Goal: Task Accomplishment & Management: Complete application form

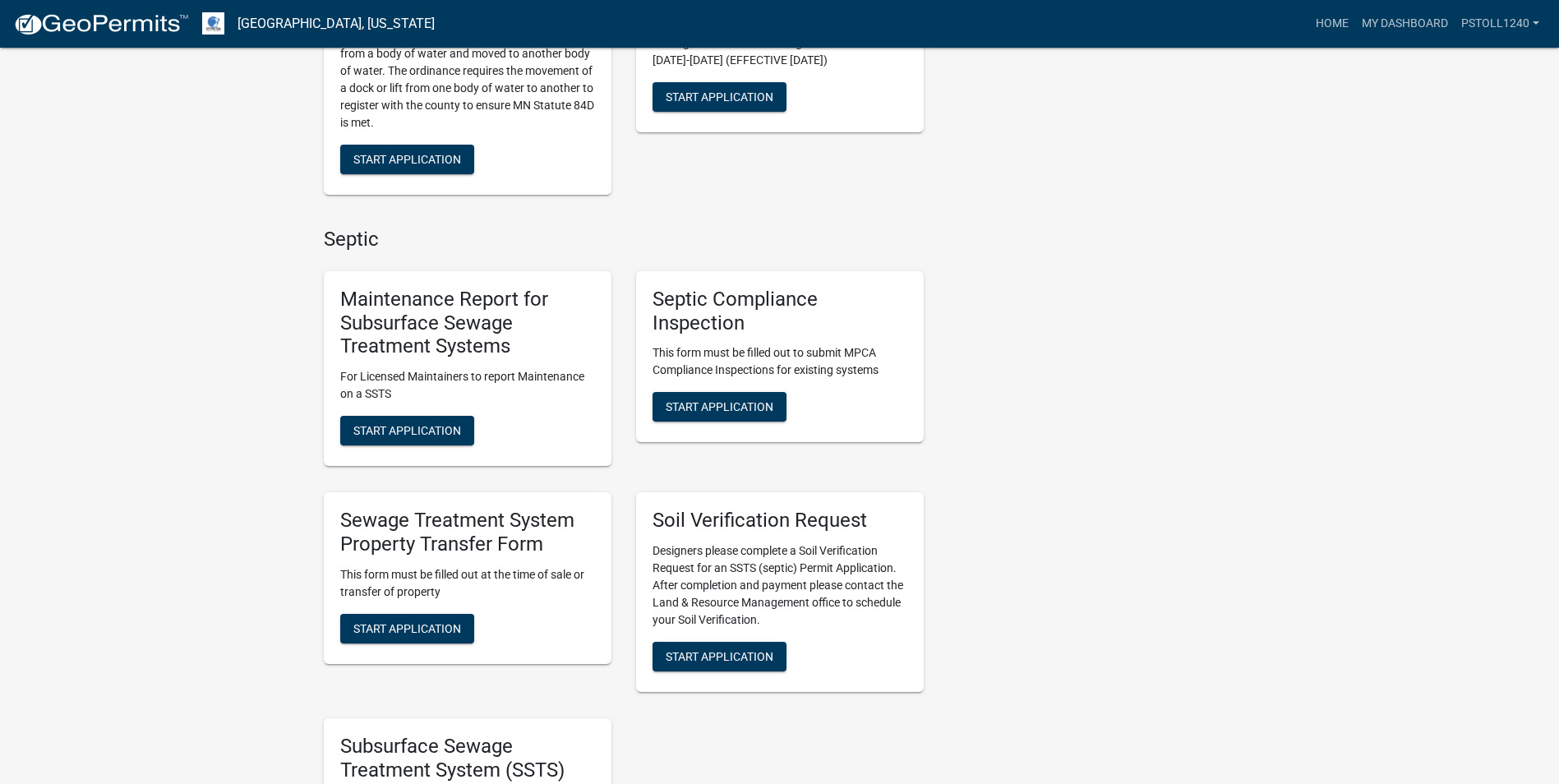
scroll to position [797, 0]
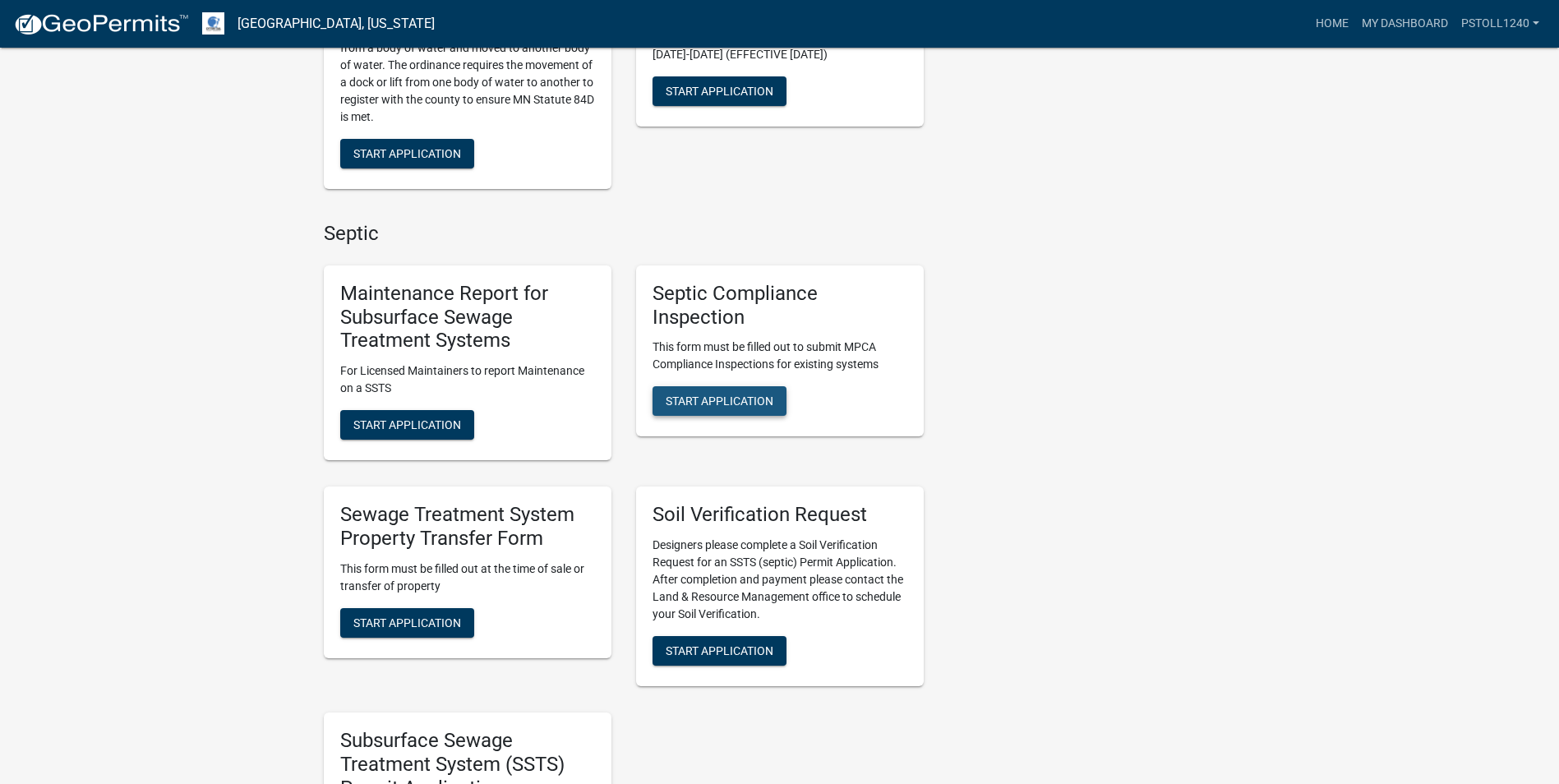
click at [721, 396] on span "Start Application" at bounding box center [720, 401] width 108 height 13
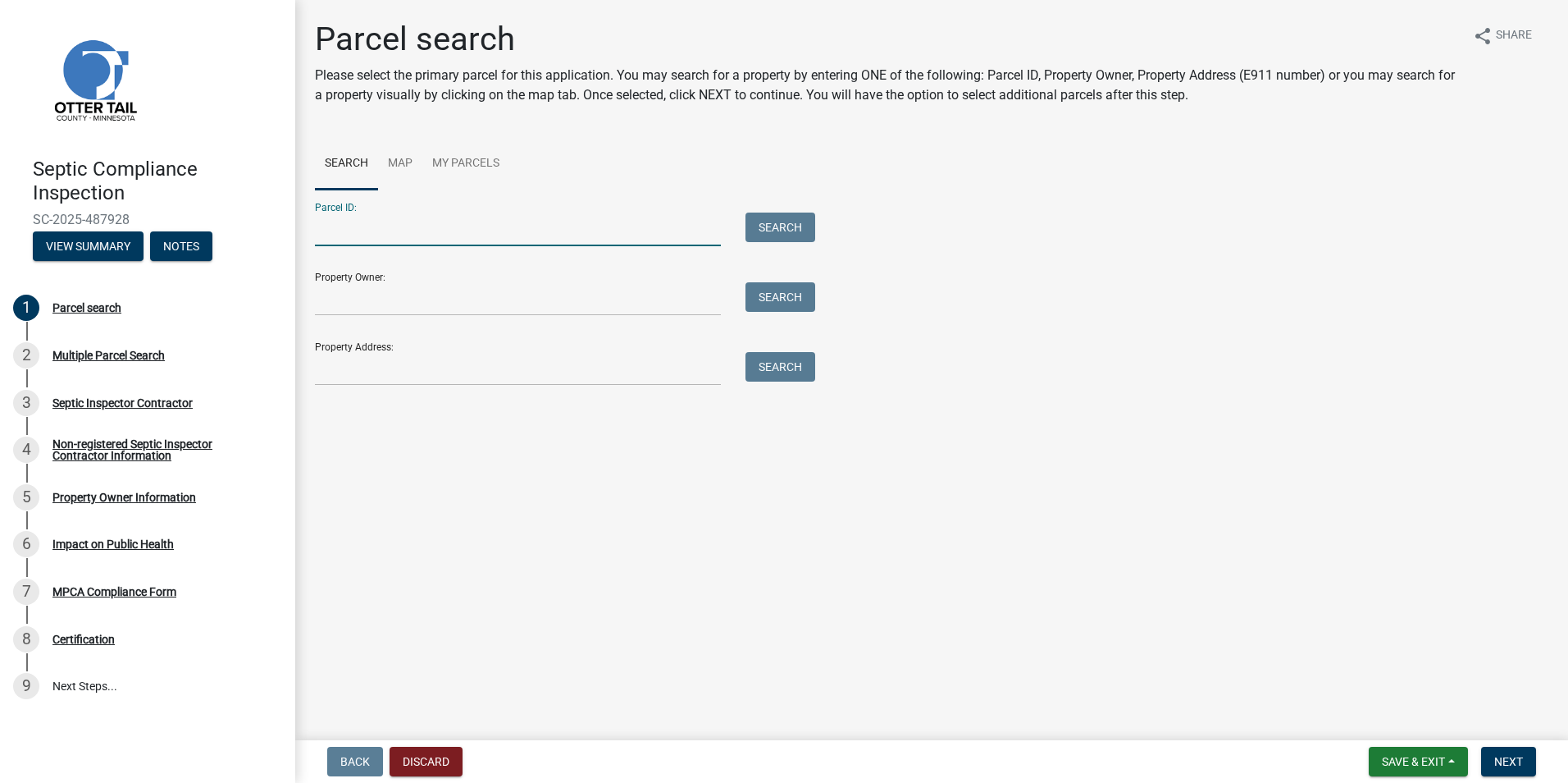
click at [370, 232] on input "Parcel ID:" at bounding box center [518, 230] width 406 height 34
type input "20000140080021"
click at [753, 213] on button "Search" at bounding box center [781, 227] width 70 height 29
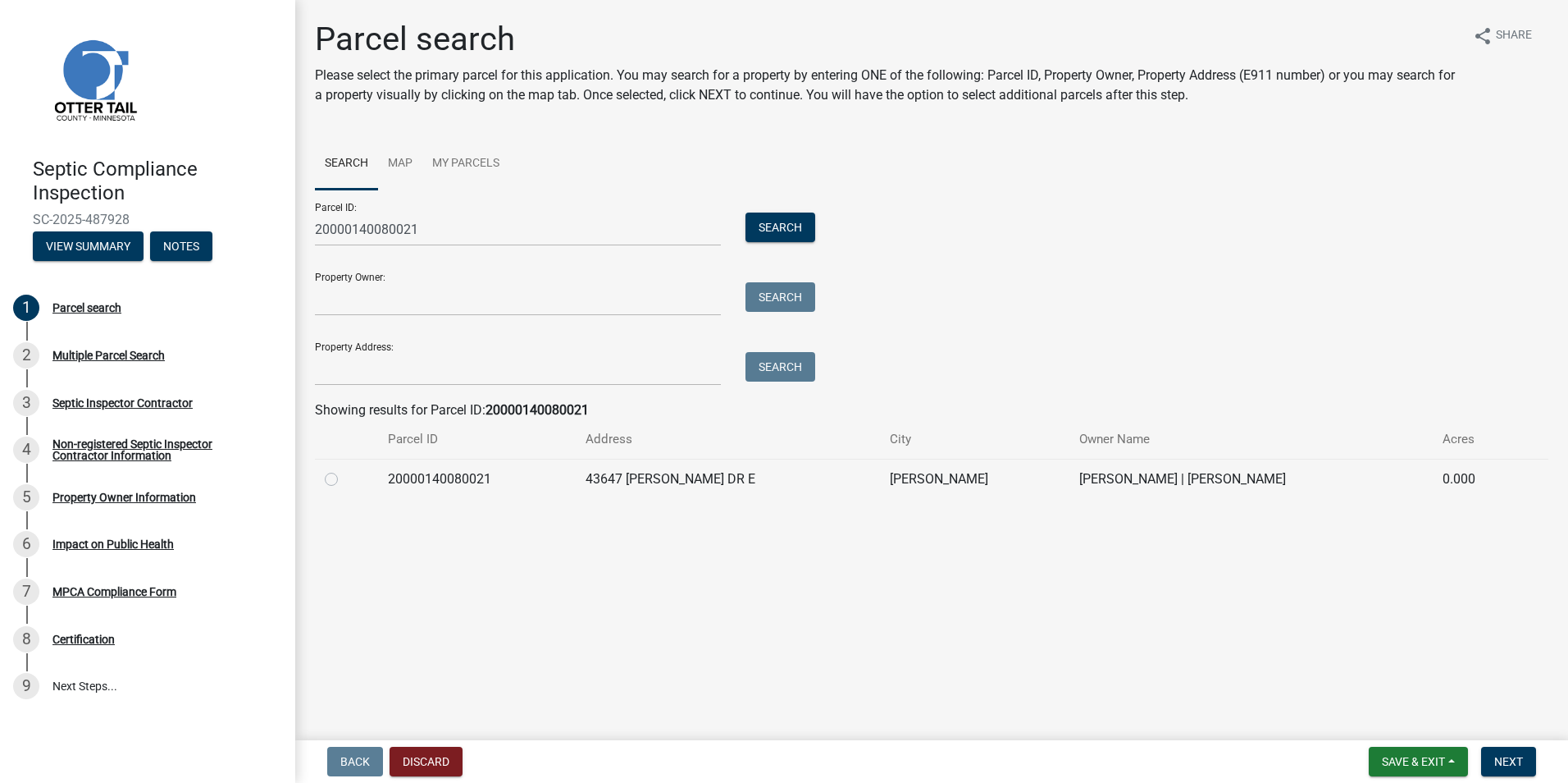
click at [345, 469] on label at bounding box center [345, 469] width 0 height 0
click at [345, 480] on input "radio" at bounding box center [349, 474] width 10 height 10
radio input "true"
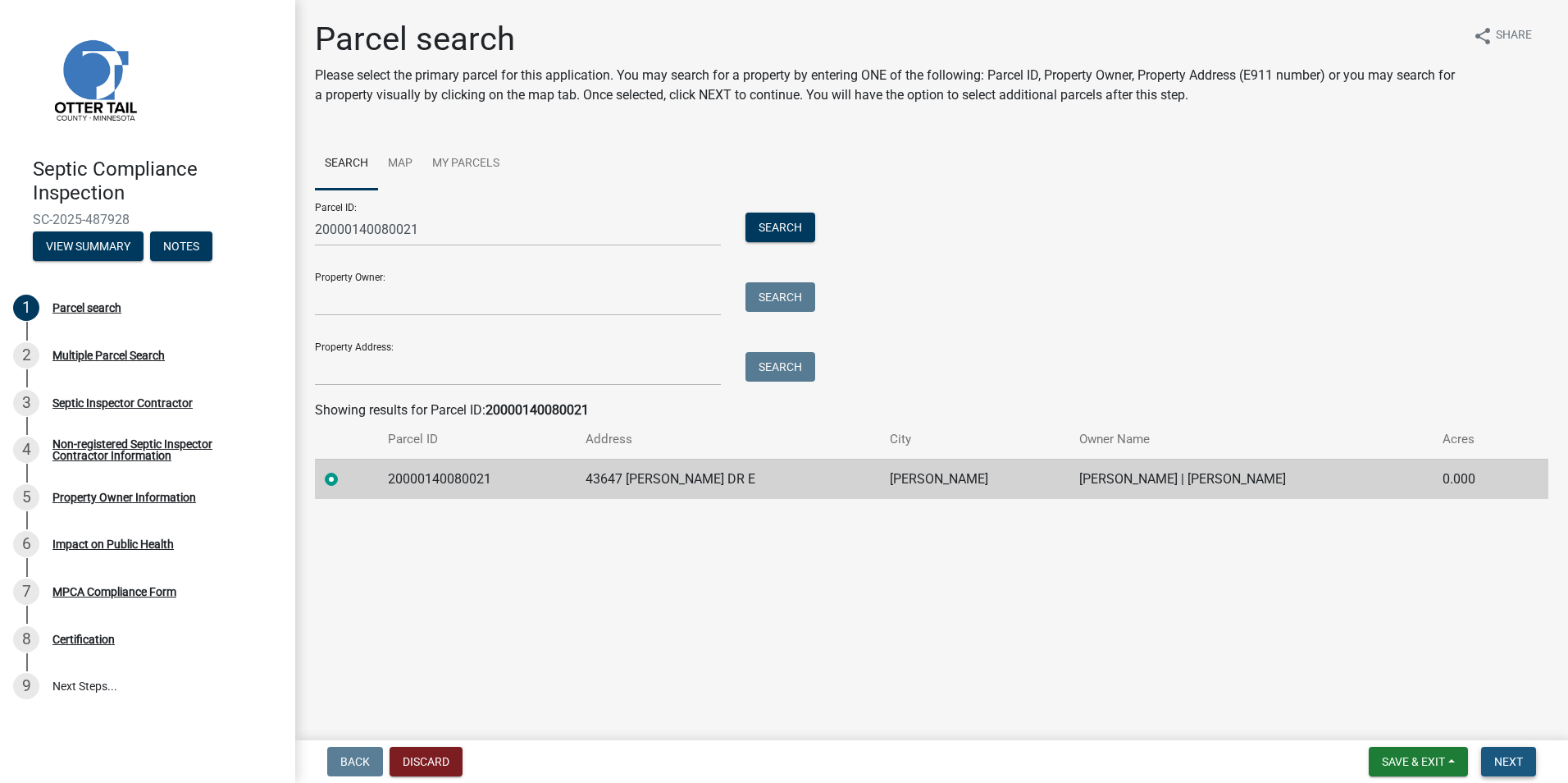
click at [1508, 756] on span "Next" at bounding box center [1509, 761] width 28 height 13
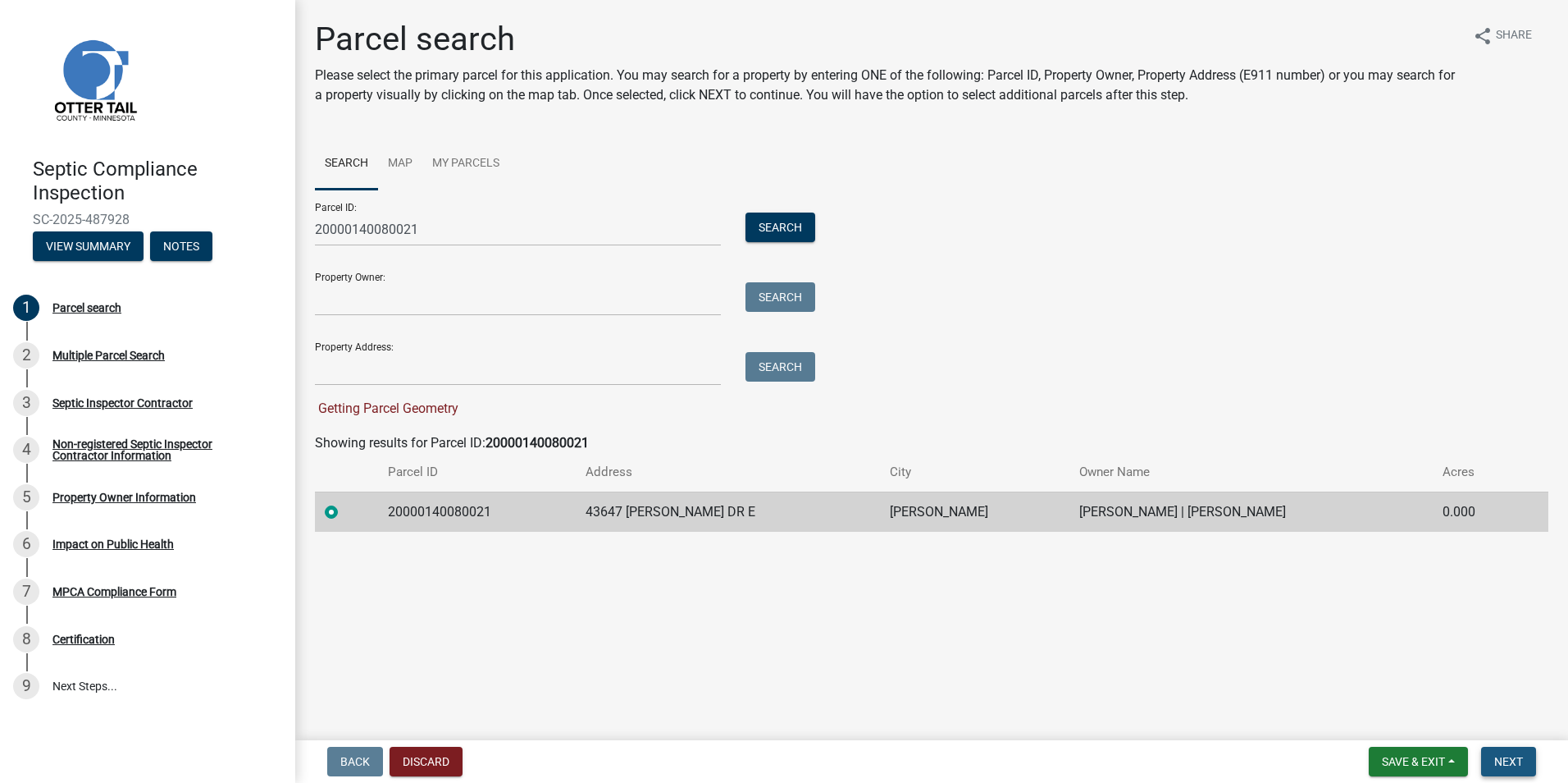
click at [1508, 756] on span "Next" at bounding box center [1509, 761] width 28 height 13
click at [1508, 761] on span "Next" at bounding box center [1509, 761] width 28 height 13
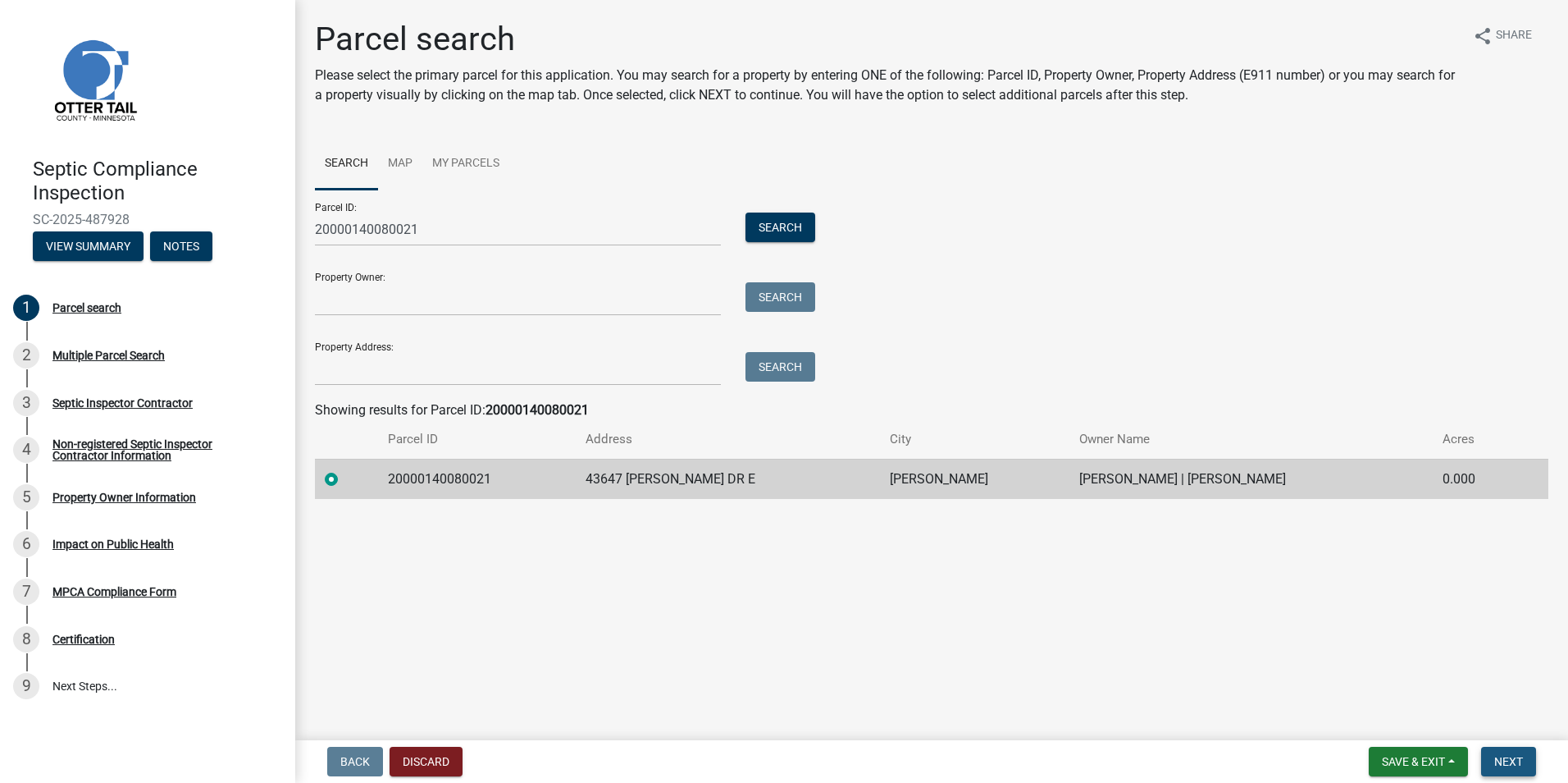
click at [1513, 761] on span "Next" at bounding box center [1509, 761] width 28 height 13
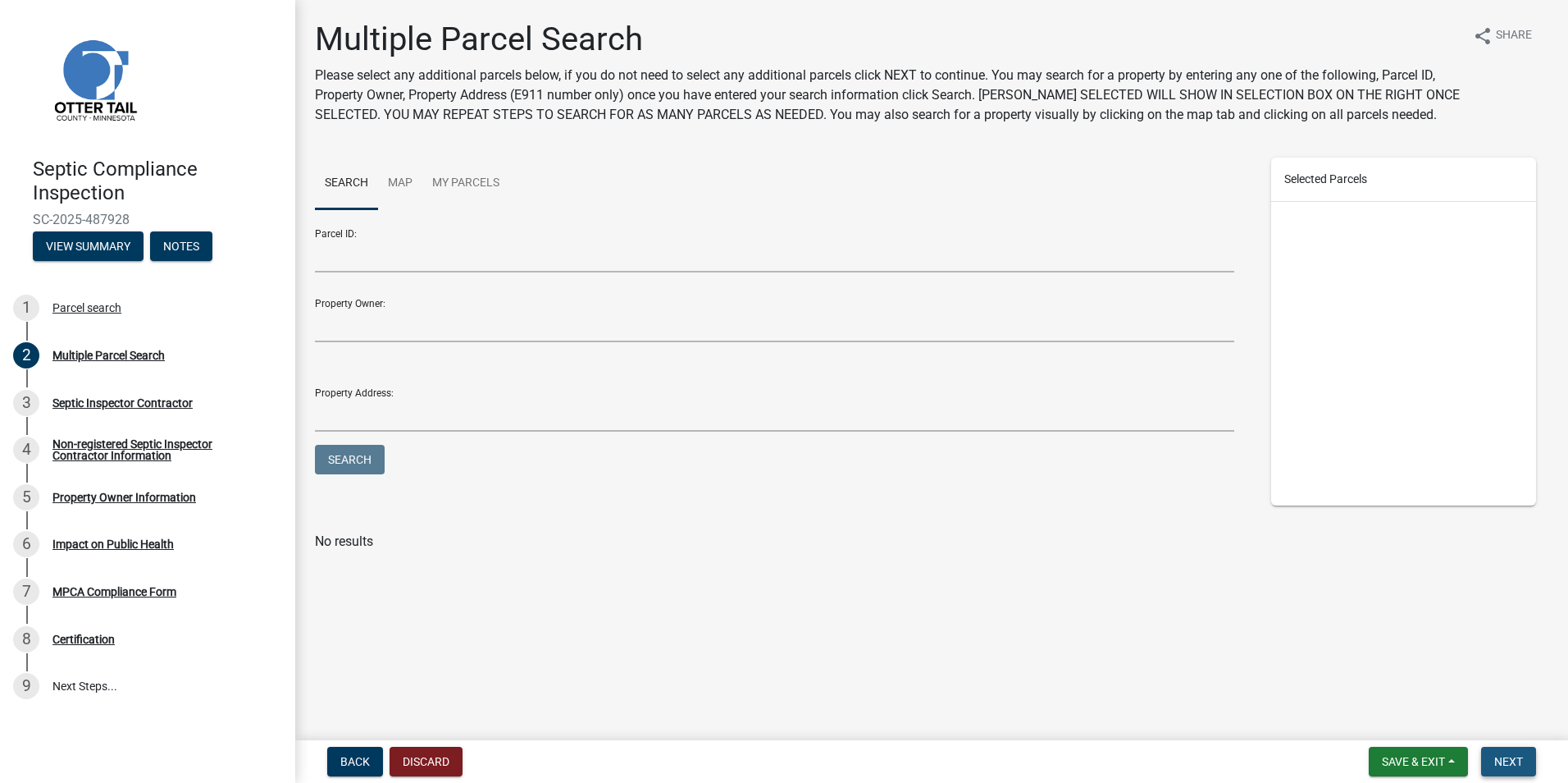
click at [1513, 761] on span "Next" at bounding box center [1509, 761] width 28 height 13
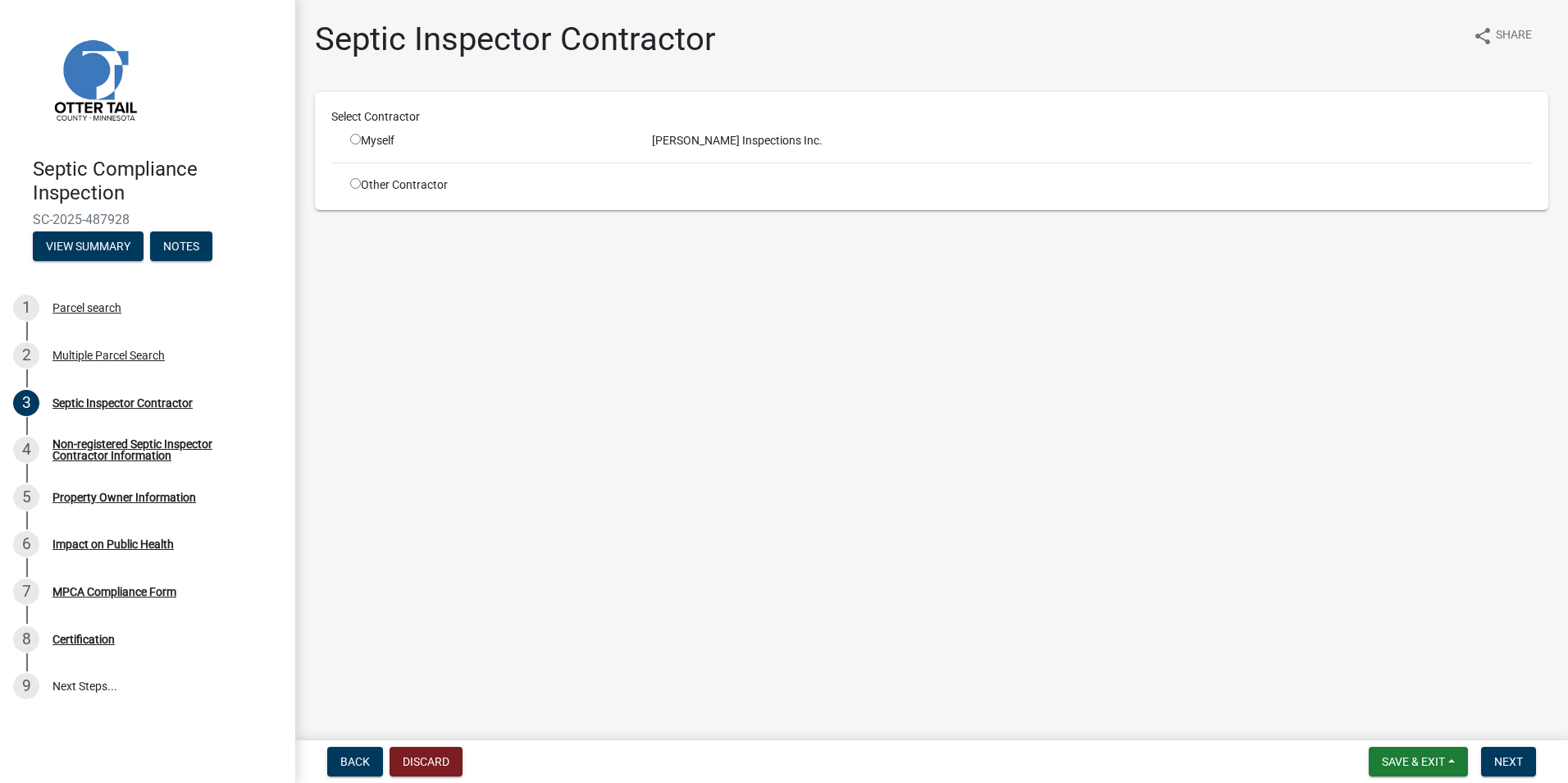
click at [356, 140] on input "radio" at bounding box center [355, 139] width 10 height 10
radio input "true"
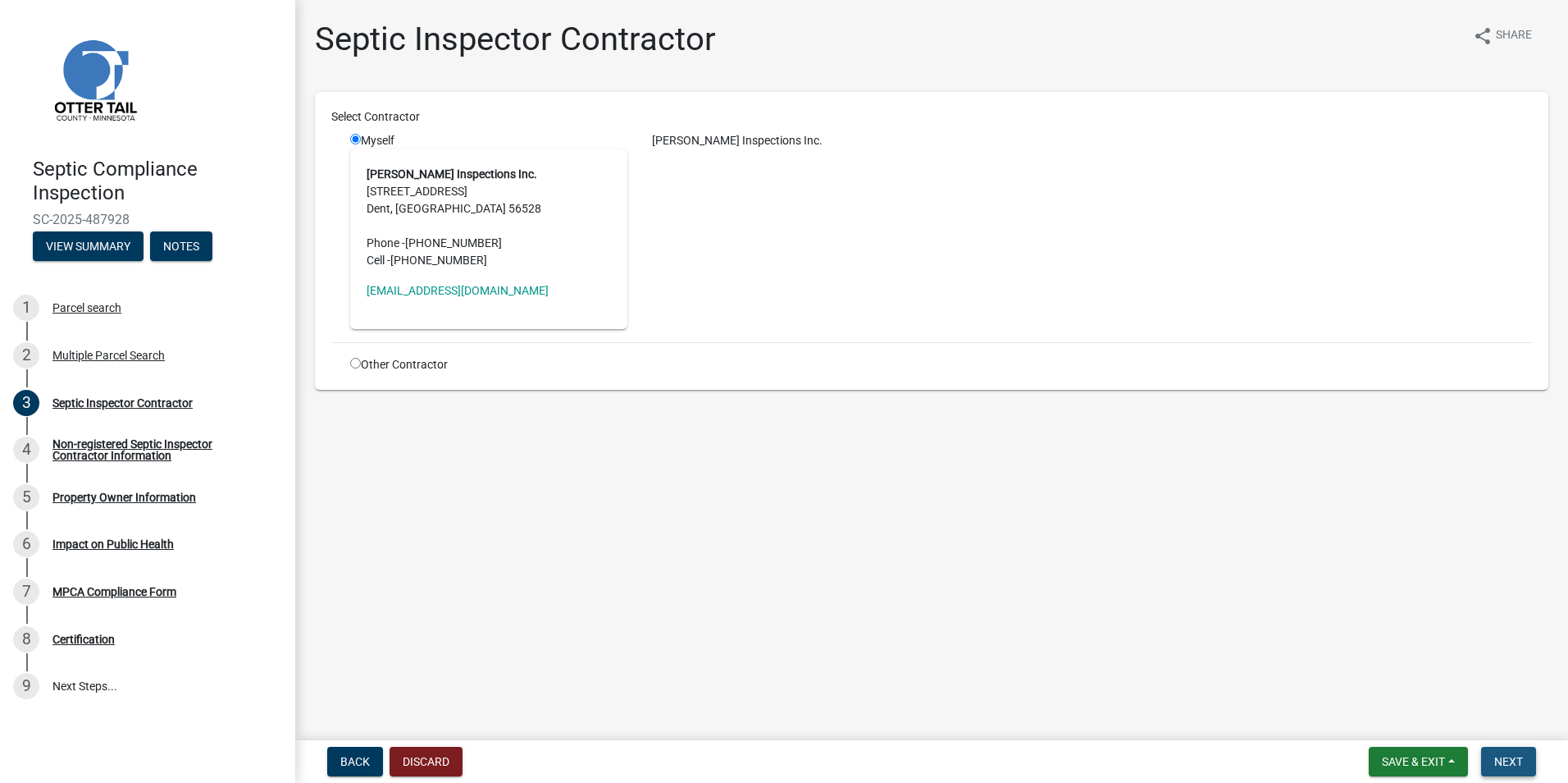
click at [1517, 756] on span "Next" at bounding box center [1509, 761] width 28 height 13
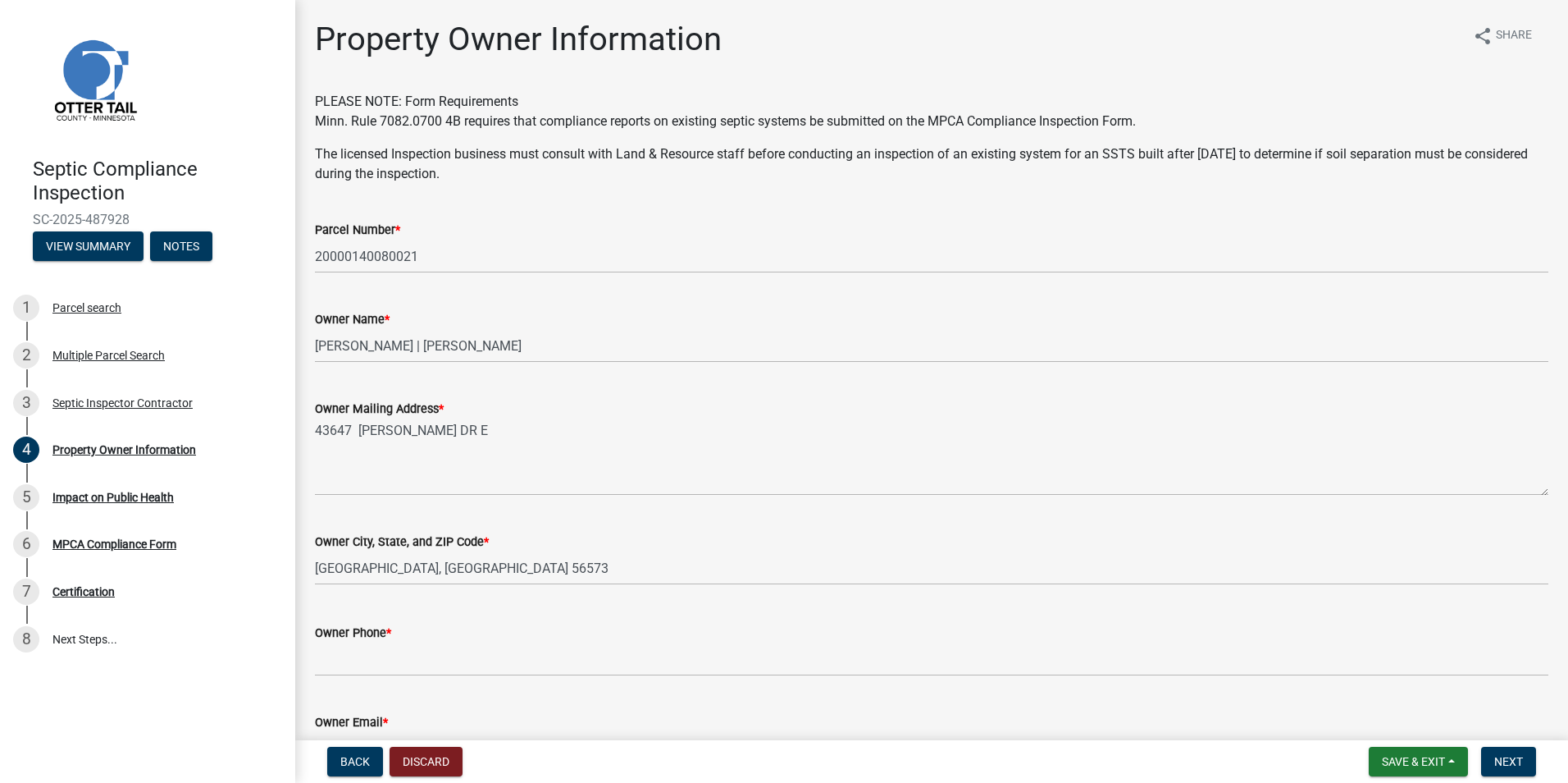
scroll to position [312, 0]
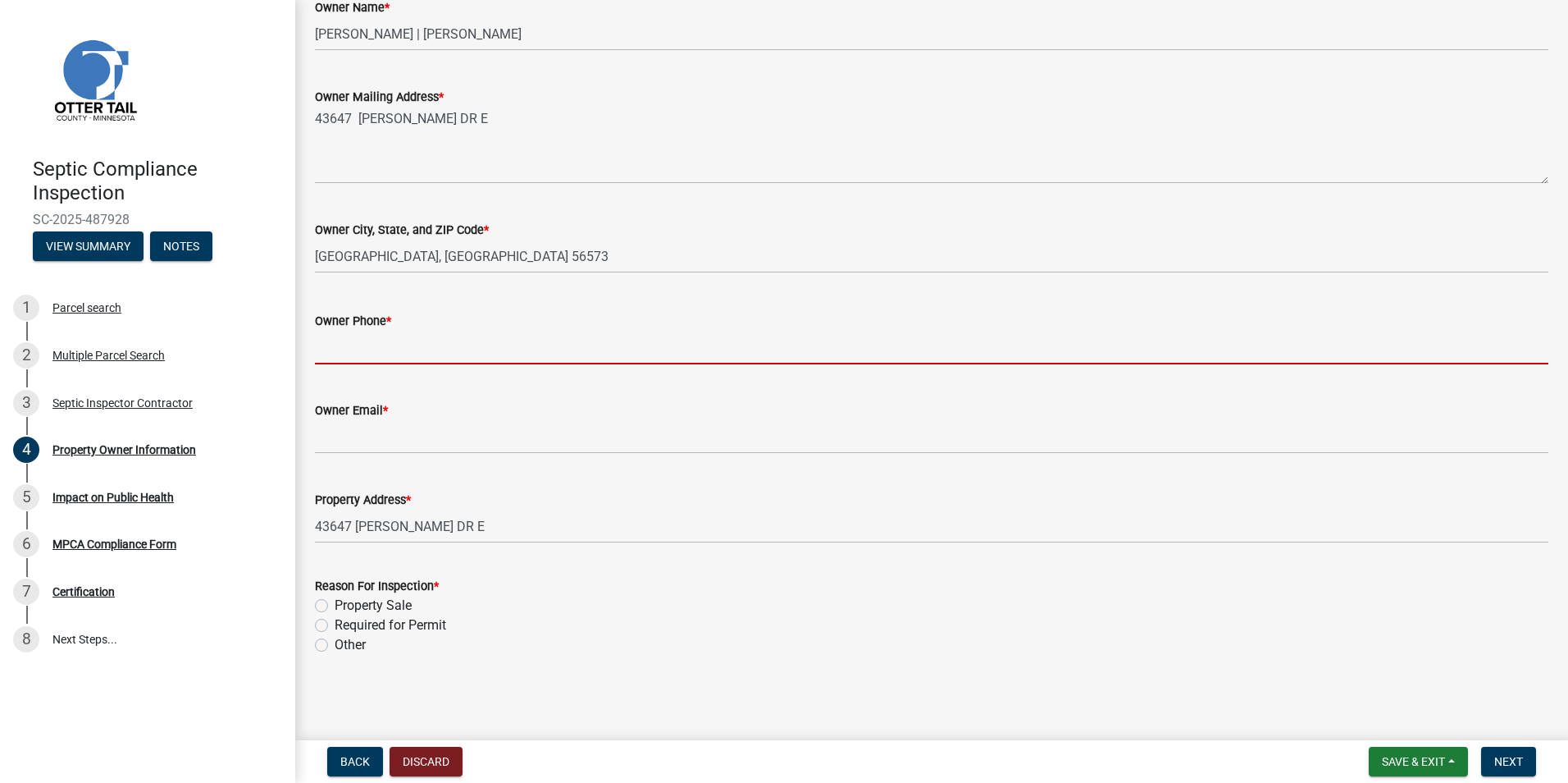
click at [329, 350] on input "Owner Phone *" at bounding box center [932, 348] width 1234 height 34
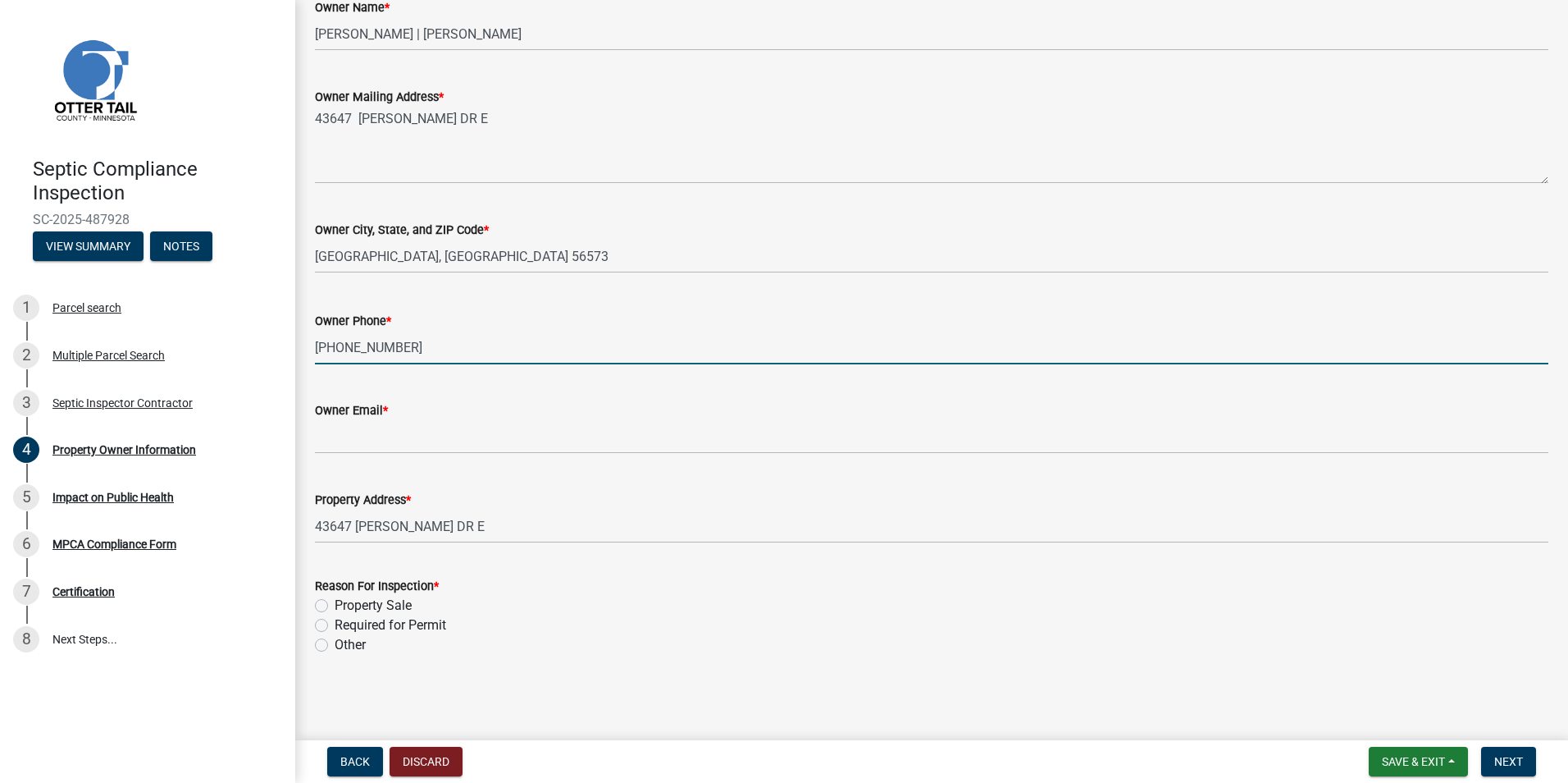
type input "[PHONE_NUMBER]"
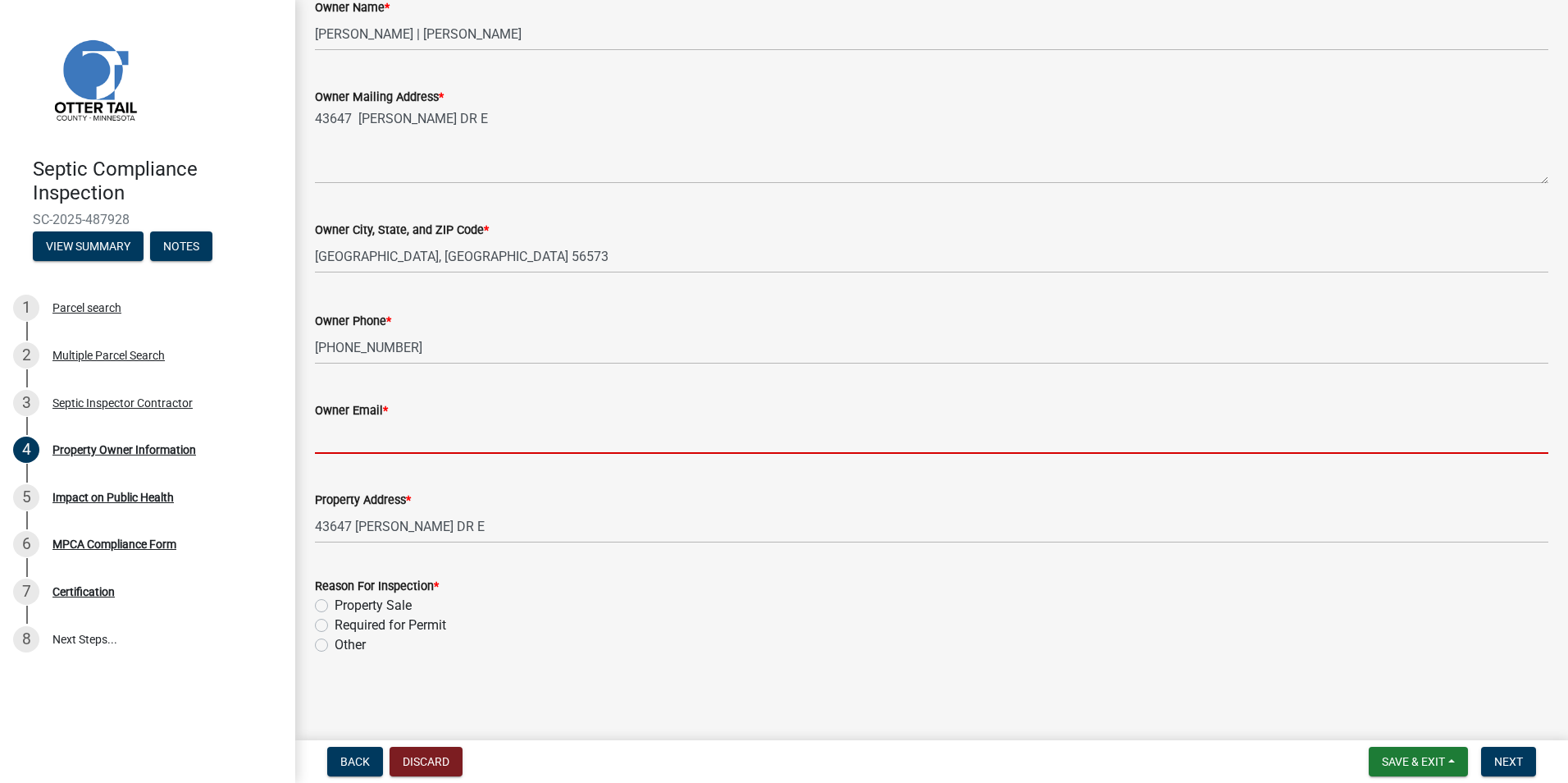
click at [333, 435] on input "Owner Email *" at bounding box center [932, 437] width 1234 height 34
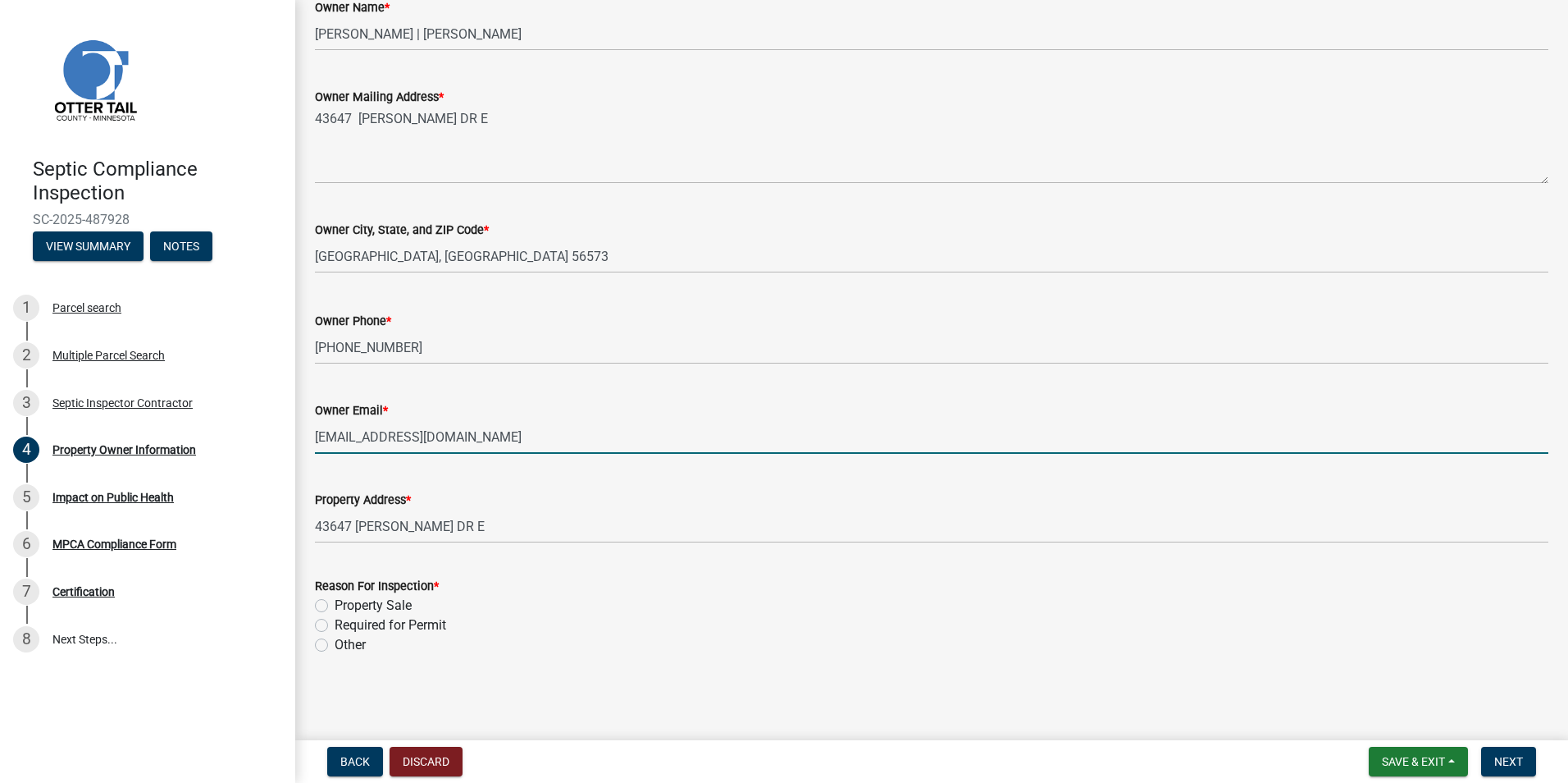
type input "[EMAIL_ADDRESS][DOMAIN_NAME]"
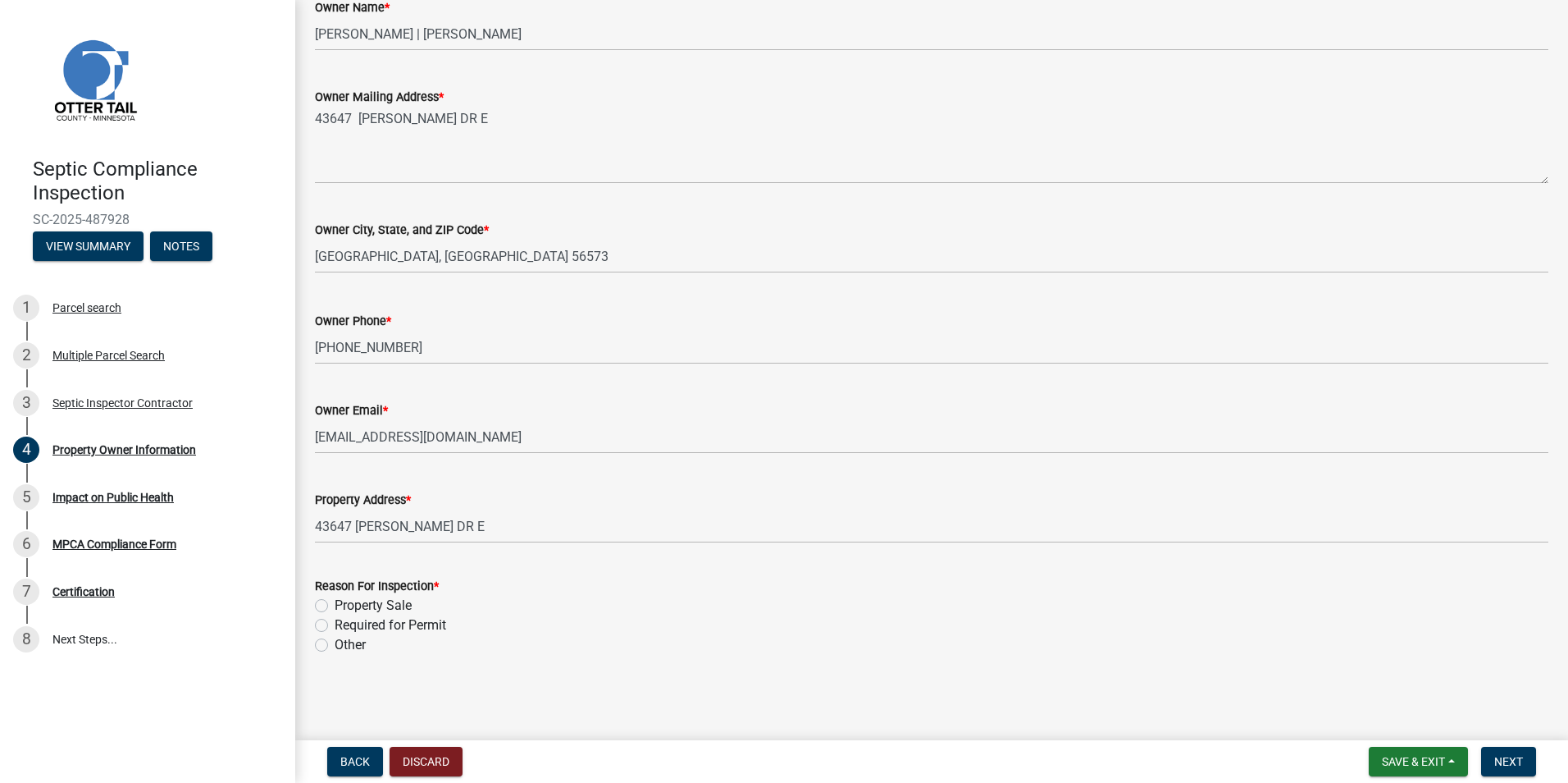
click at [335, 626] on label "Required for Permit" at bounding box center [391, 625] width 111 height 20
click at [335, 626] on input "Required for Permit" at bounding box center [340, 621] width 10 height 10
radio input "true"
click at [1508, 765] on span "Next" at bounding box center [1509, 761] width 28 height 13
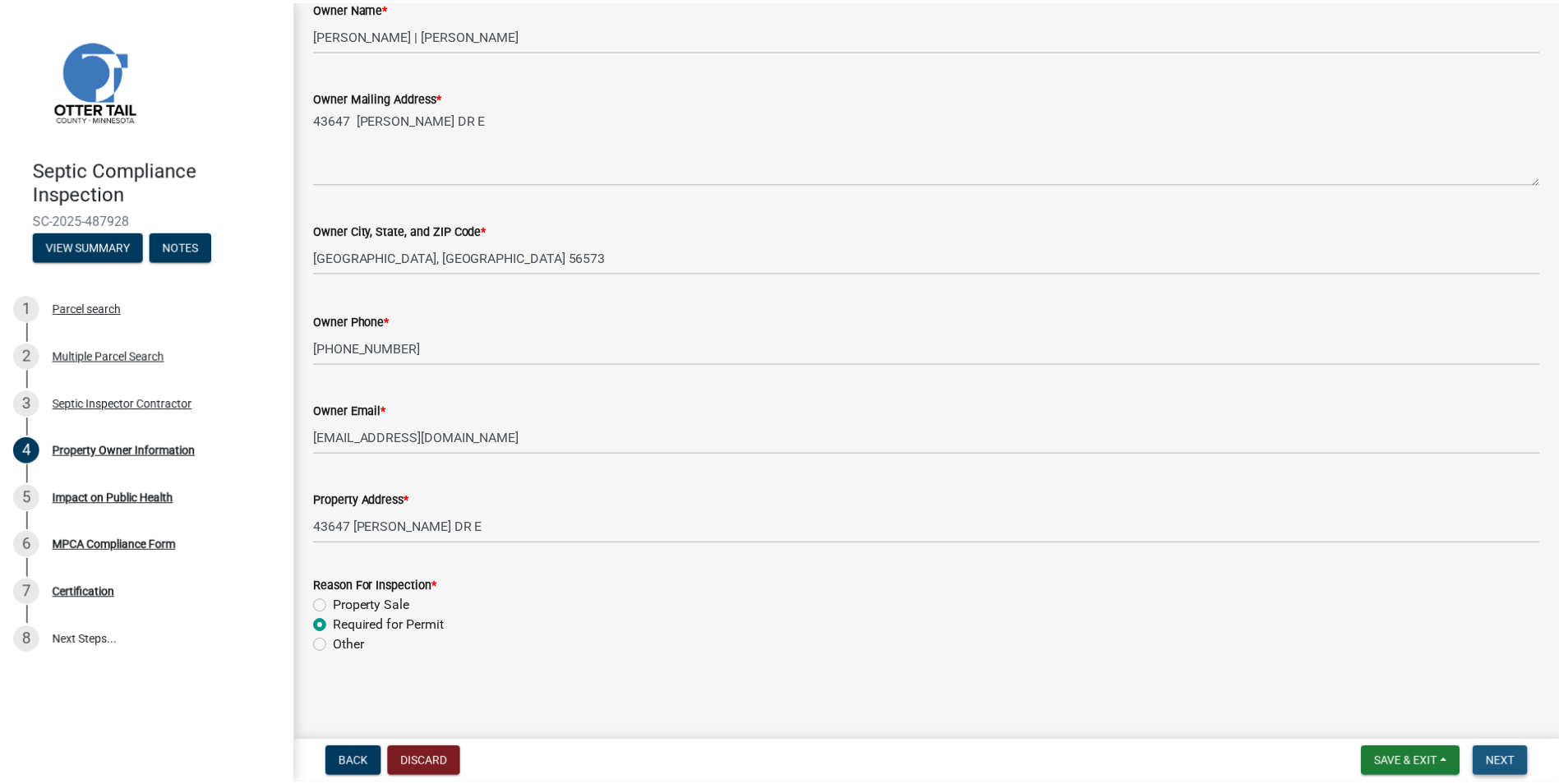
scroll to position [0, 0]
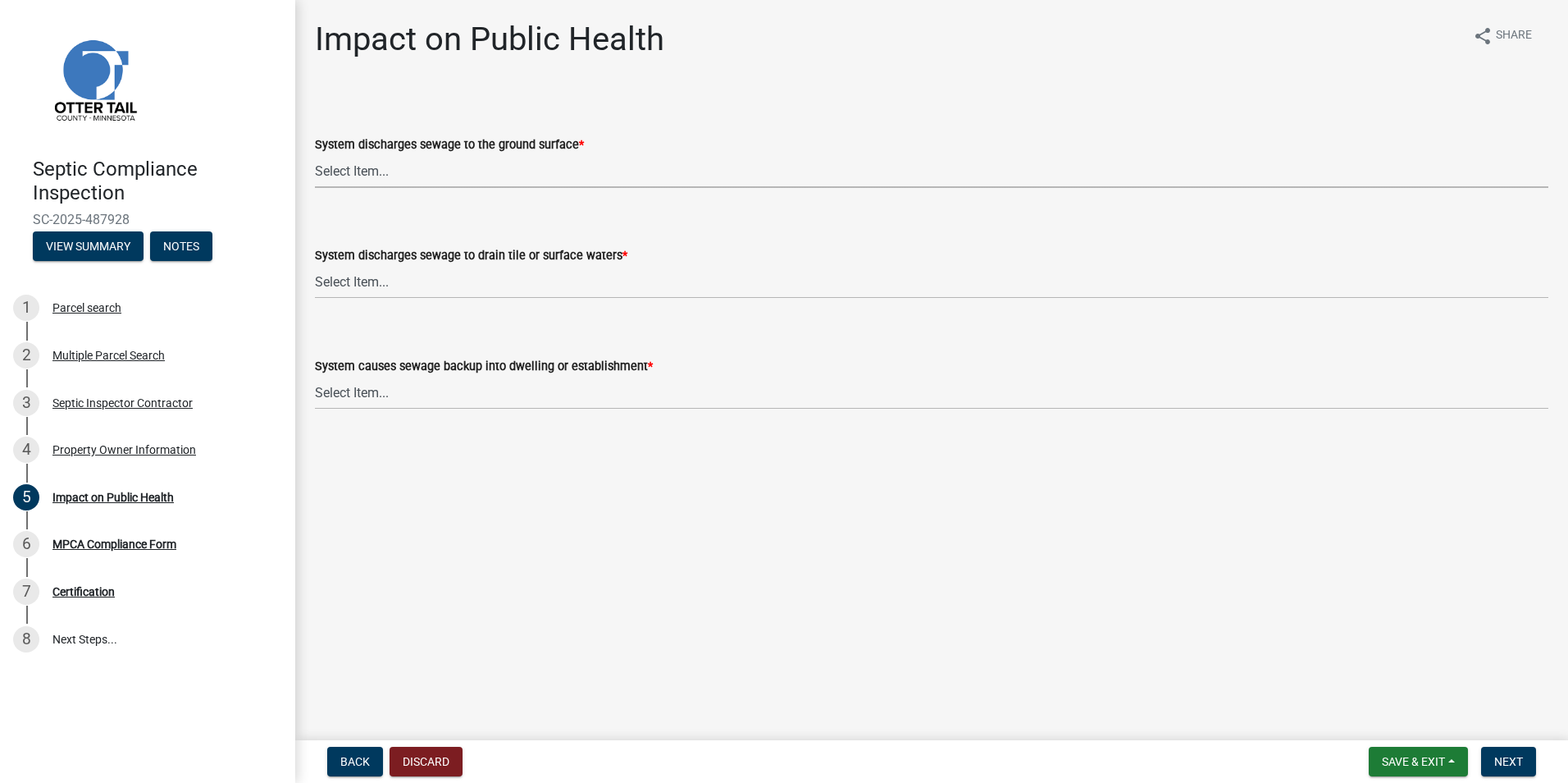
click at [342, 171] on select "Select Item... Yes No" at bounding box center [932, 171] width 1234 height 34
click at [315, 154] on select "Select Item... Yes No" at bounding box center [932, 171] width 1234 height 34
select select "9c5ef684-d0d4-4879-ab12-905ddbd81a72"
click at [347, 285] on select "Select Item... Yes No" at bounding box center [932, 282] width 1234 height 34
click at [315, 265] on select "Select Item... Yes No" at bounding box center [932, 282] width 1234 height 34
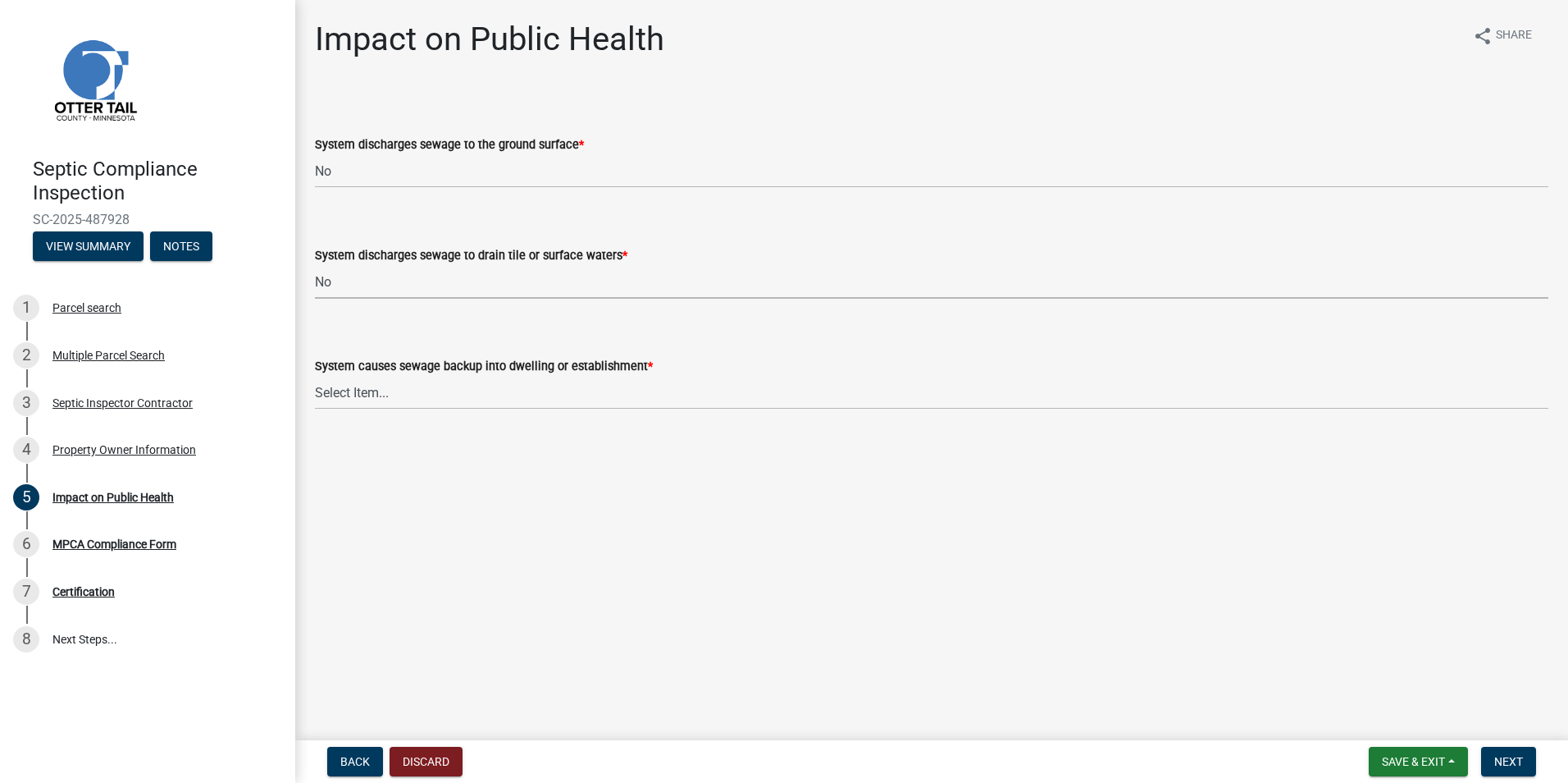
select select "7d491a2b-e9f0-4952-b474-53ca749b22af"
click at [347, 397] on select "Select Item... Yes No" at bounding box center [932, 393] width 1234 height 34
click at [315, 376] on select "Select Item... Yes No" at bounding box center [932, 393] width 1234 height 34
select select "6e07b46b-a403-4f3e-b4fc-218acc732c01"
click at [1526, 757] on button "Next" at bounding box center [1509, 761] width 55 height 29
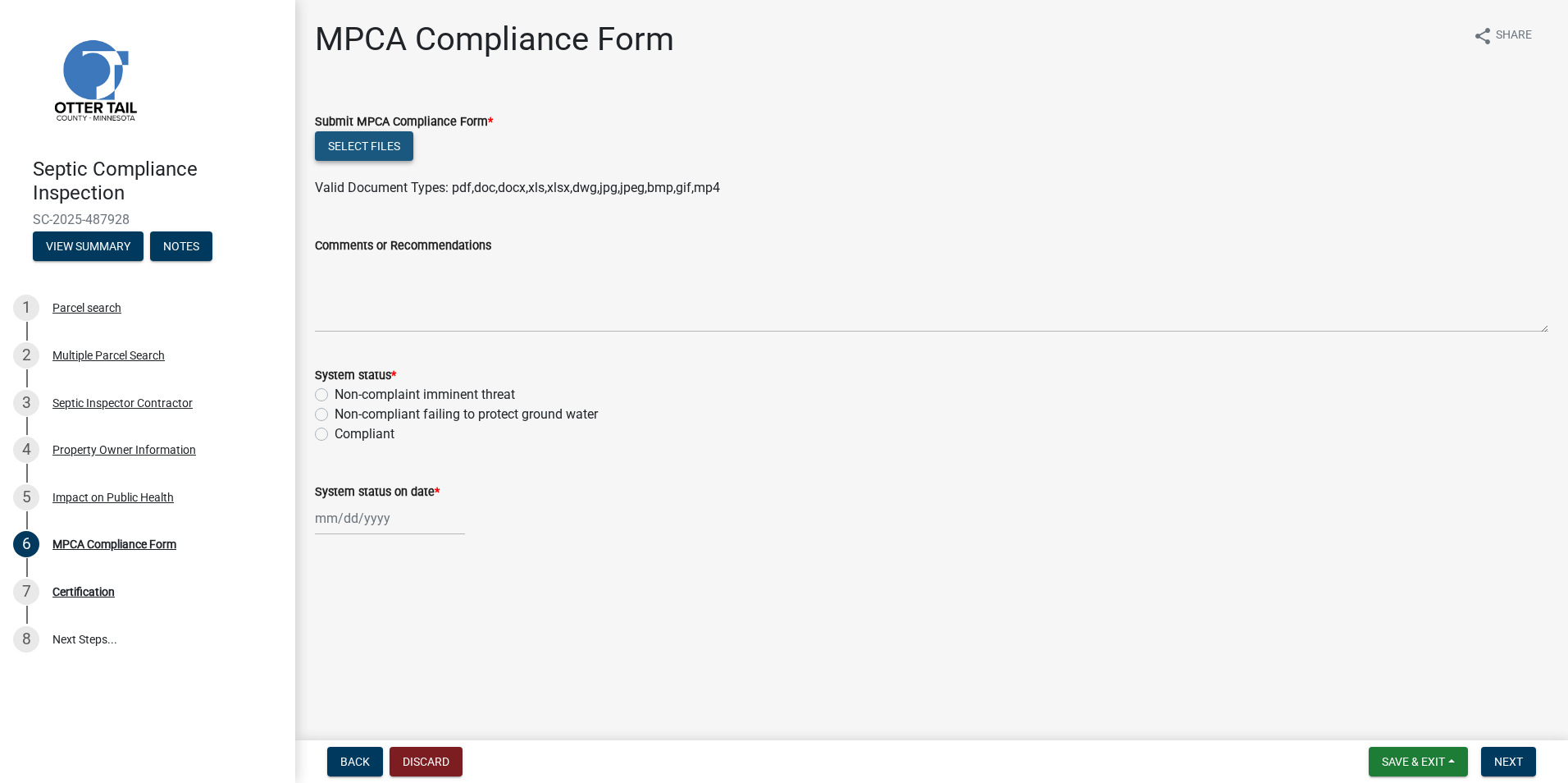
click at [353, 142] on button "Select files" at bounding box center [364, 145] width 98 height 29
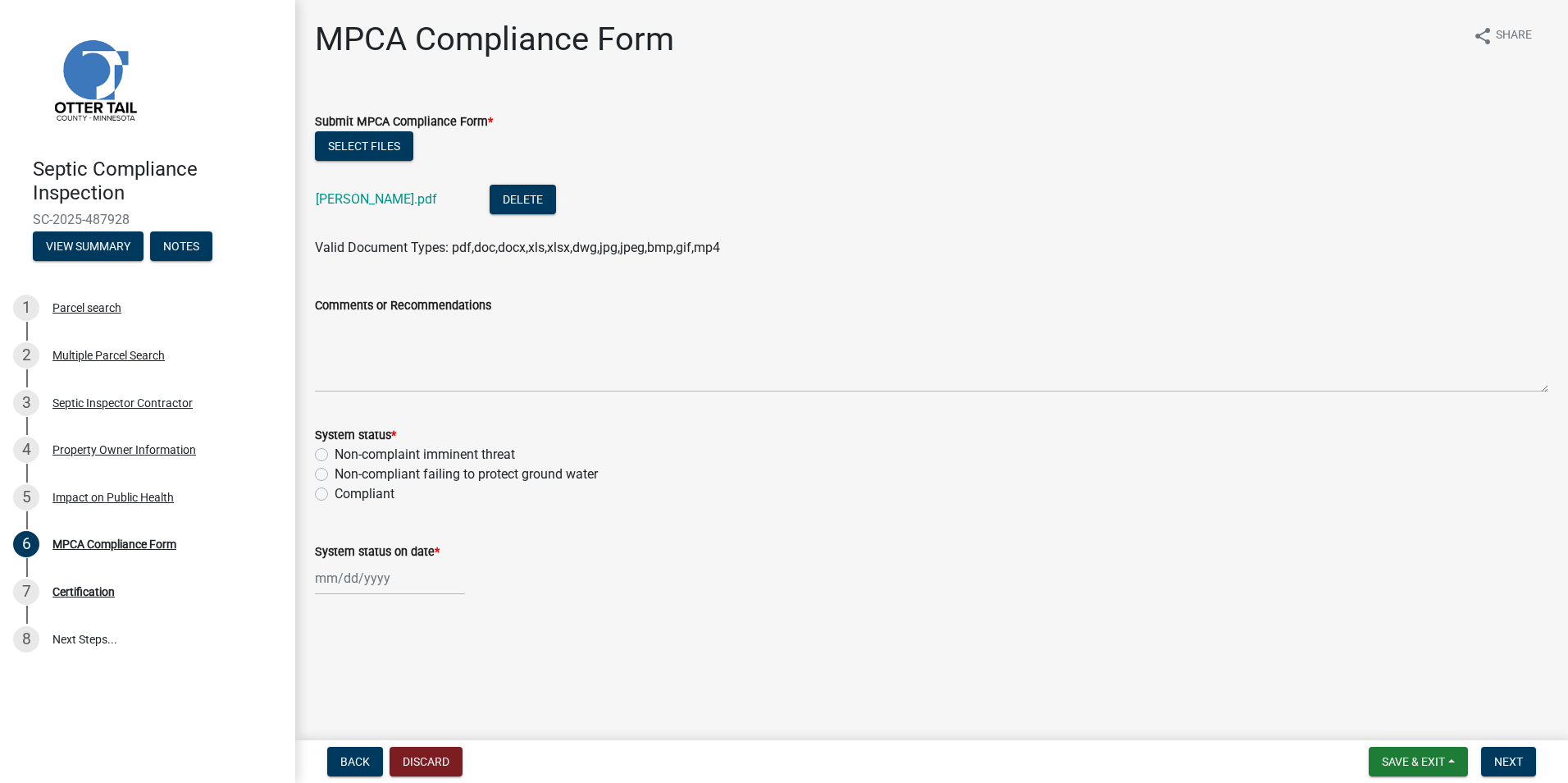
click at [335, 494] on label "Compliant" at bounding box center [364, 494] width 59 height 20
click at [335, 494] on input "Compliant" at bounding box center [340, 489] width 10 height 10
radio input "true"
select select "10"
select select "2025"
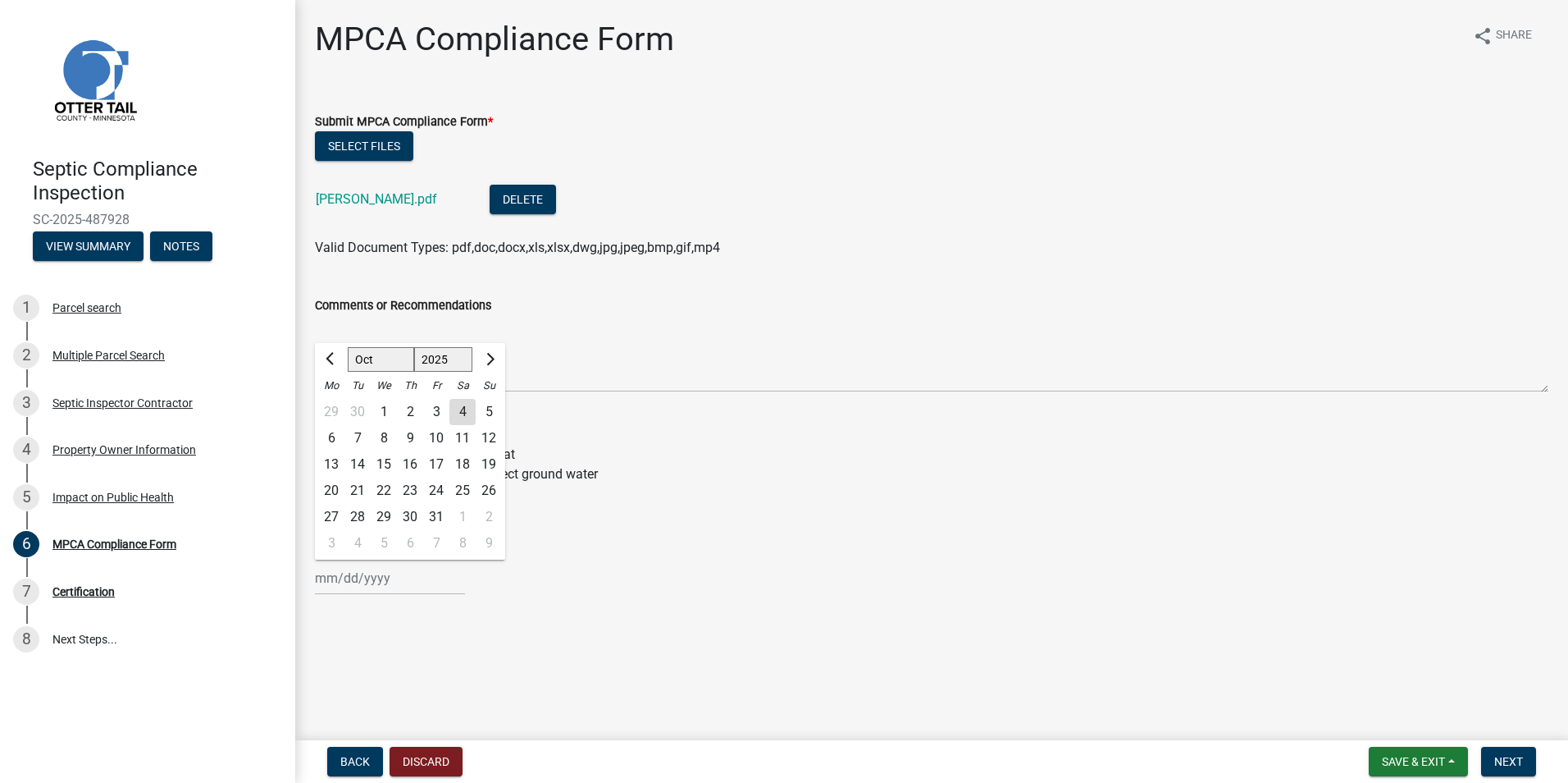
click at [341, 579] on input "System status on date *" at bounding box center [390, 578] width 150 height 34
click at [434, 410] on div "3" at bounding box center [436, 412] width 26 height 26
type input "[DATE]"
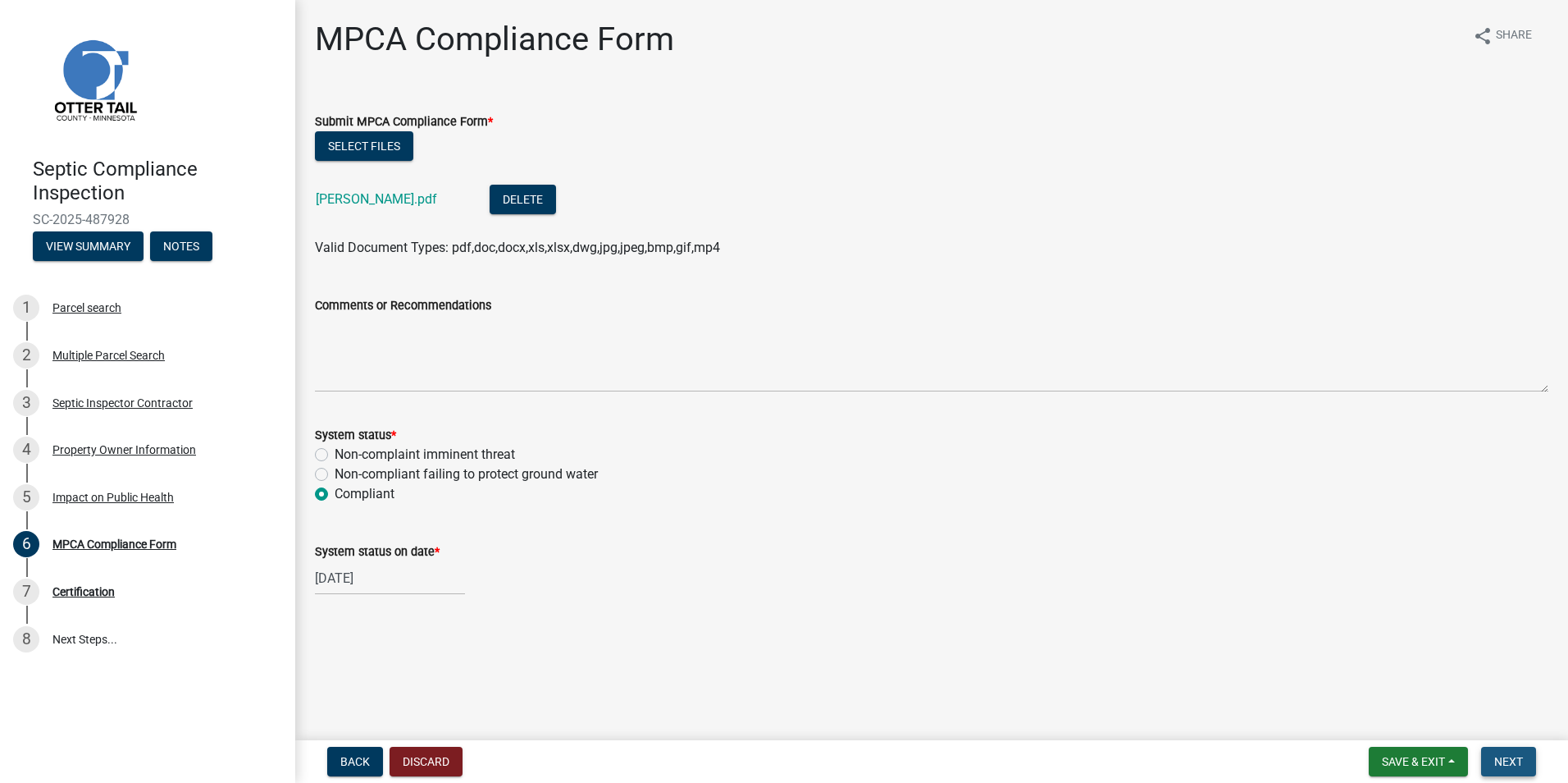
click at [1501, 759] on span "Next" at bounding box center [1509, 761] width 28 height 13
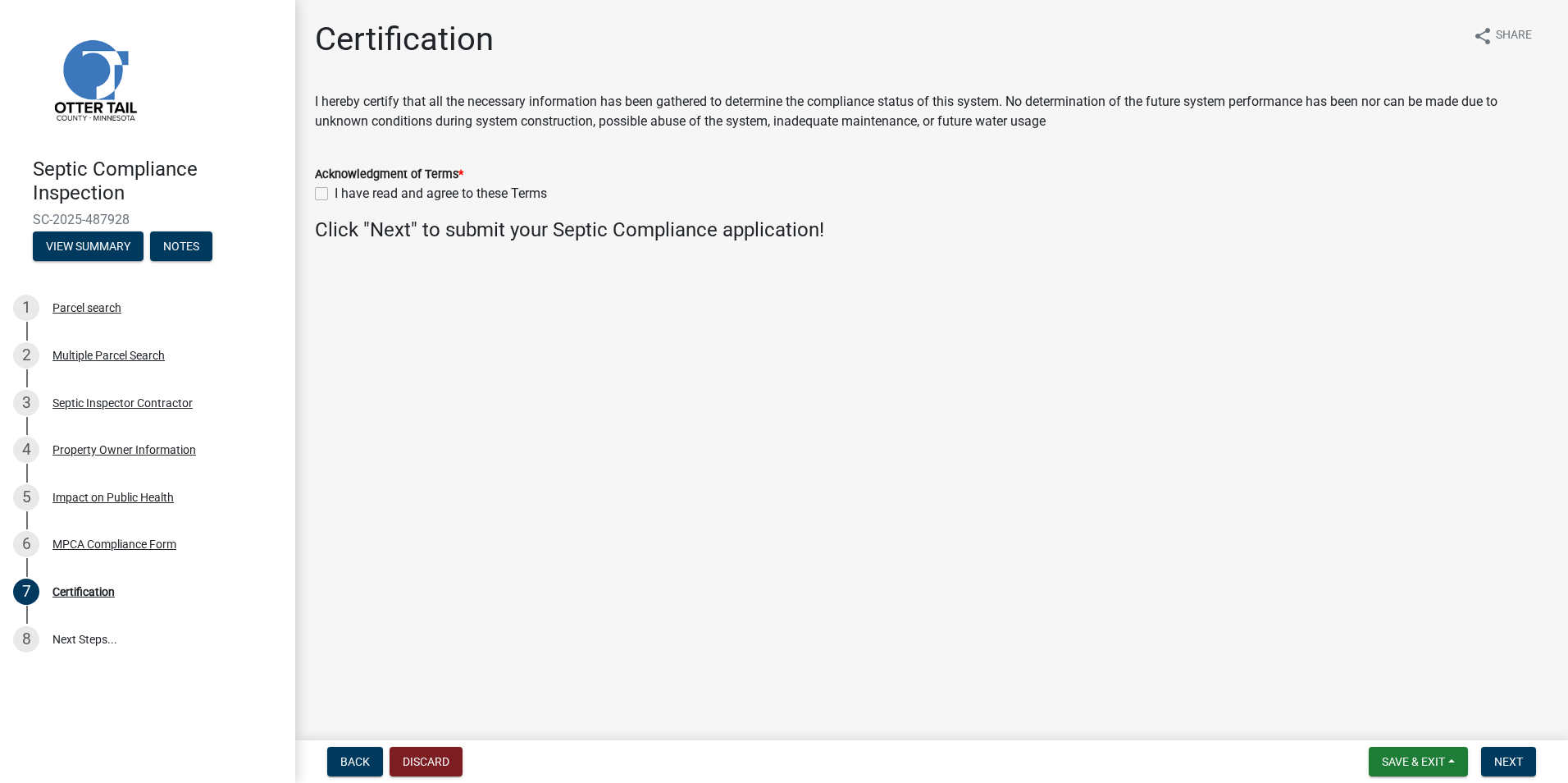
click at [335, 188] on label "I have read and agree to these Terms" at bounding box center [441, 194] width 212 height 20
click at [335, 188] on input "I have read and agree to these Terms" at bounding box center [340, 189] width 10 height 10
checkbox input "true"
click at [1508, 760] on span "Next" at bounding box center [1509, 761] width 28 height 13
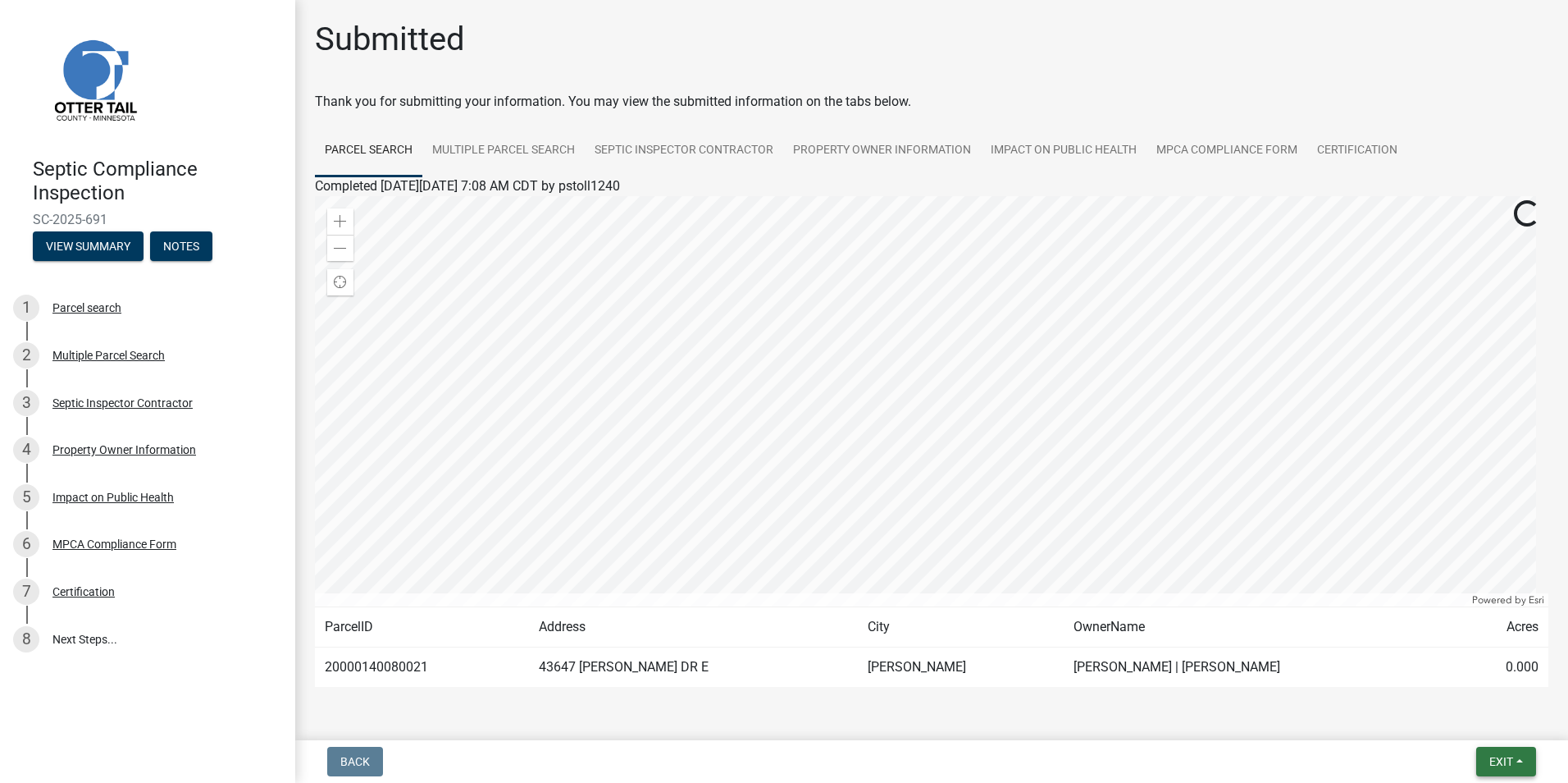
click at [1508, 760] on span "Exit" at bounding box center [1501, 761] width 24 height 13
click at [1470, 725] on button "Save & Exit" at bounding box center [1470, 719] width 131 height 40
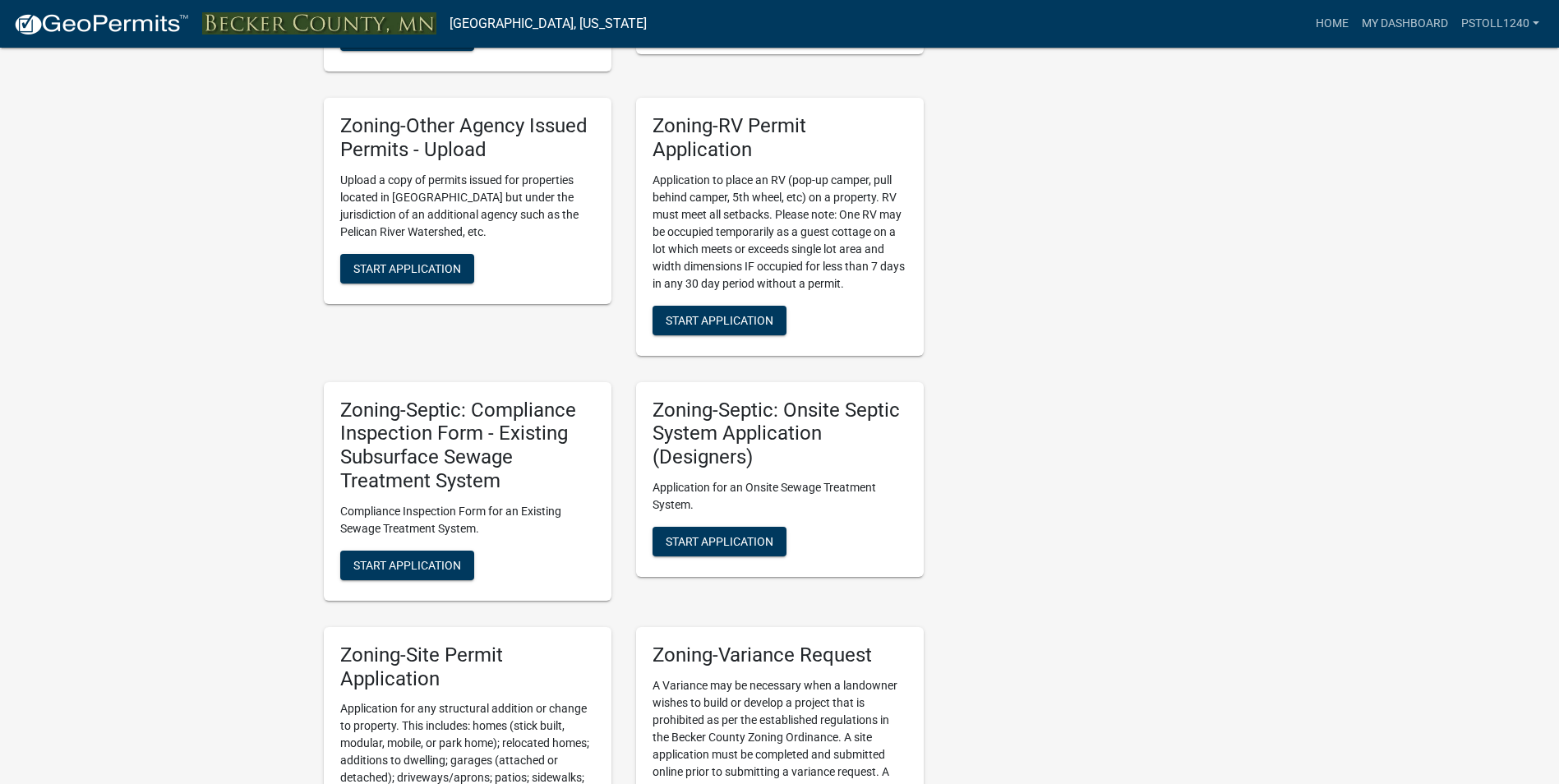
scroll to position [1231, 0]
click at [379, 562] on span "Start Application" at bounding box center [408, 564] width 108 height 13
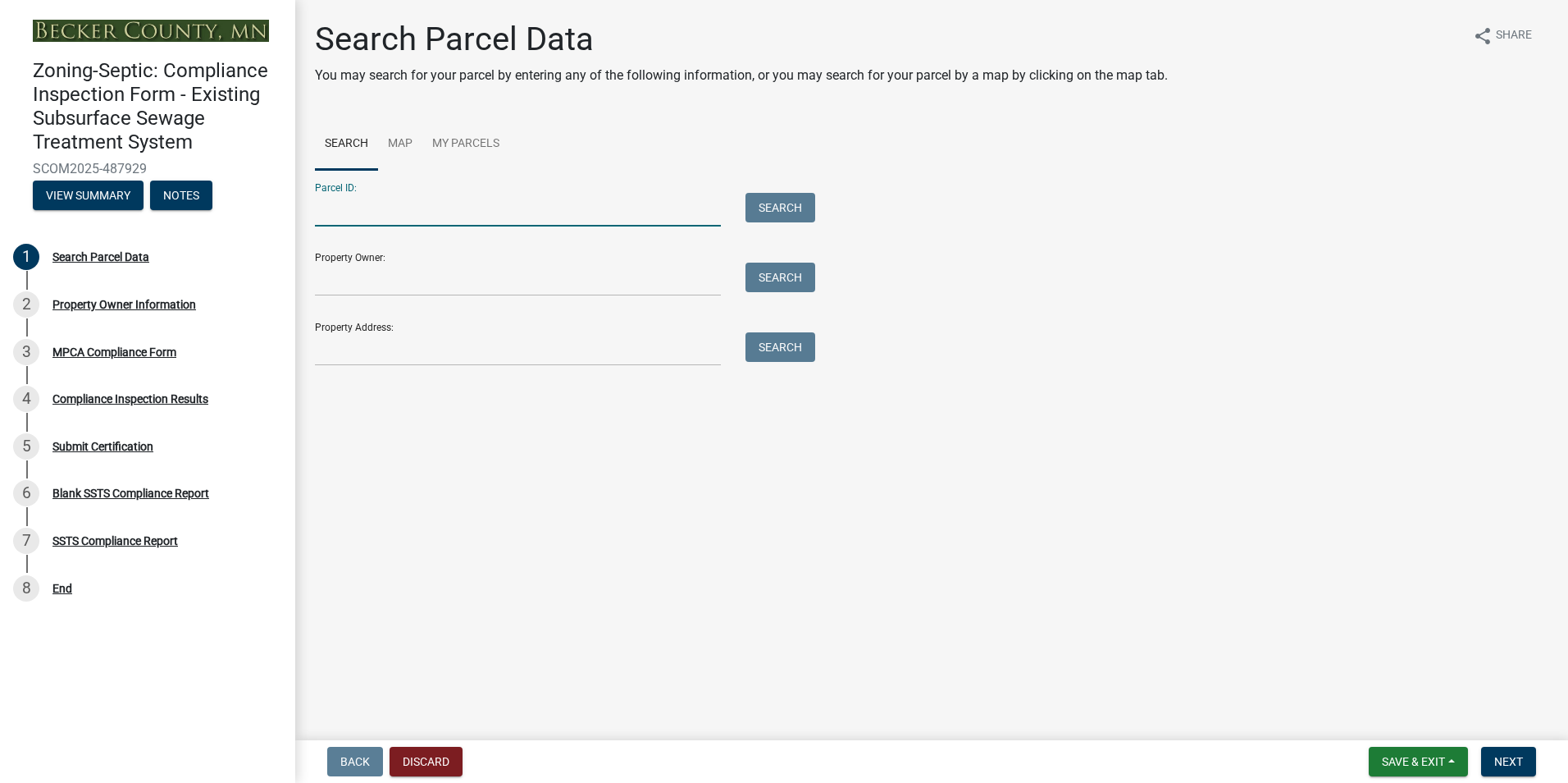
click at [331, 213] on input "Parcel ID:" at bounding box center [518, 210] width 406 height 34
type input "050255101"
click at [788, 209] on button "Search" at bounding box center [781, 207] width 70 height 29
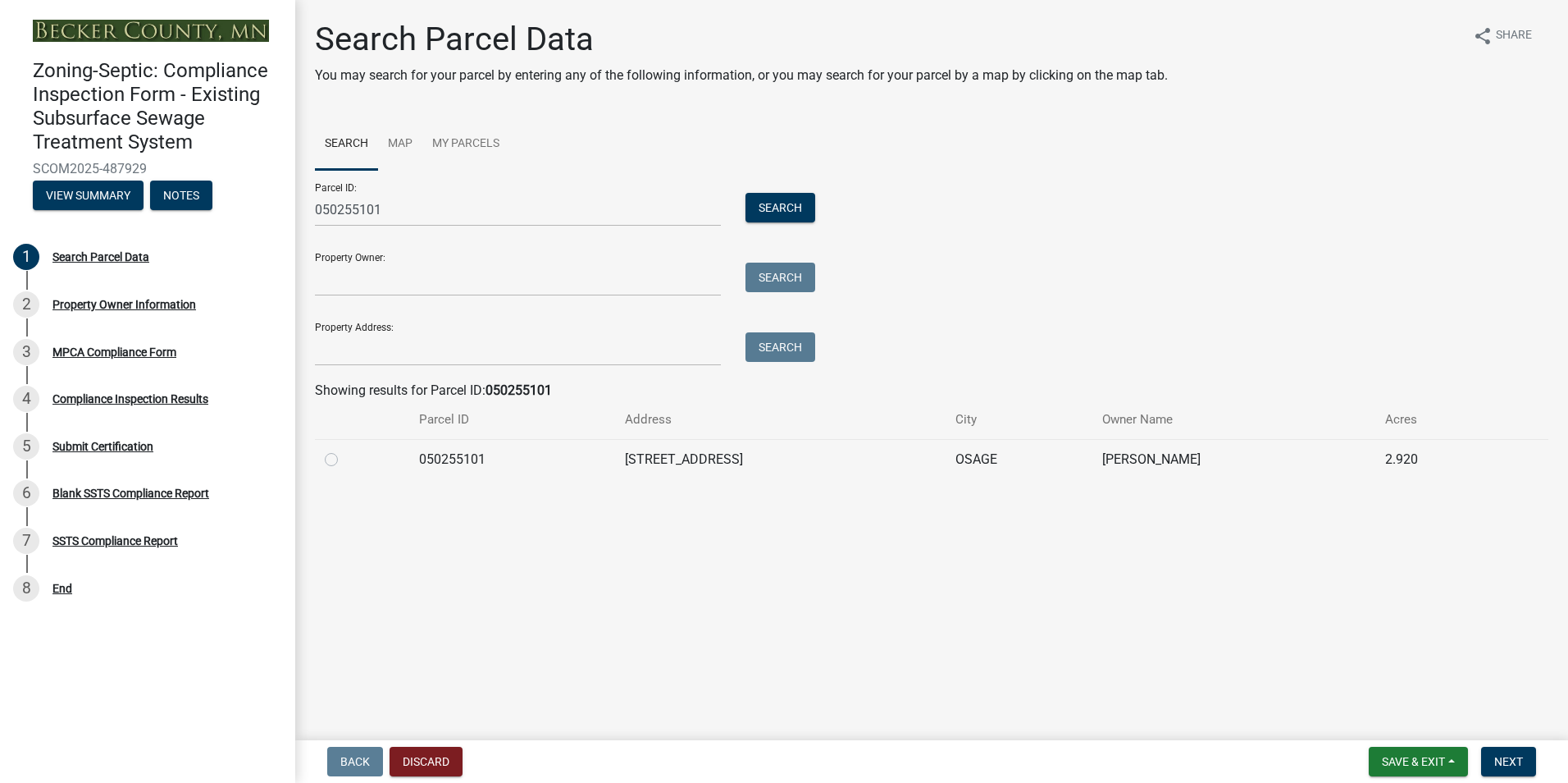
click at [345, 450] on label at bounding box center [345, 450] width 0 height 0
click at [345, 460] on input "radio" at bounding box center [349, 454] width 10 height 10
radio input "true"
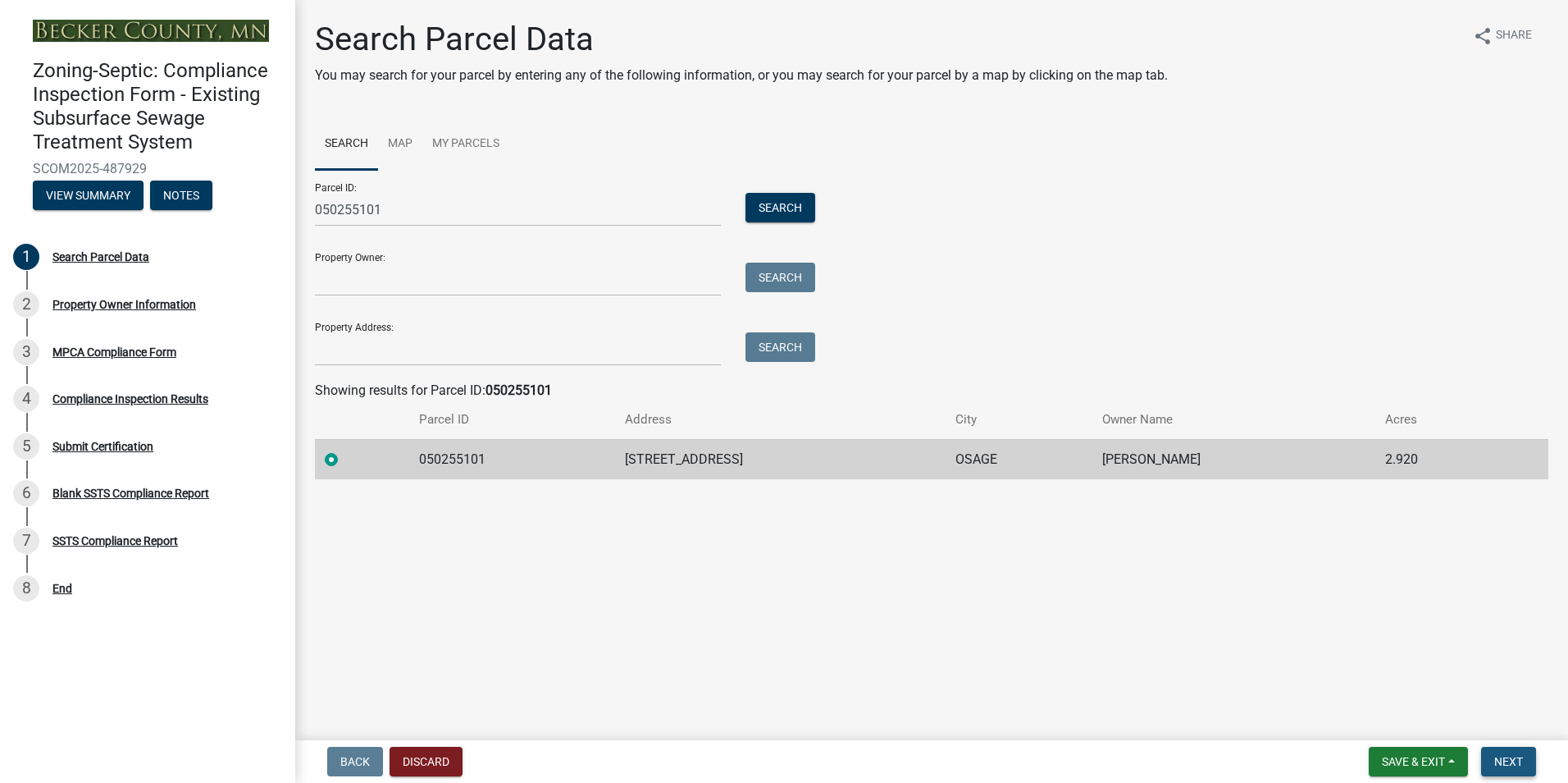
click at [1509, 753] on button "Next" at bounding box center [1509, 761] width 55 height 29
click at [1508, 761] on span "Next" at bounding box center [1509, 761] width 28 height 13
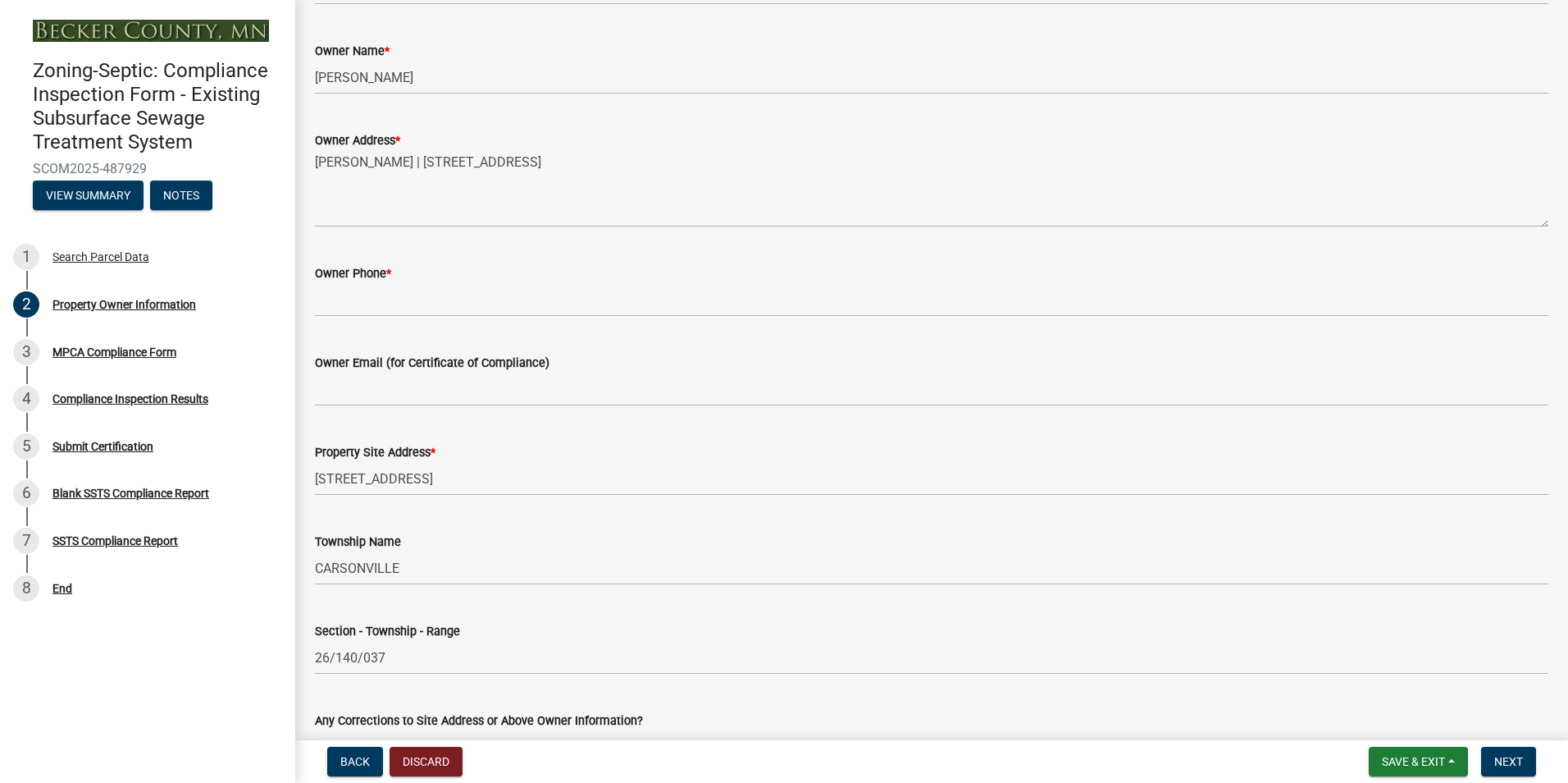
scroll to position [365, 0]
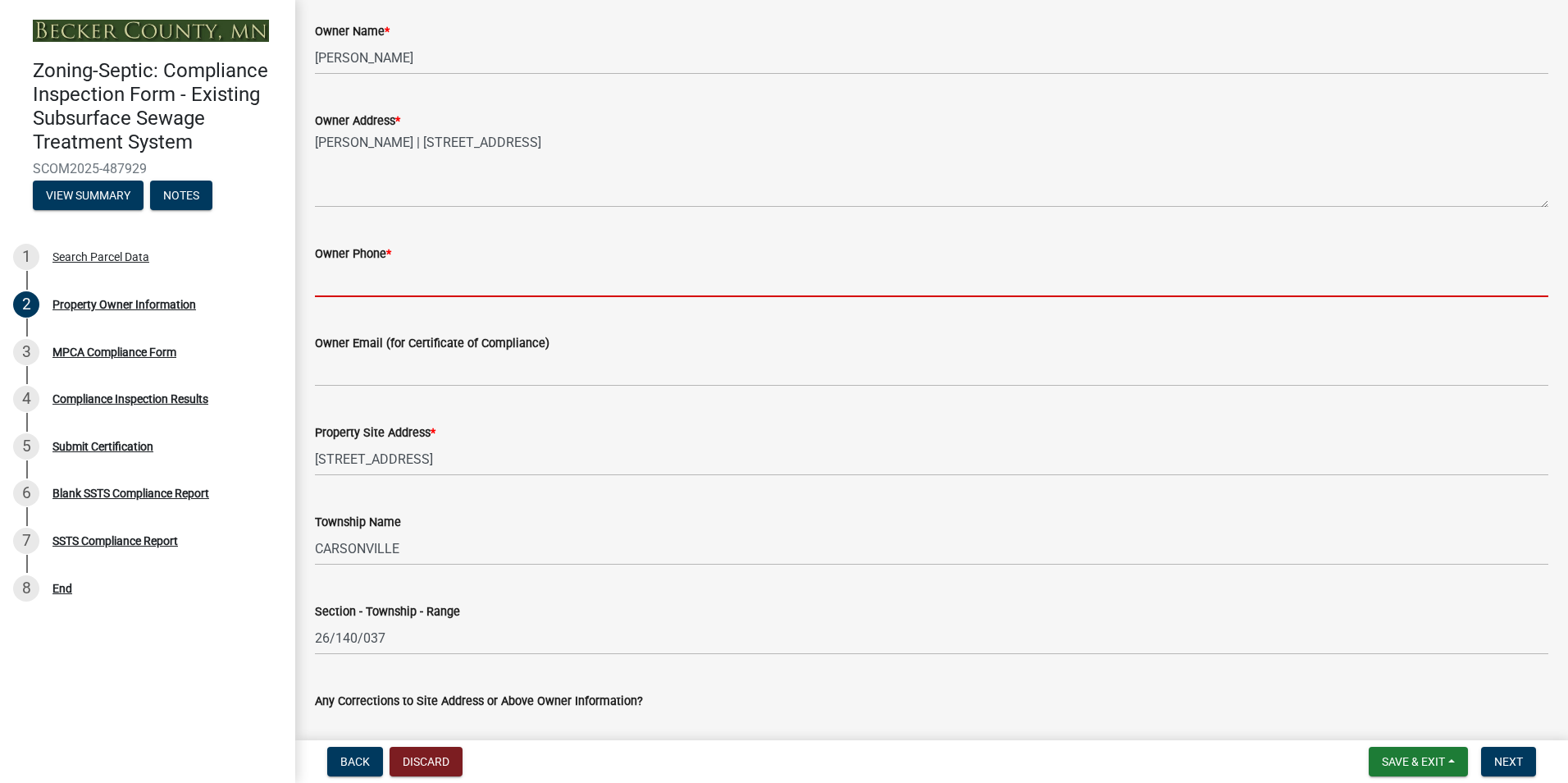
click at [329, 290] on input "Owner Phone *" at bounding box center [932, 281] width 1234 height 34
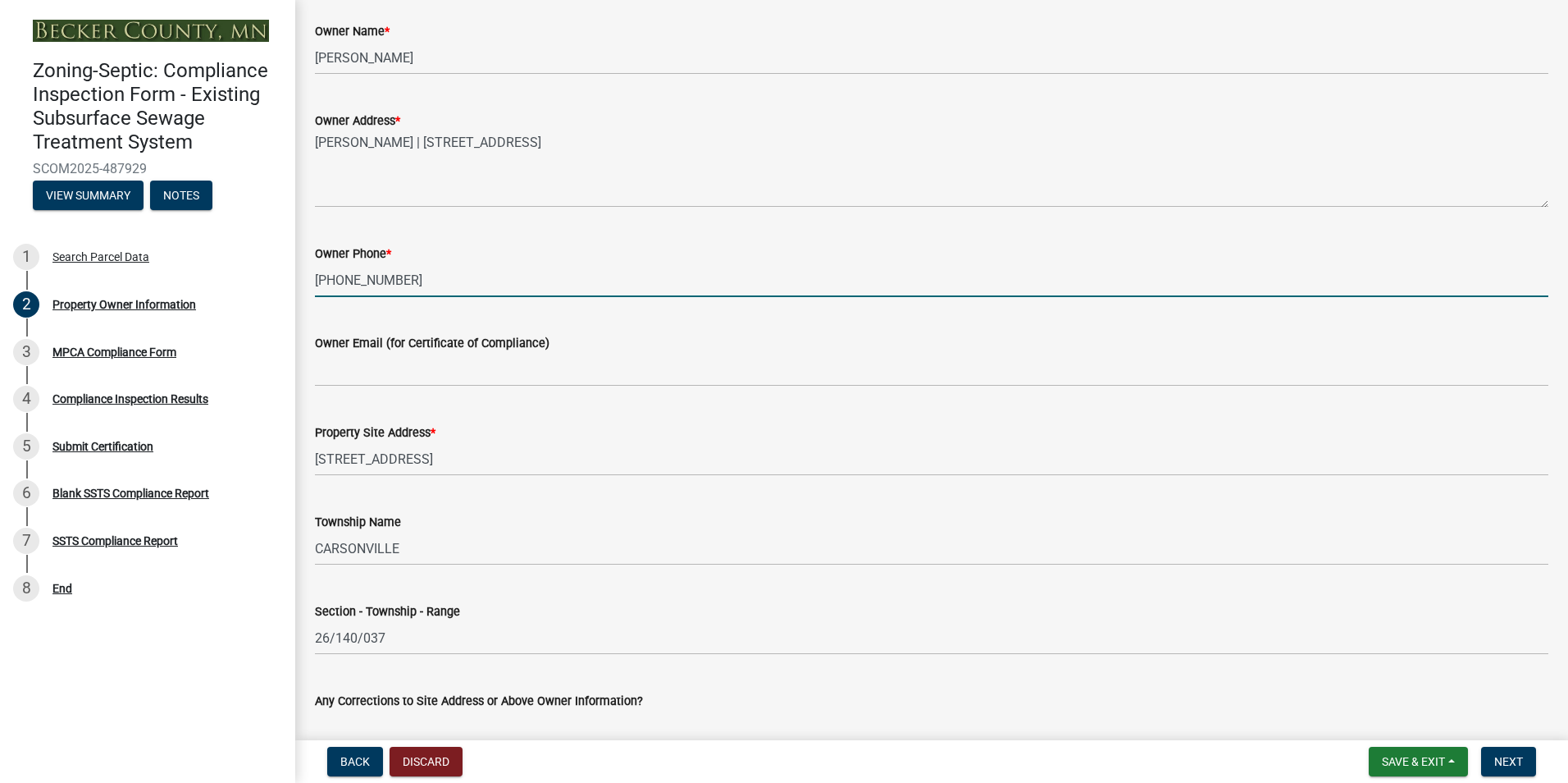
type input "[PHONE_NUMBER]"
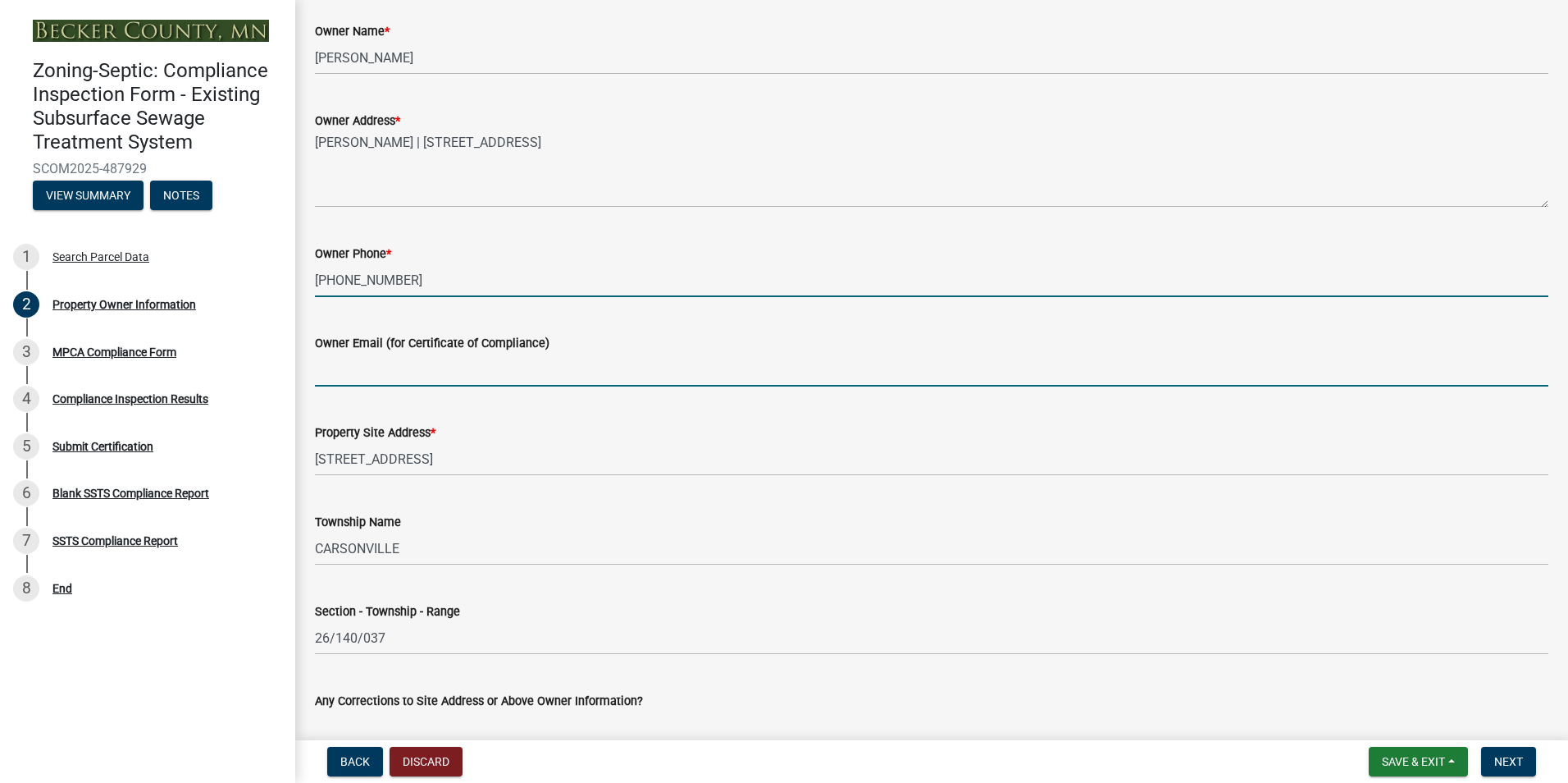
click at [330, 374] on input "Owner Email (for Certificate of Compliance)" at bounding box center [932, 370] width 1234 height 34
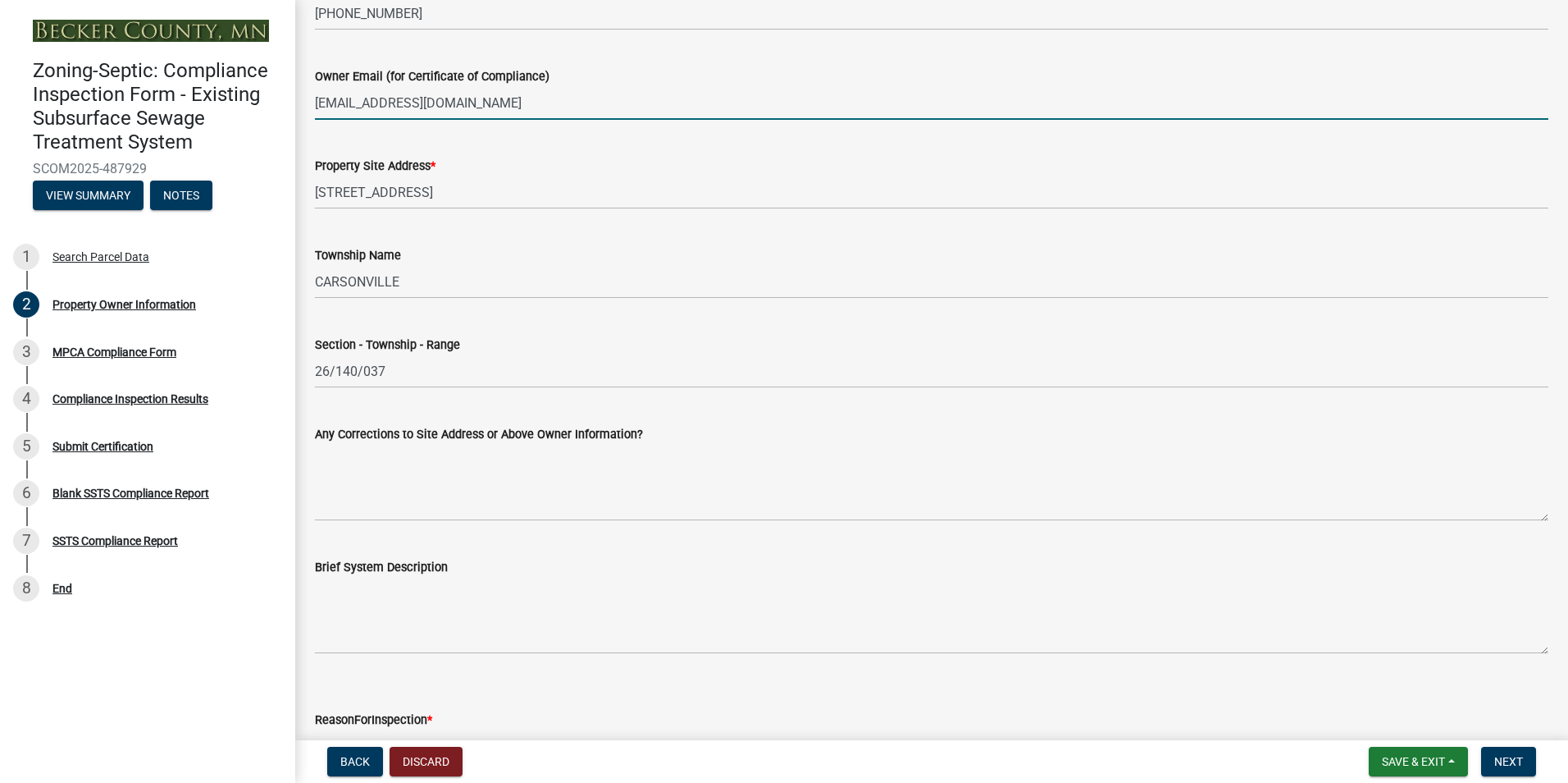
scroll to position [740, 0]
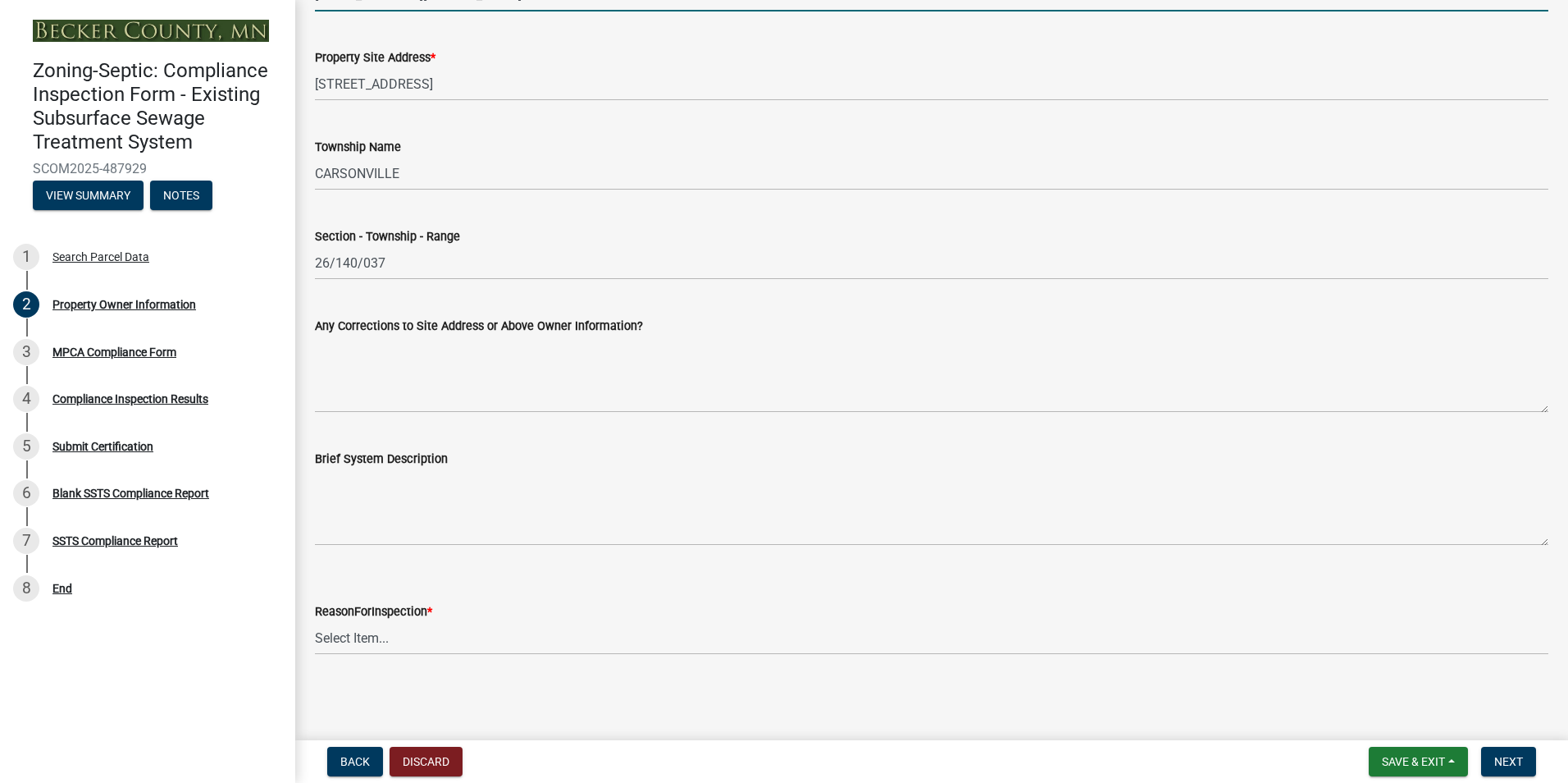
type input "[EMAIL_ADDRESS][DOMAIN_NAME]"
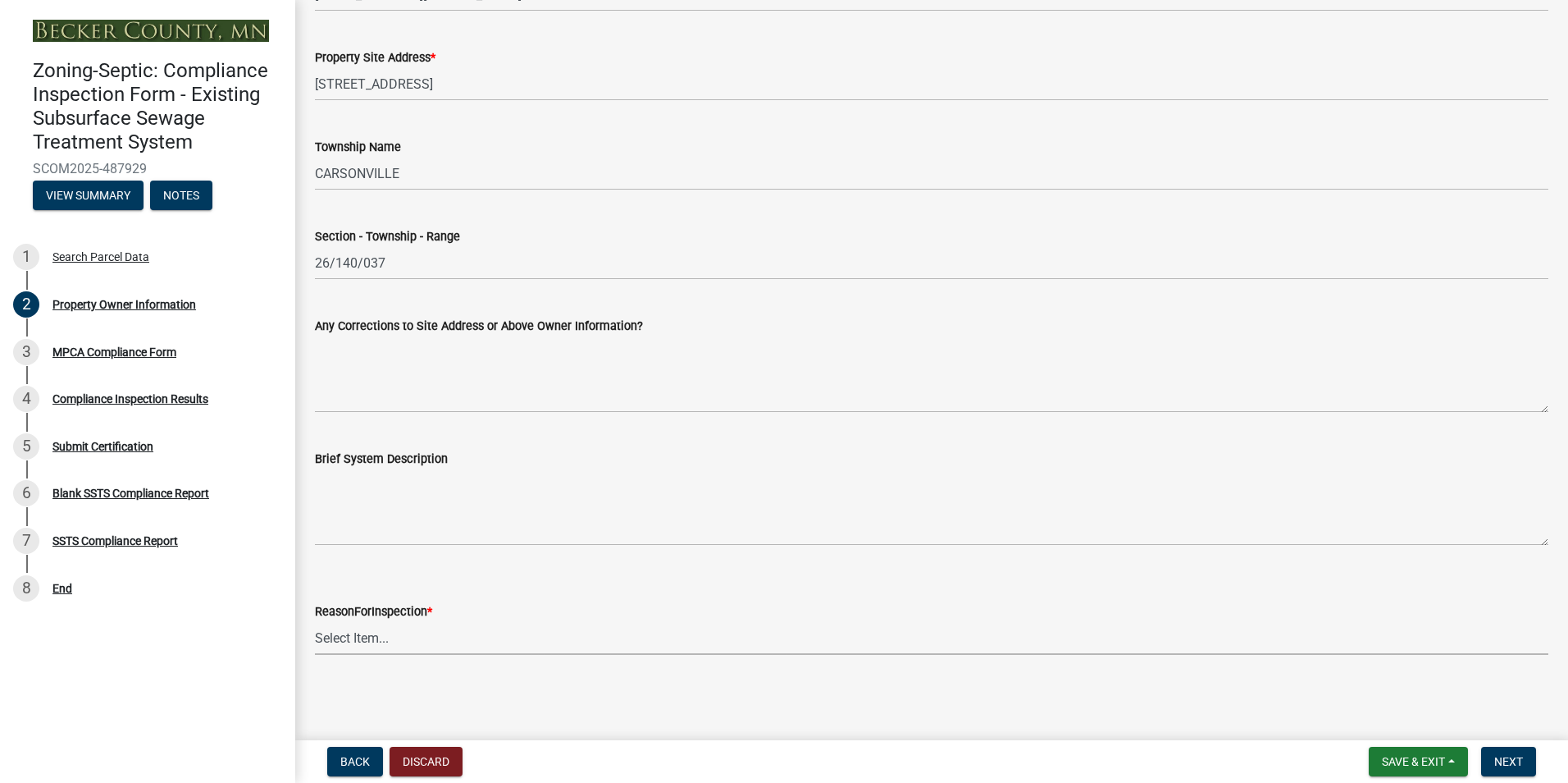
click at [360, 636] on select "Select Item... Property Sale Lake Study Required for Permit Other" at bounding box center [932, 638] width 1234 height 34
click at [315, 621] on select "Select Item... Property Sale Lake Study Required for Permit Other" at bounding box center [932, 638] width 1234 height 34
select select "d6fd99ce-8a43-4bcf-938d-761da4bf36de"
click at [1510, 760] on span "Next" at bounding box center [1509, 761] width 28 height 13
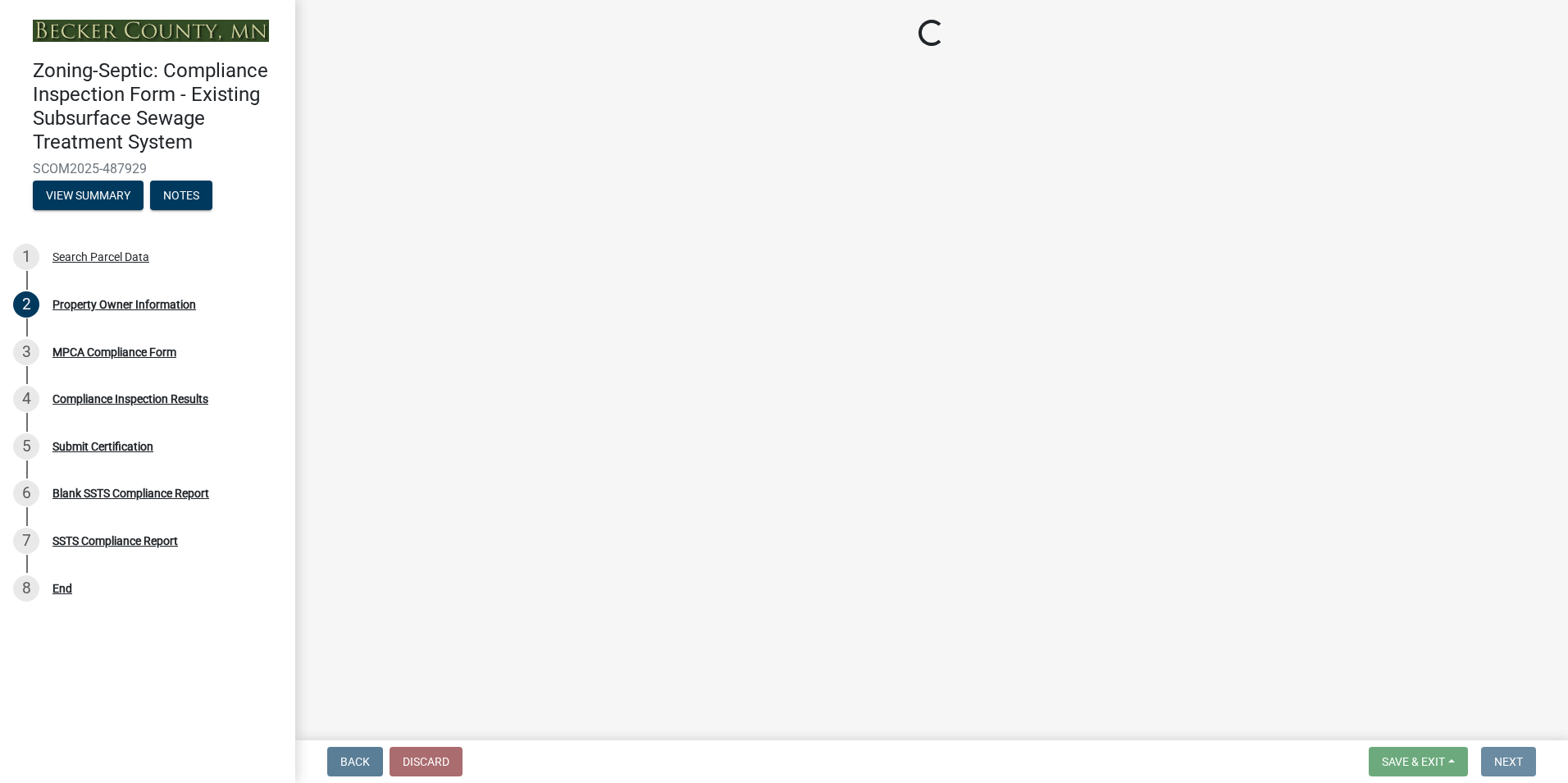
scroll to position [0, 0]
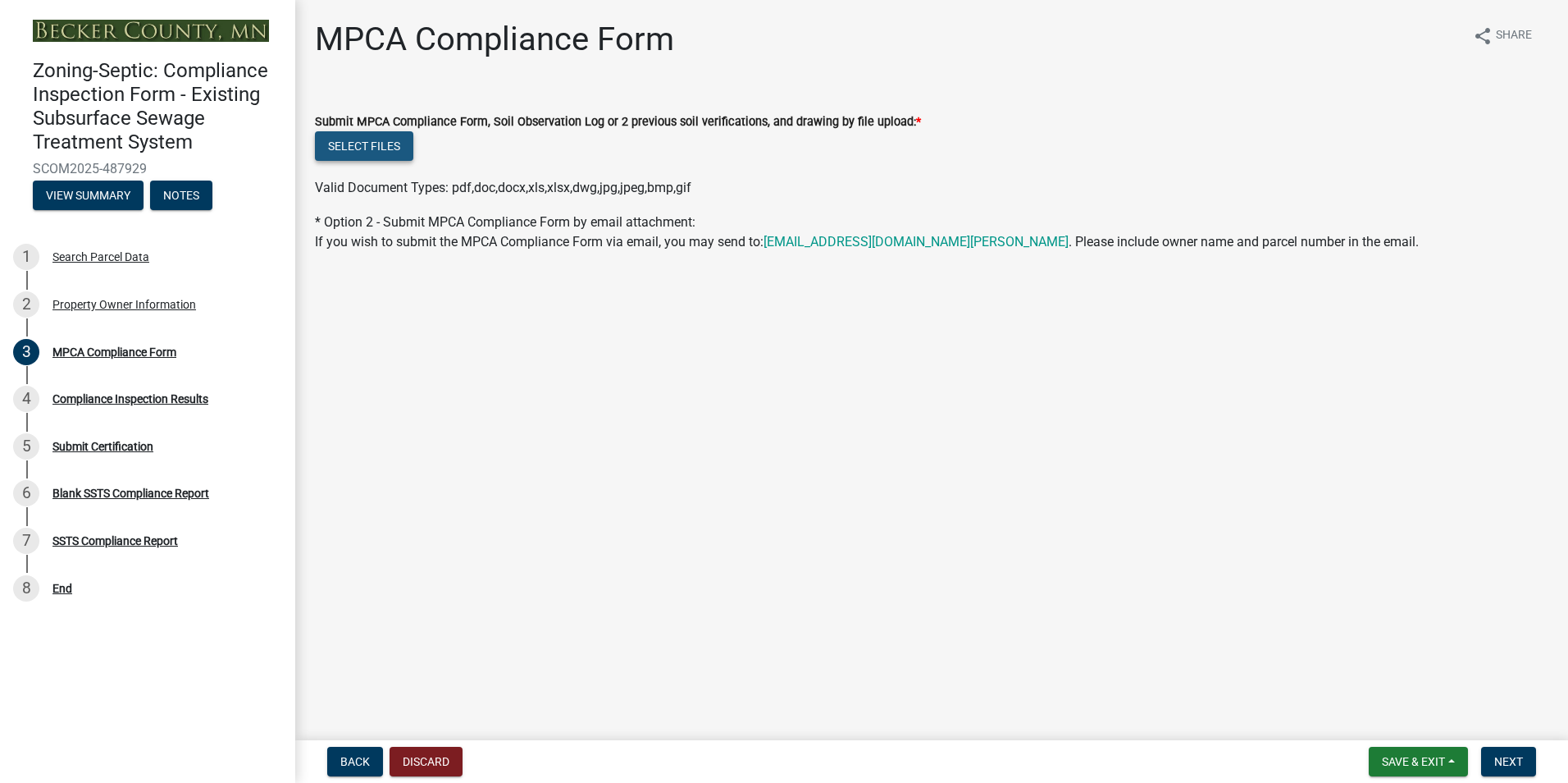
click at [351, 145] on button "Select files" at bounding box center [364, 145] width 98 height 29
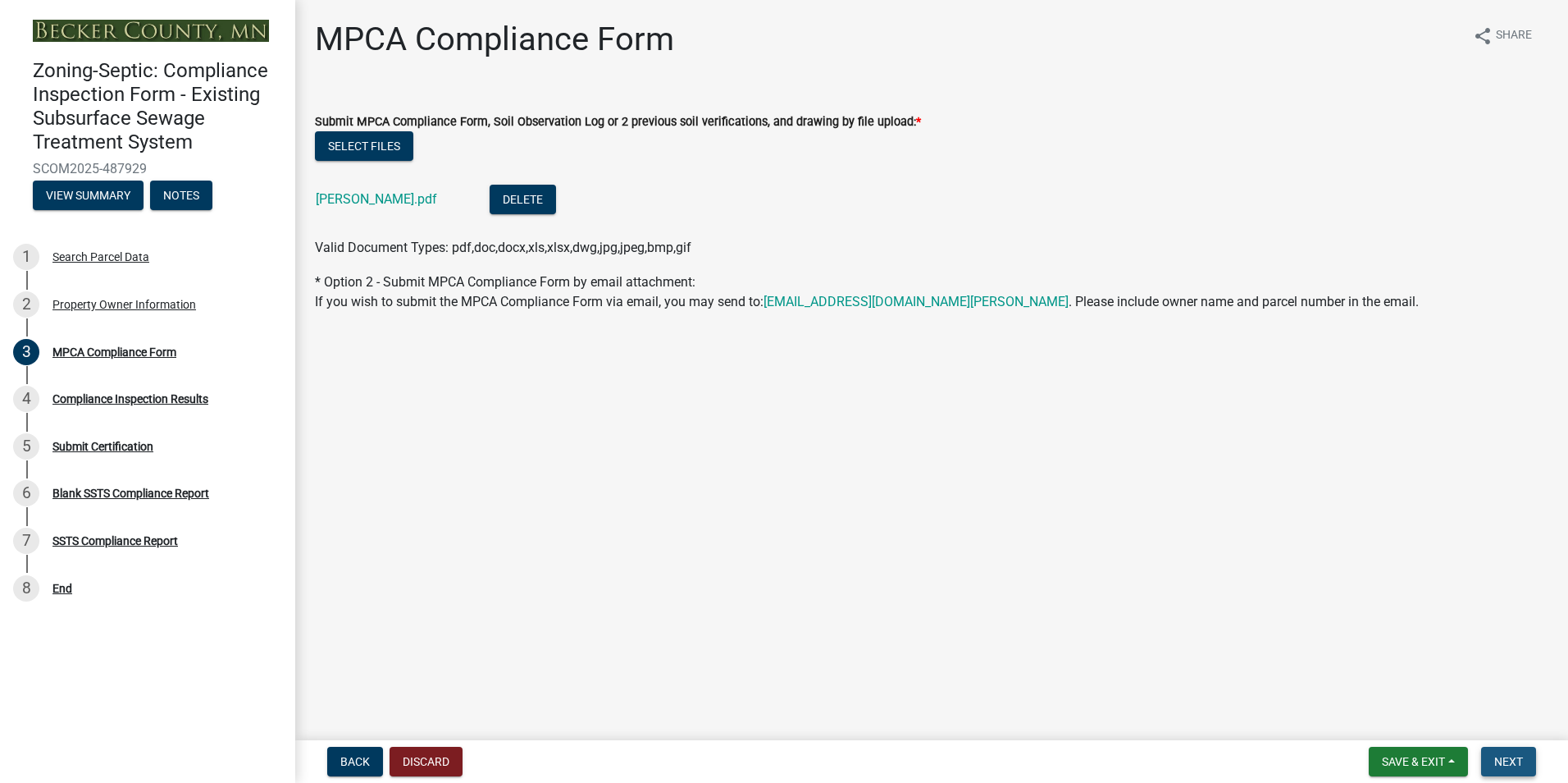
click at [1519, 760] on span "Next" at bounding box center [1509, 761] width 28 height 13
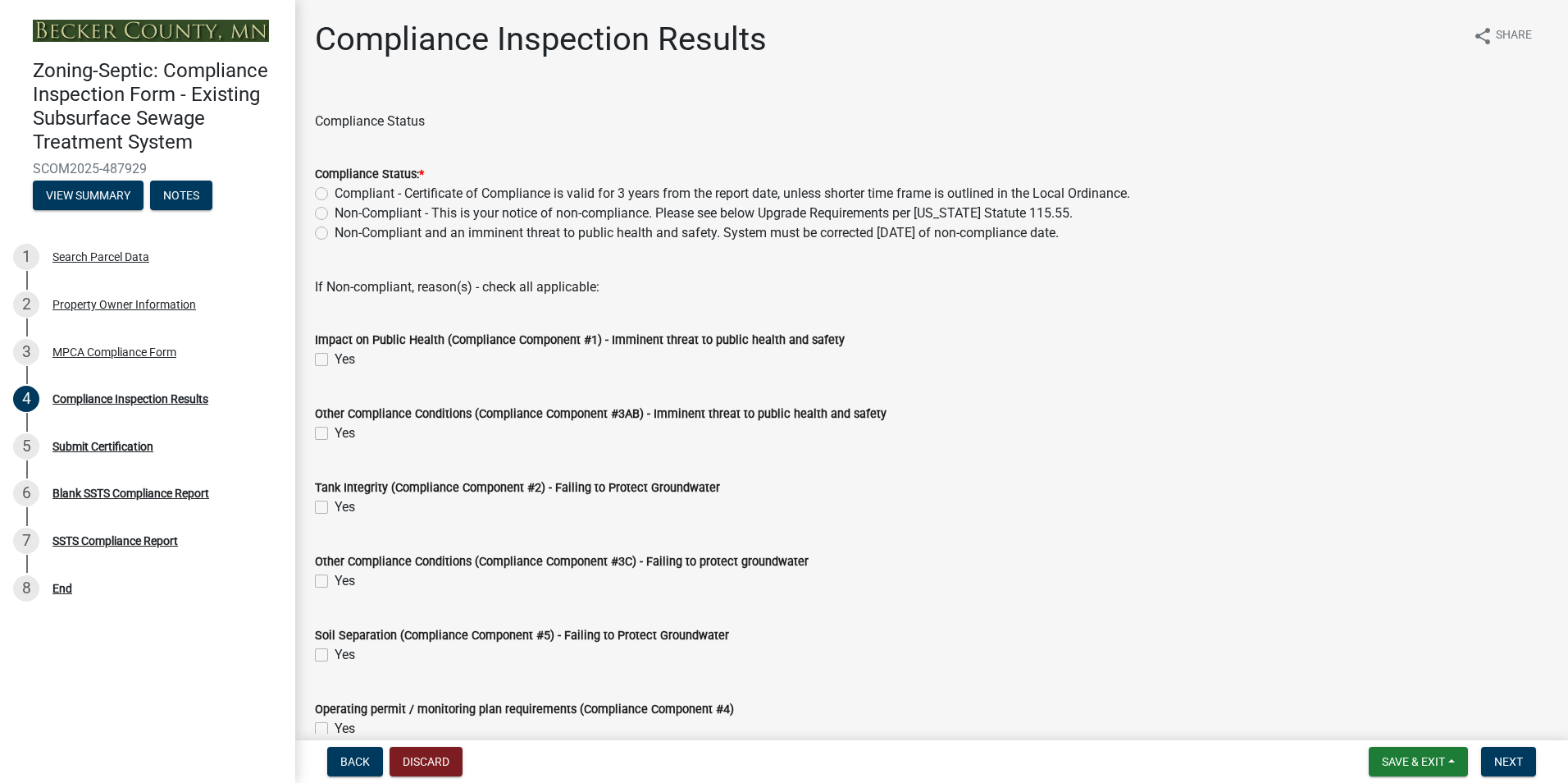
click at [335, 195] on label "Compliant - Certificate of Compliance is valid for 3 years from the report date…" at bounding box center [733, 194] width 796 height 20
click at [335, 195] on input "Compliant - Certificate of Compliance is valid for 3 years from the report date…" at bounding box center [340, 189] width 10 height 10
radio input "true"
click at [1501, 757] on span "Next" at bounding box center [1509, 761] width 28 height 13
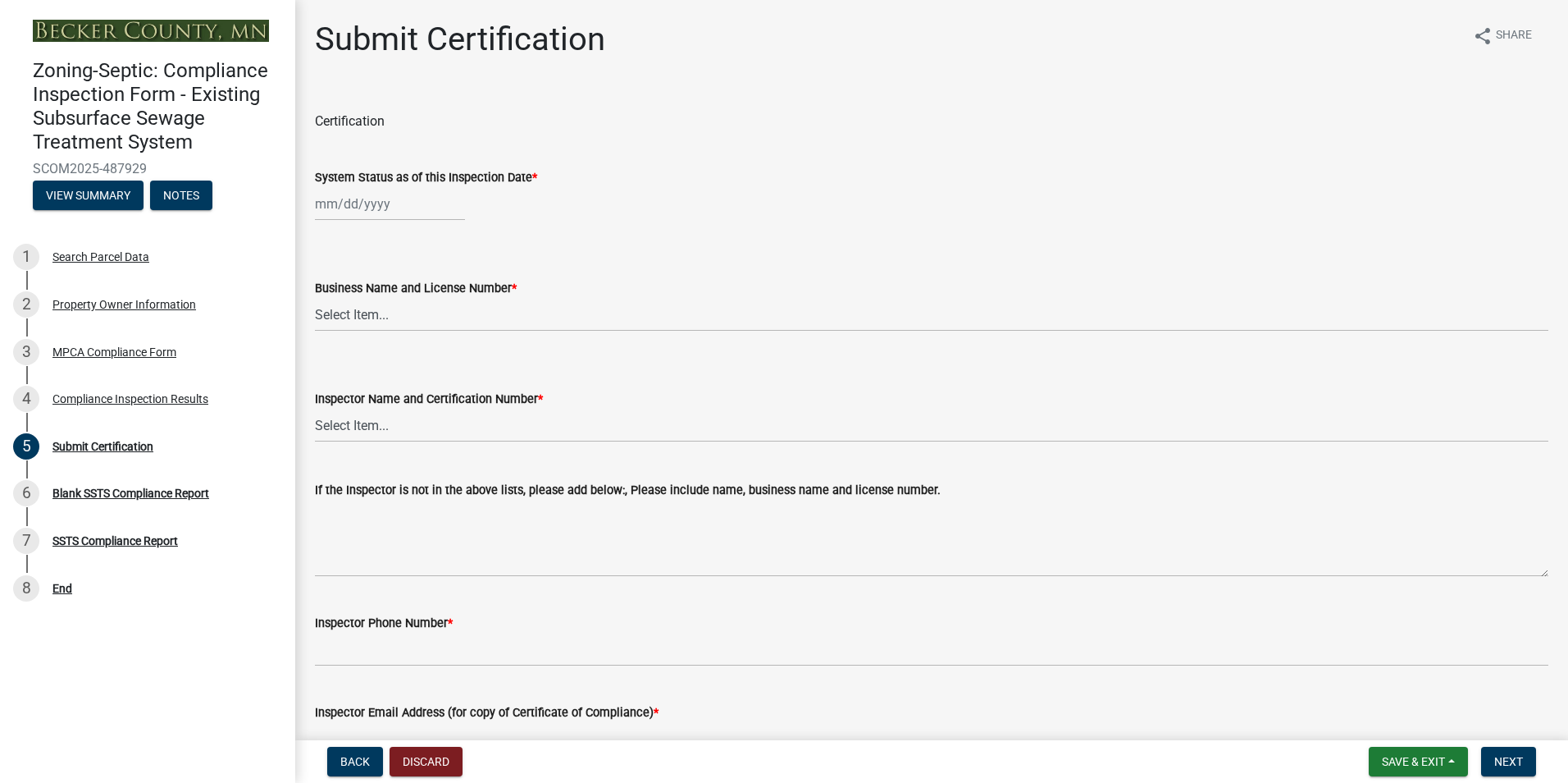
select select "10"
select select "2025"
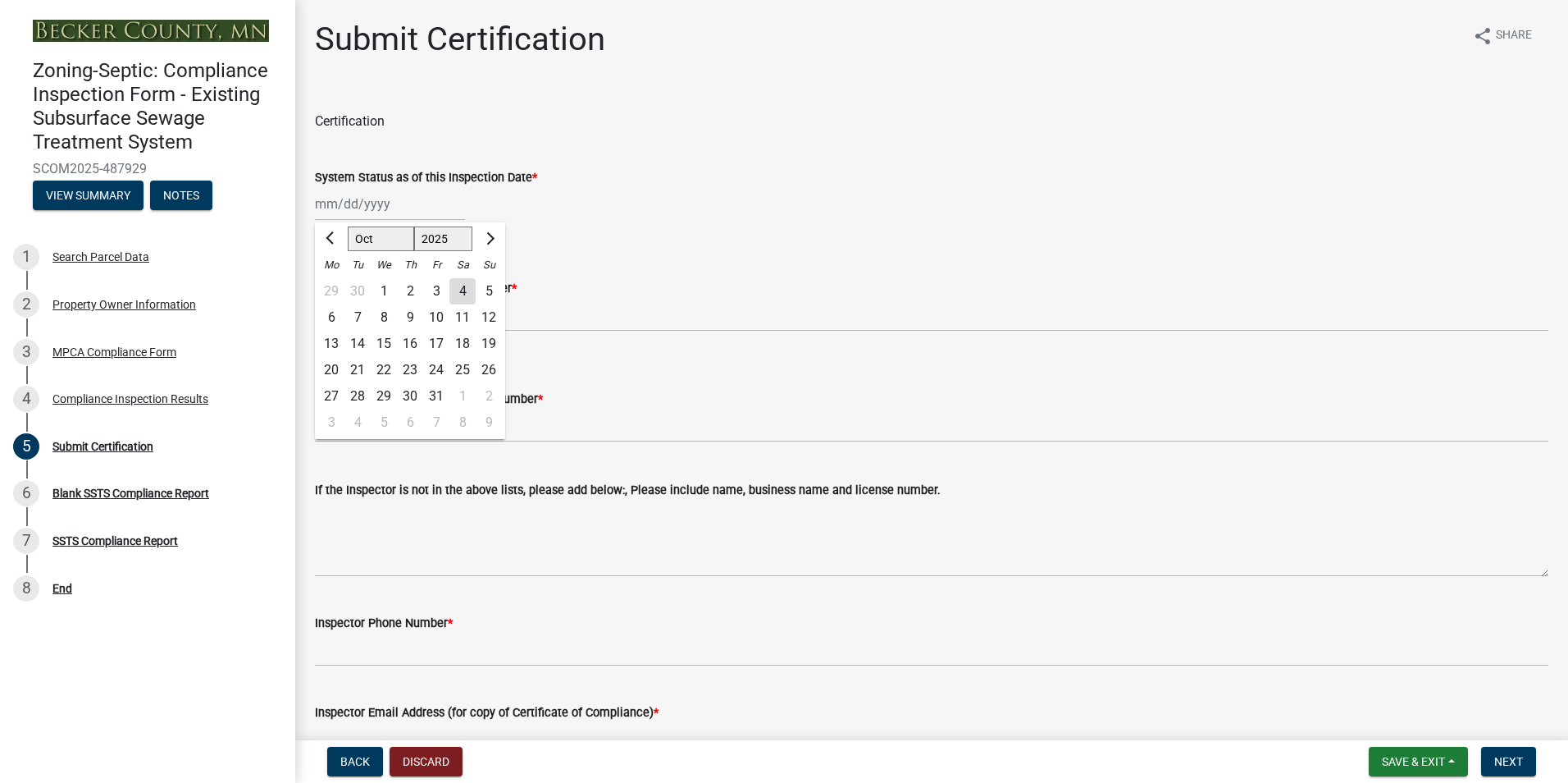
click at [351, 208] on input "System Status as of this Inspection Date *" at bounding box center [390, 204] width 150 height 34
click at [413, 286] on div "2" at bounding box center [411, 292] width 26 height 26
type input "[DATE]"
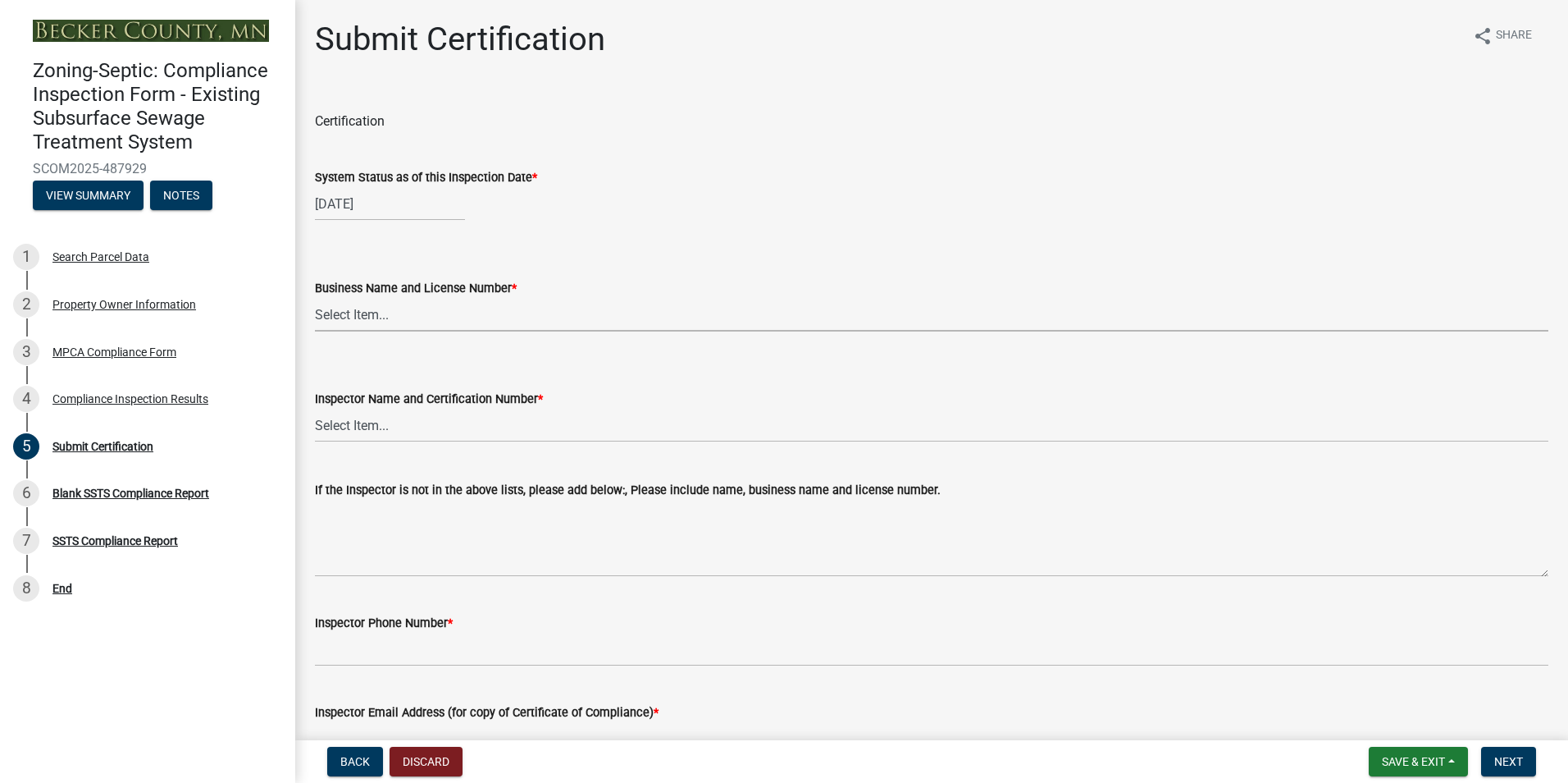
click at [362, 314] on select "Select Item... OTHER – Not listed (please add in next field and we will add to …" at bounding box center [932, 315] width 1234 height 34
click at [315, 298] on select "Select Item... OTHER – Not listed (please add in next field and we will add to …" at bounding box center [932, 315] width 1234 height 34
select select "6cb55102-04ca-4fa6-a18d-df345860fceb"
click at [347, 423] on select "Select Item... OTHER – Not listed (please add in next field and we will add to …" at bounding box center [932, 426] width 1234 height 34
click at [315, 409] on select "Select Item... OTHER – Not listed (please add in next field and we will add to …" at bounding box center [932, 426] width 1234 height 34
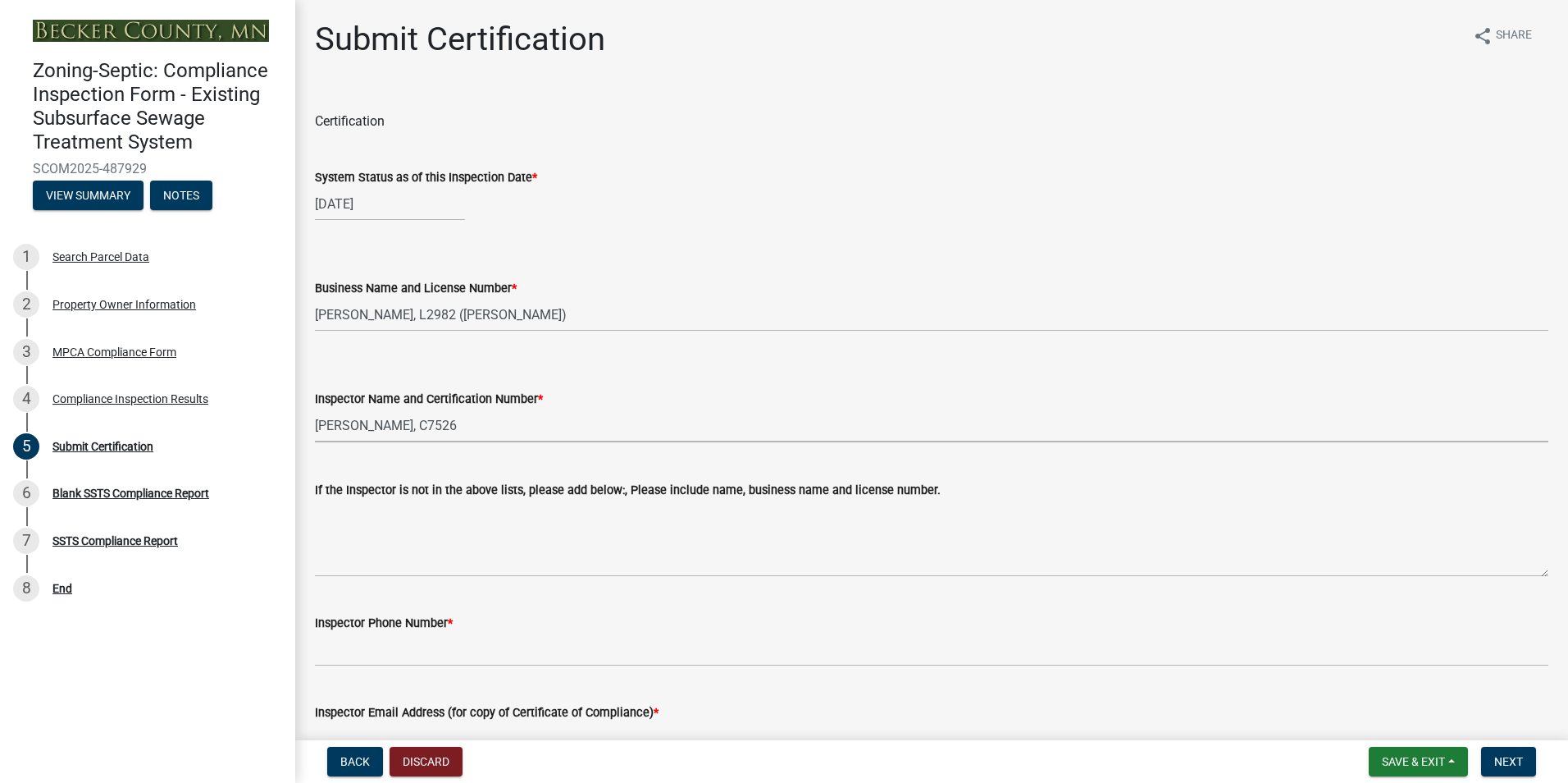
select select "dc89faac-9f44-4363-befa-aff2aab8b849"
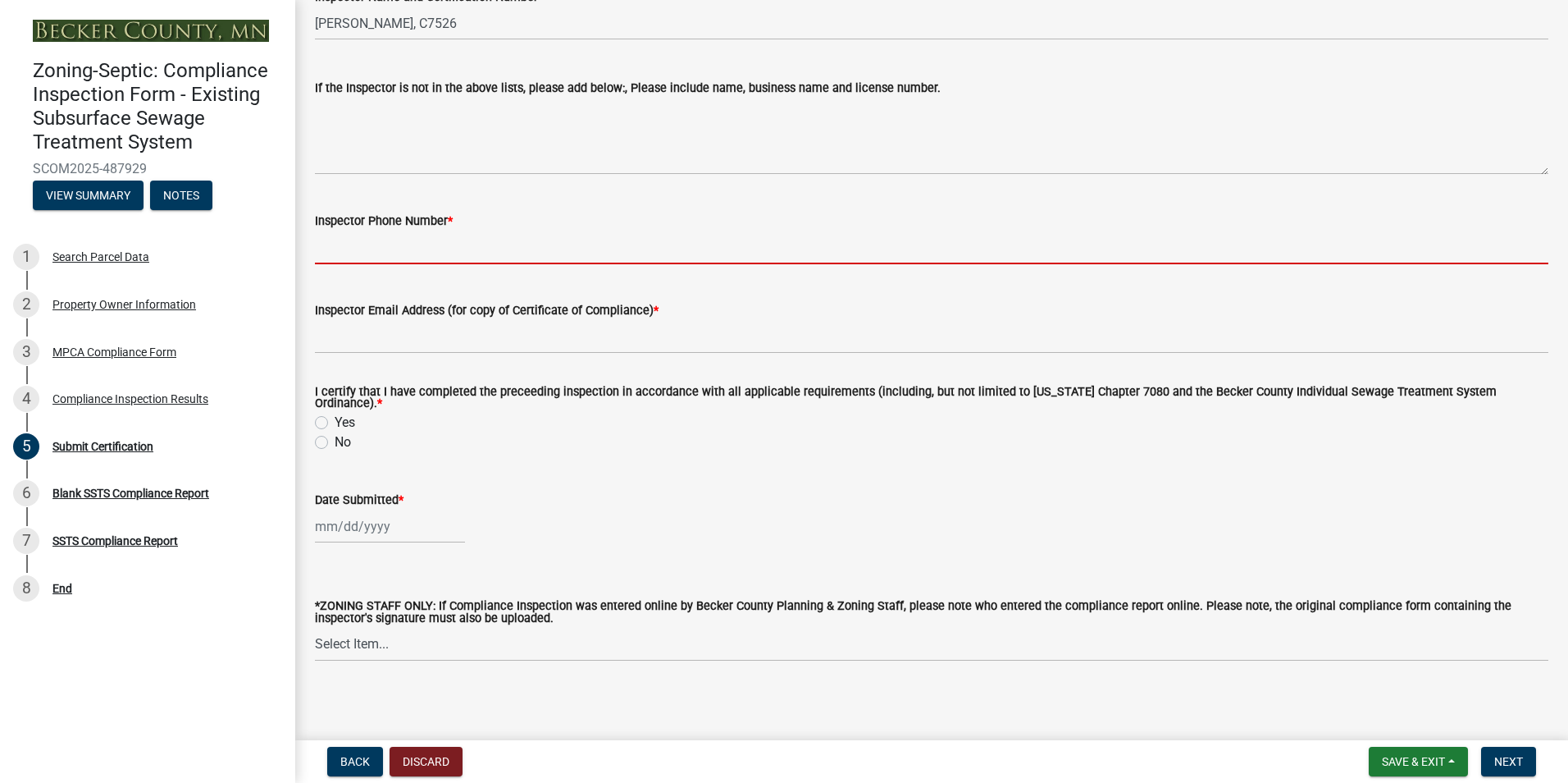
click at [403, 243] on input "Inspector Phone Number *" at bounding box center [932, 247] width 1234 height 34
type input "2188391849"
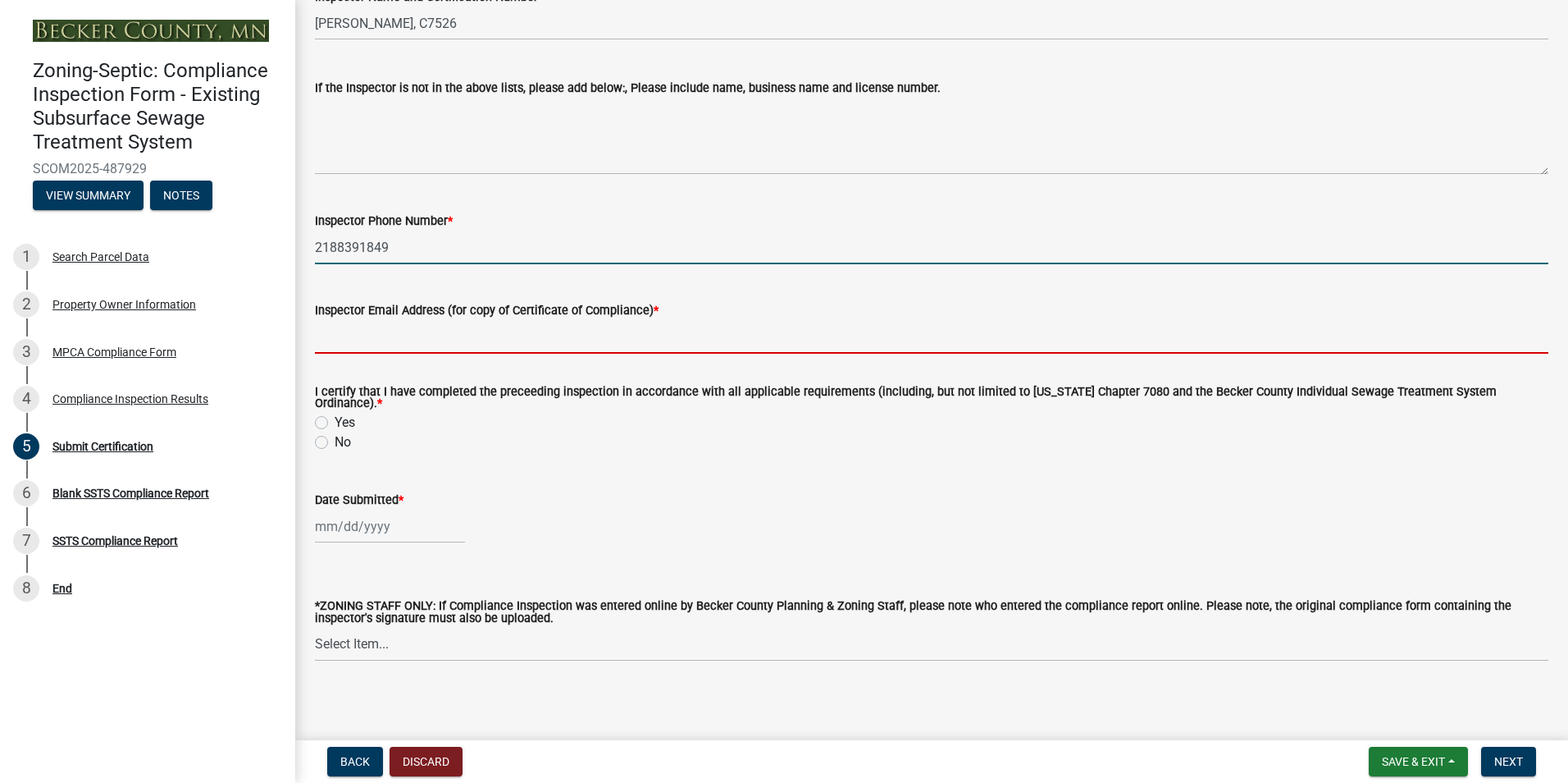
type input "[EMAIL_ADDRESS][DOMAIN_NAME]"
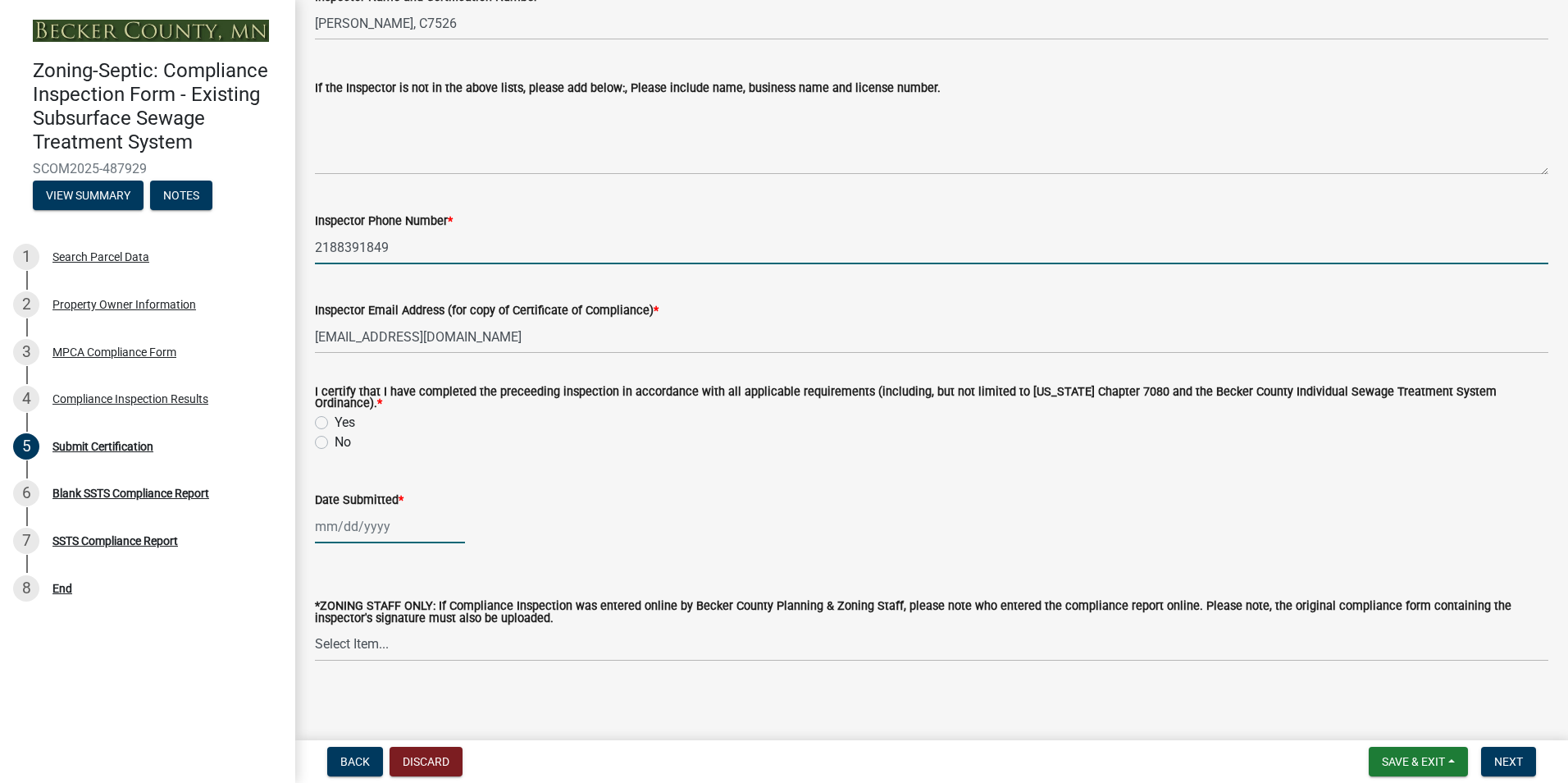
type input "[DATE]"
select select "10"
select select "2025"
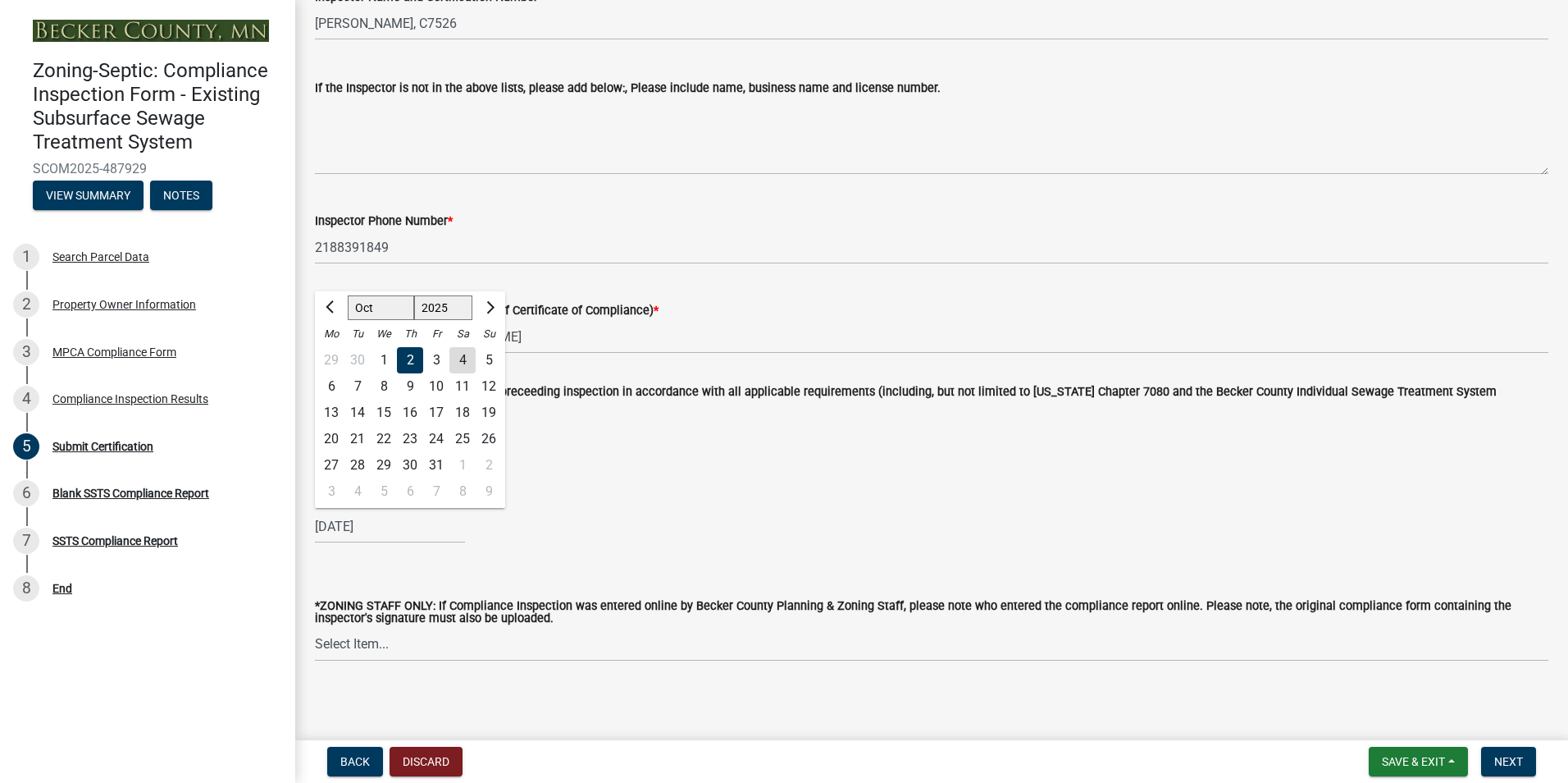
click at [457, 353] on div "4" at bounding box center [463, 361] width 26 height 26
type input "[DATE]"
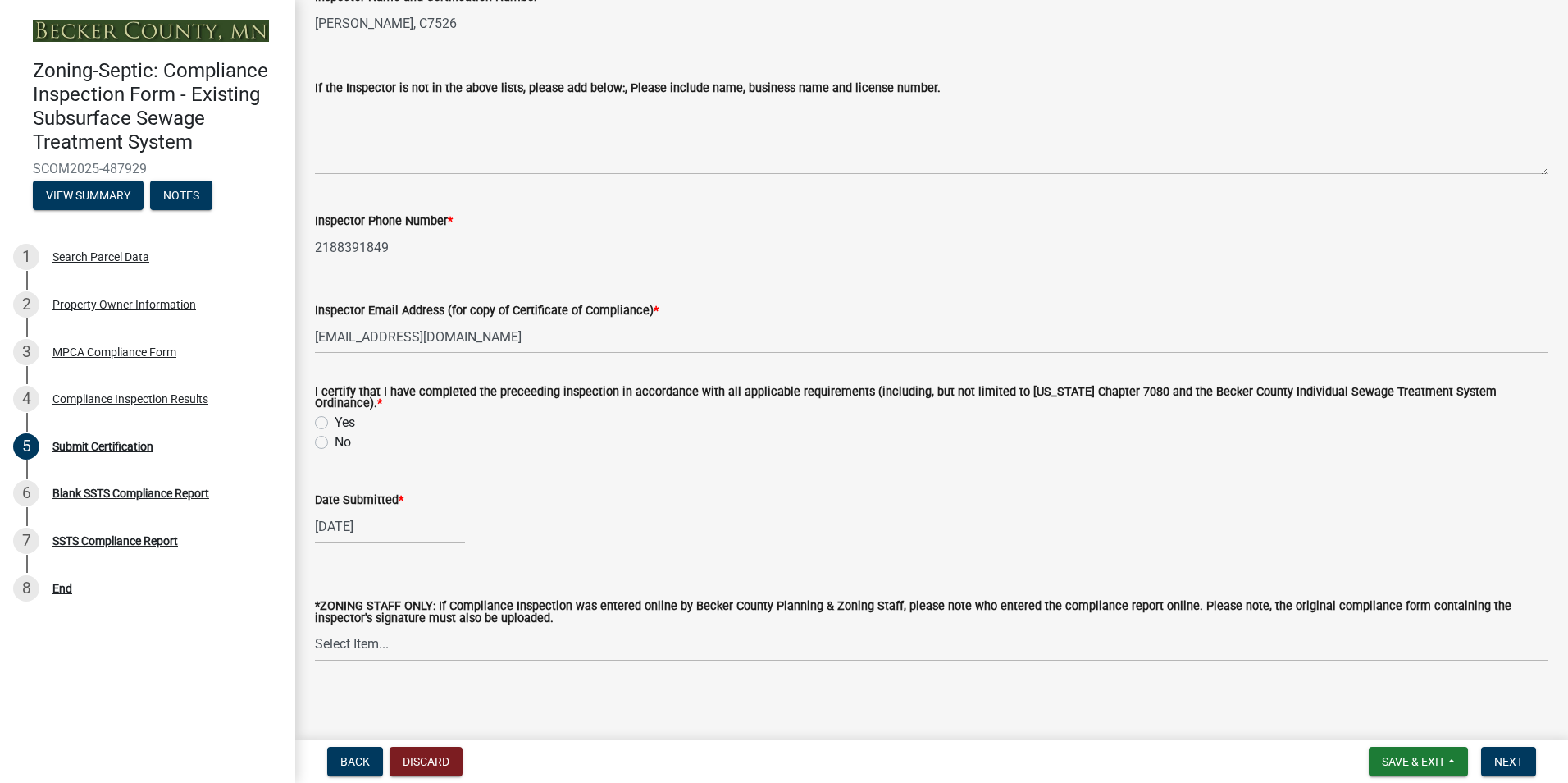
click at [335, 413] on label "Yes" at bounding box center [346, 422] width 21 height 20
click at [335, 413] on input "Yes" at bounding box center [340, 417] width 10 height 10
radio input "true"
click at [1498, 752] on button "Next" at bounding box center [1509, 761] width 55 height 29
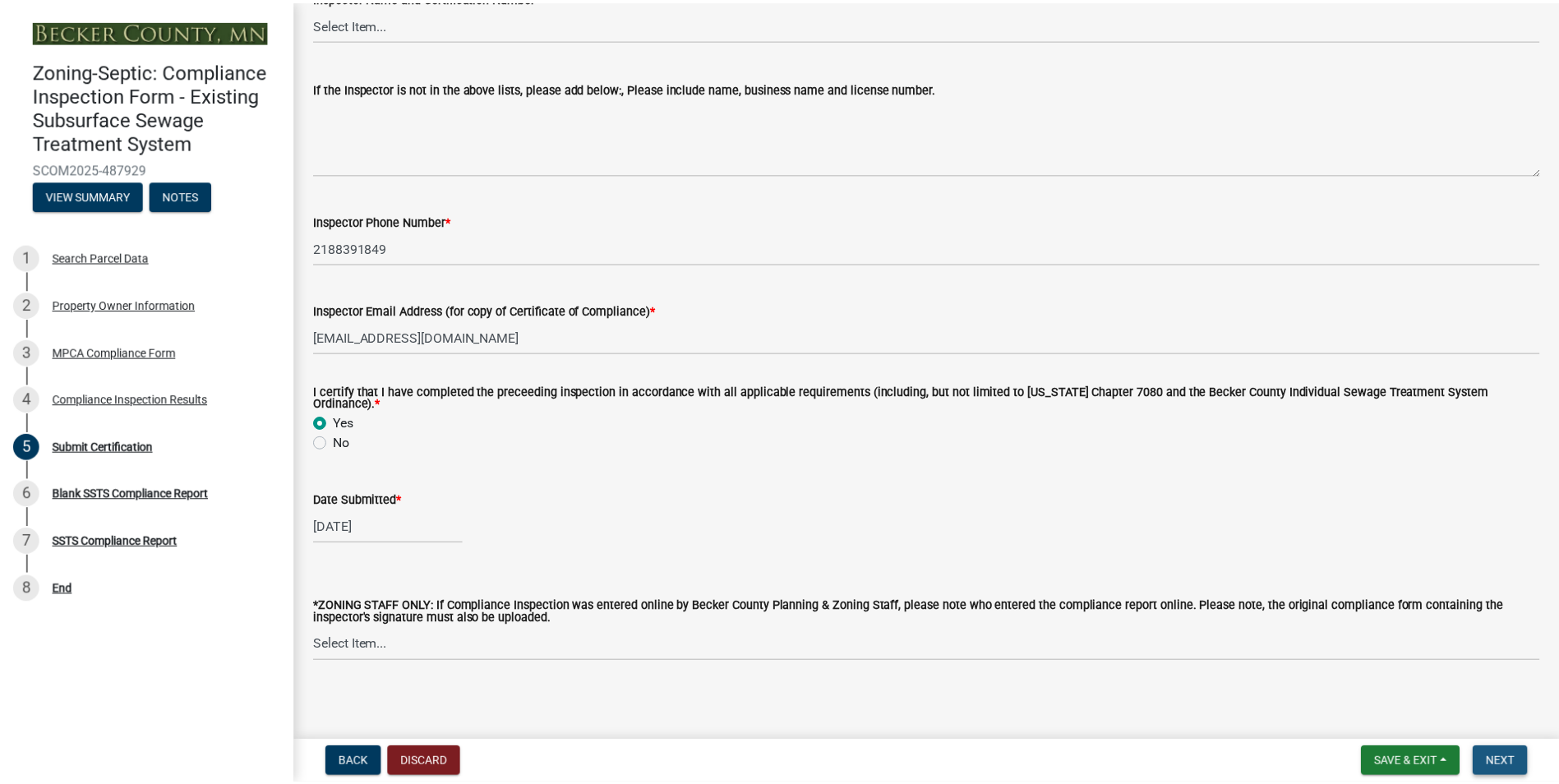
scroll to position [0, 0]
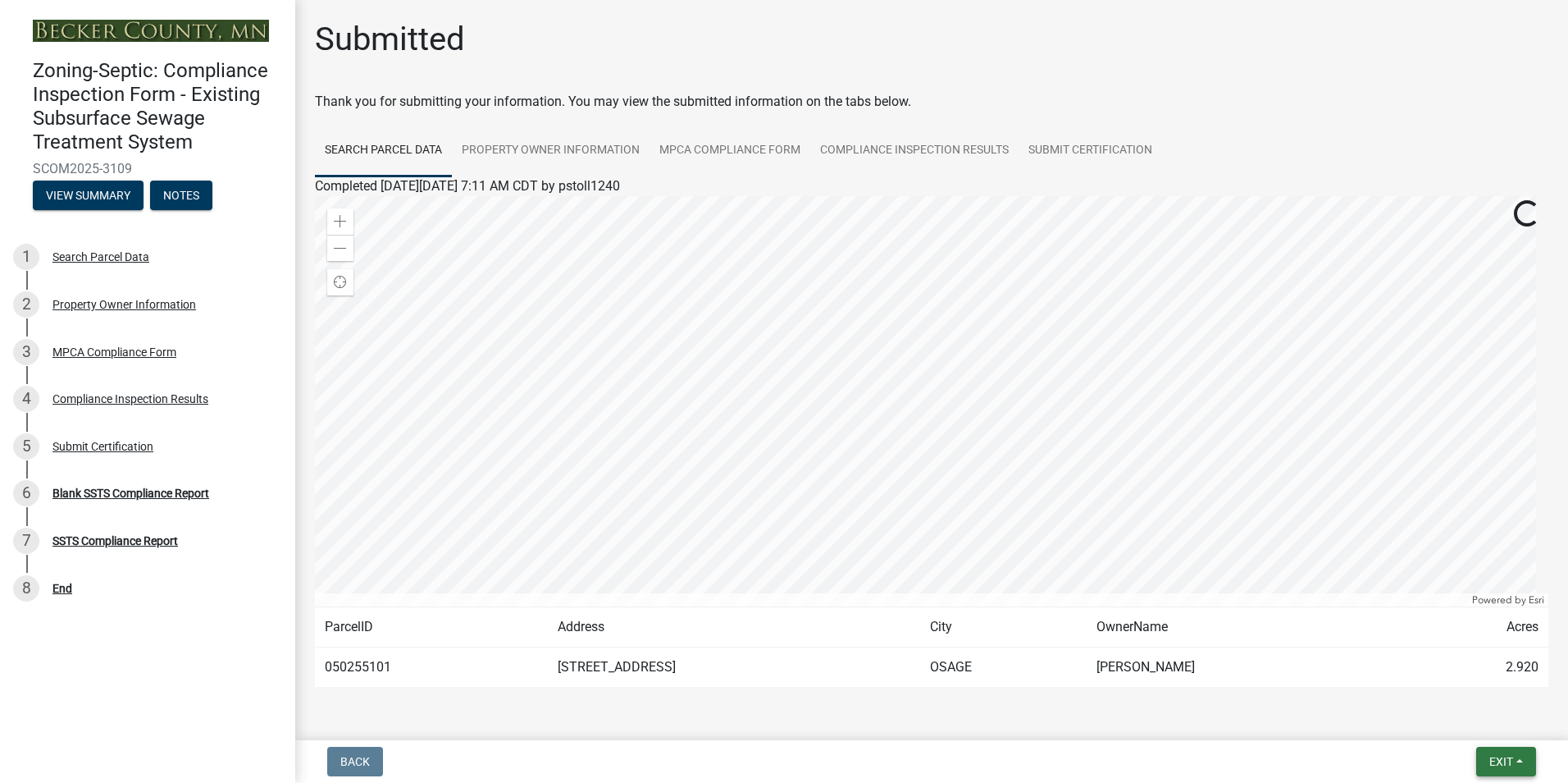
click at [1497, 761] on span "Exit" at bounding box center [1501, 761] width 24 height 13
click at [1453, 718] on button "Save & Exit" at bounding box center [1470, 719] width 131 height 40
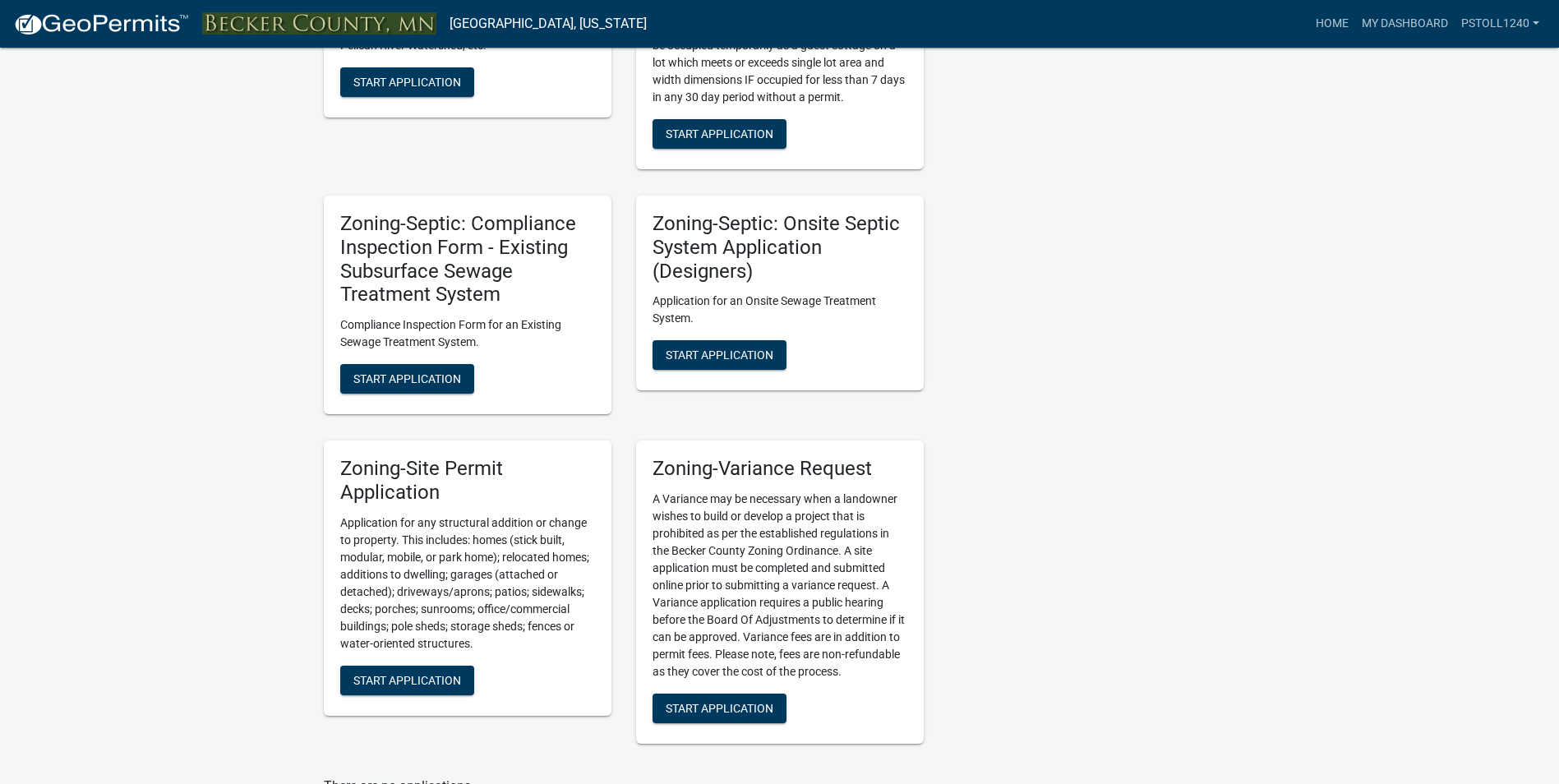
scroll to position [1449, 0]
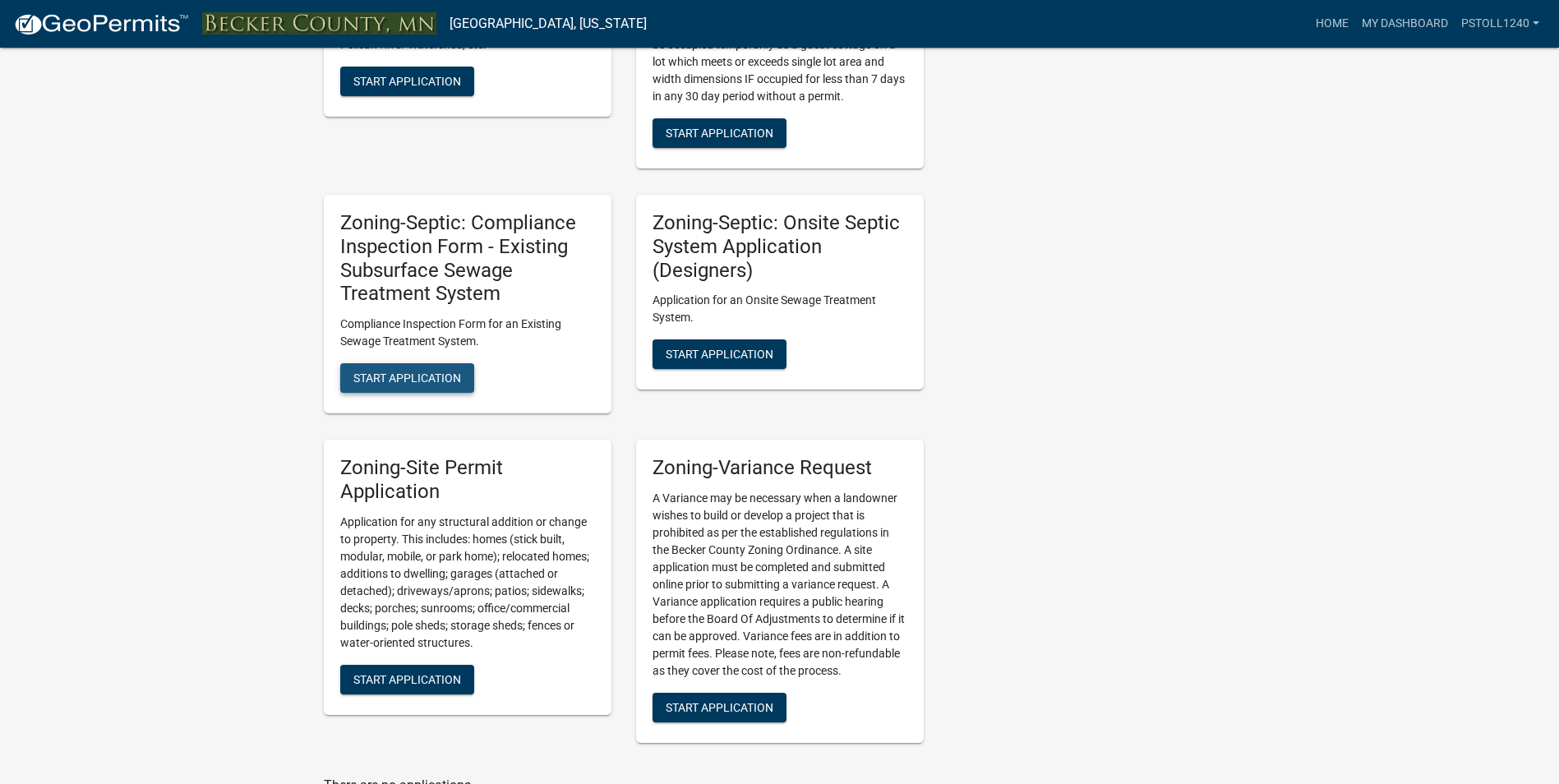
click at [401, 380] on span "Start Application" at bounding box center [408, 378] width 108 height 13
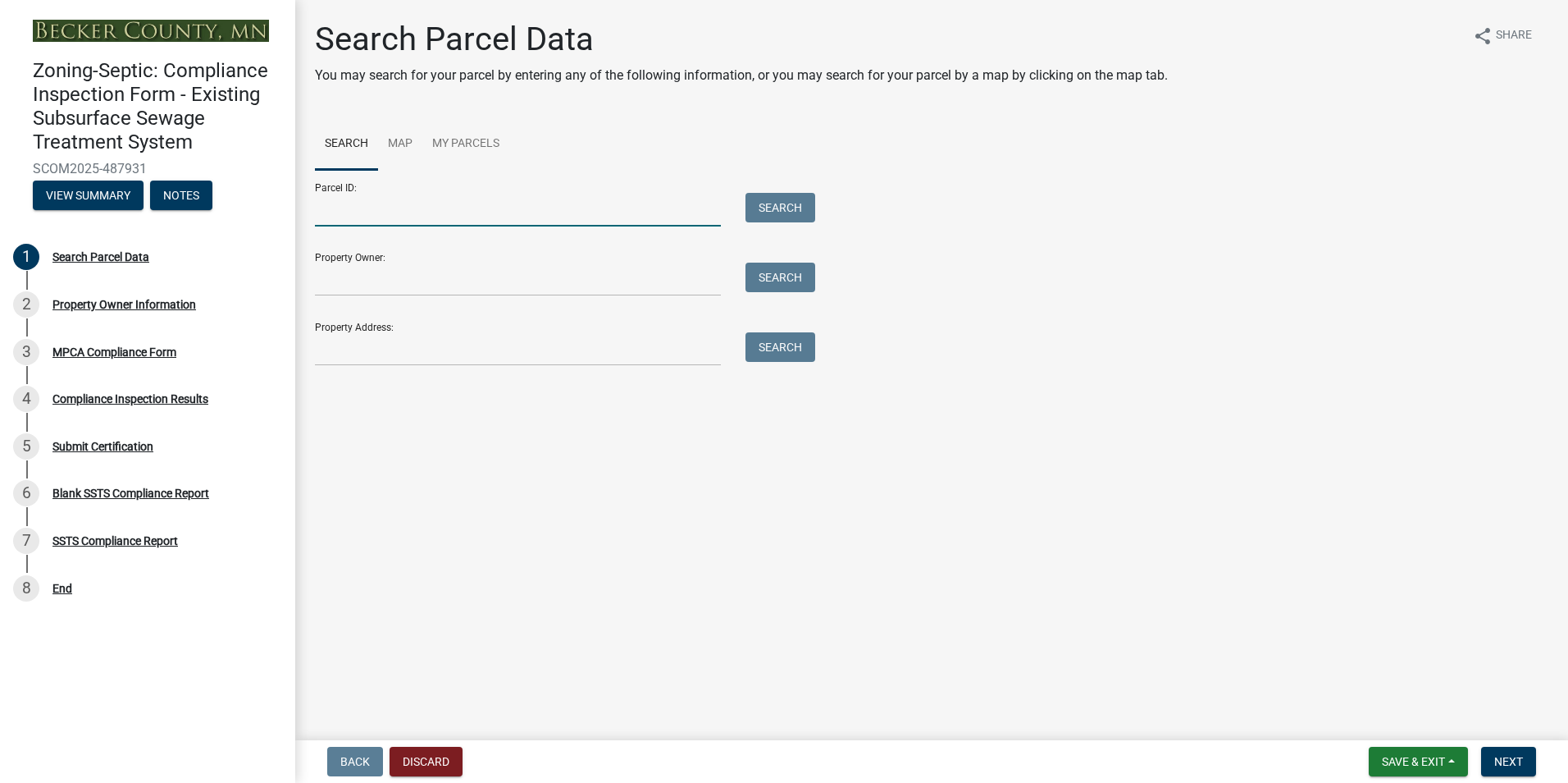
click at [360, 213] on input "Parcel ID:" at bounding box center [518, 210] width 406 height 34
type input "100249000"
click at [763, 207] on button "Search" at bounding box center [781, 207] width 70 height 29
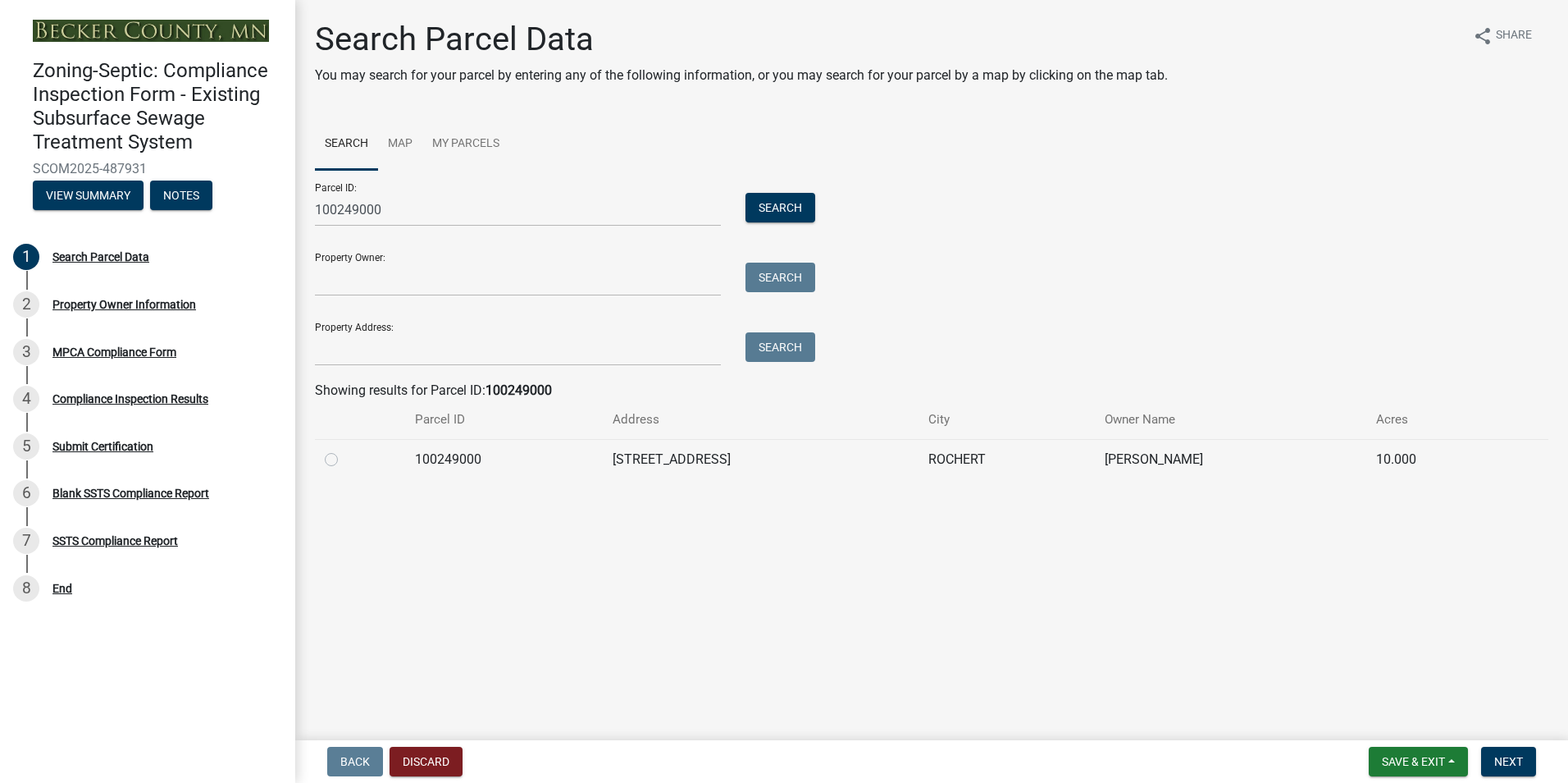
click at [345, 450] on label at bounding box center [345, 450] width 0 height 0
click at [345, 460] on input "radio" at bounding box center [349, 454] width 10 height 10
radio input "true"
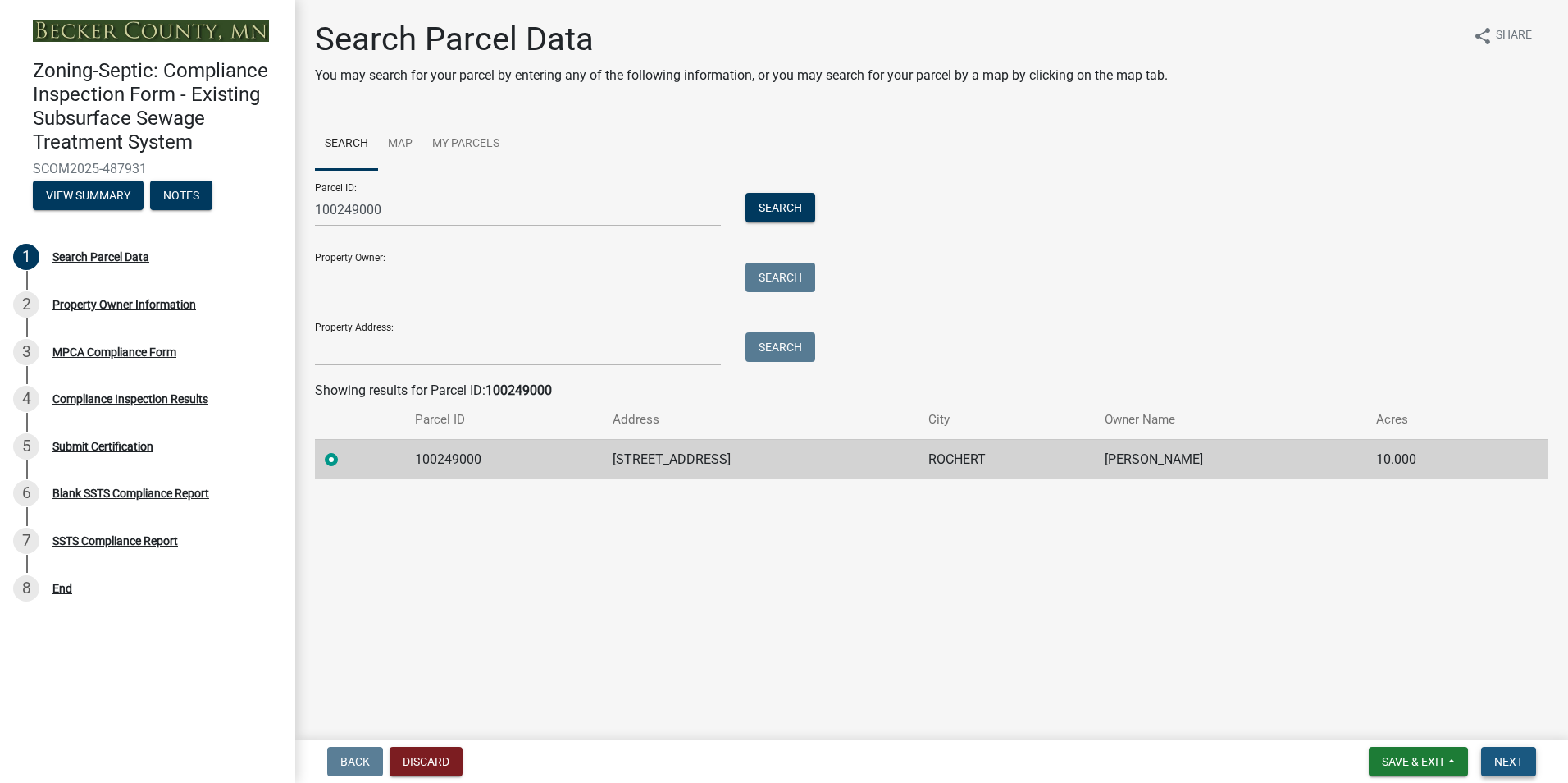
click at [1489, 763] on button "Next" at bounding box center [1509, 761] width 55 height 29
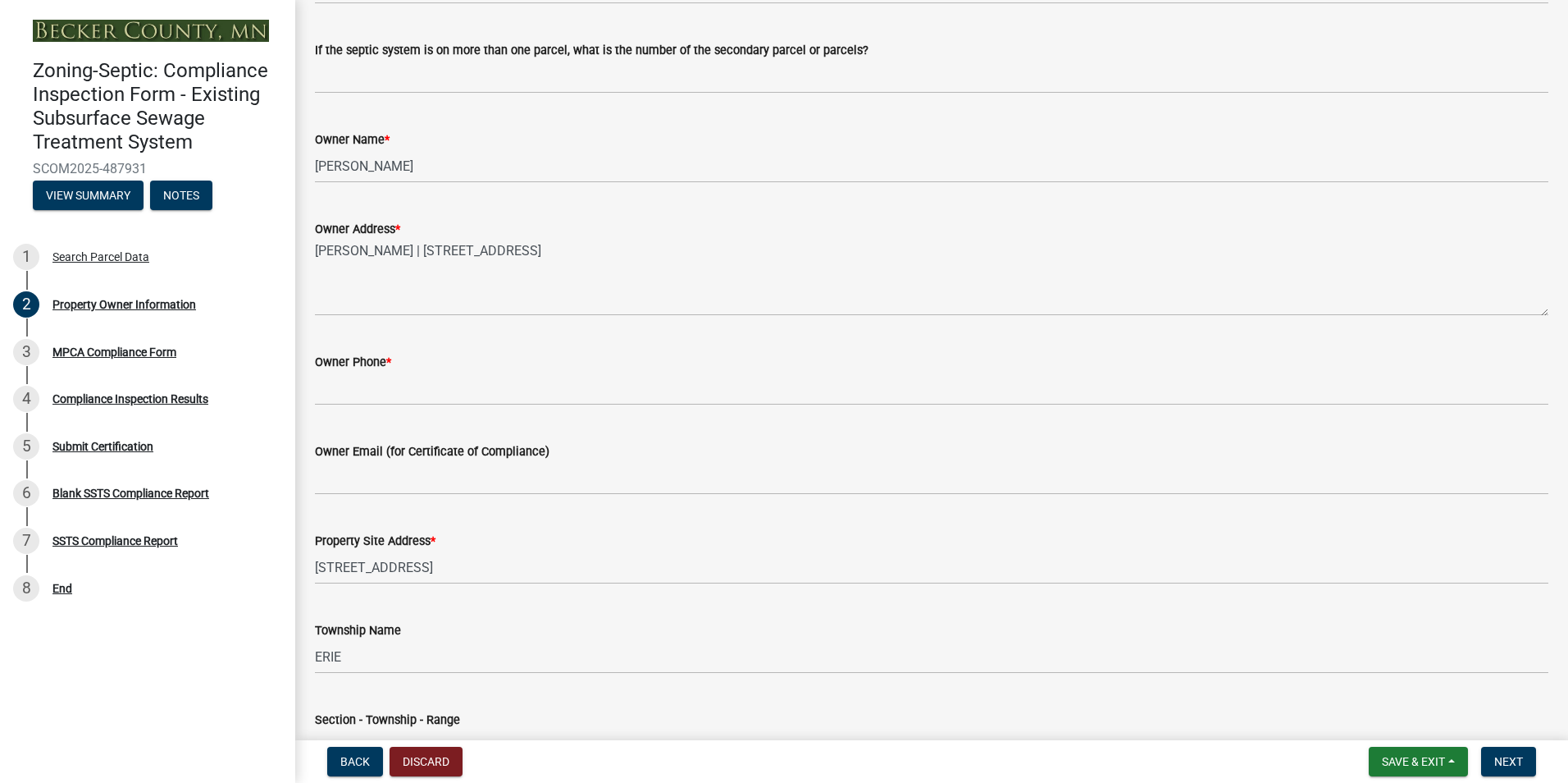
scroll to position [279, 0]
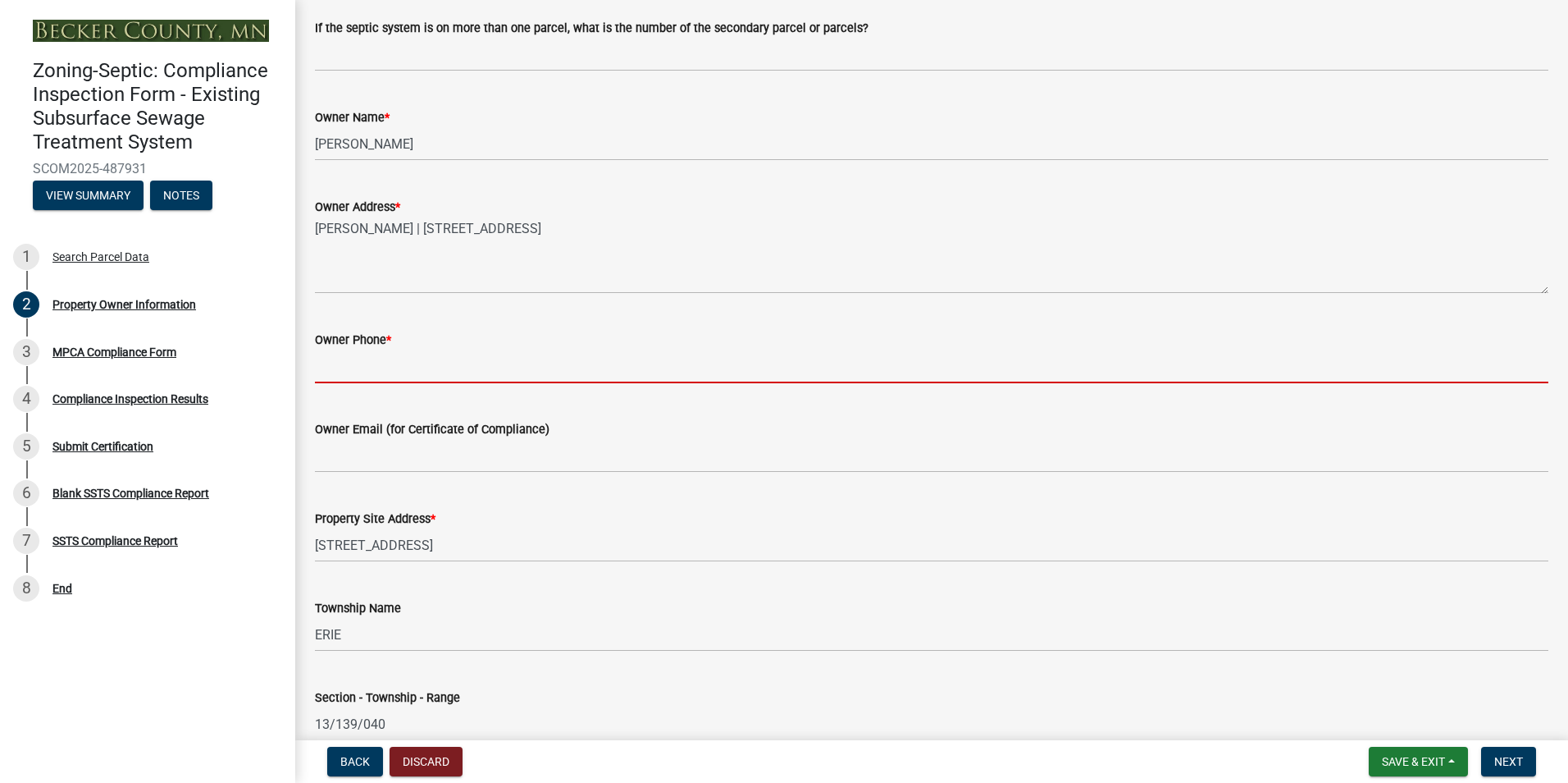
click at [335, 372] on input "Owner Phone *" at bounding box center [932, 366] width 1234 height 34
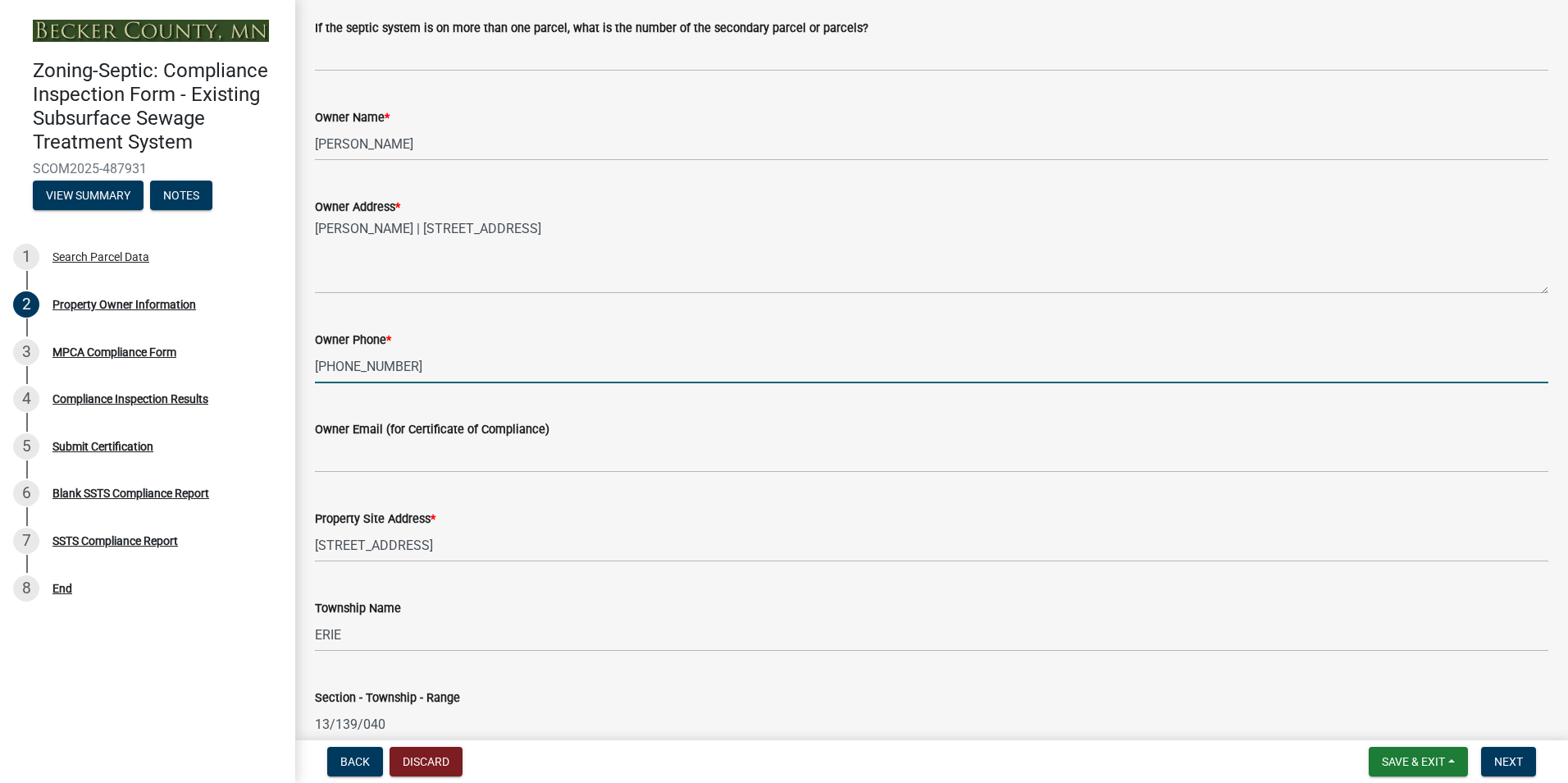
type input "[PHONE_NUMBER]"
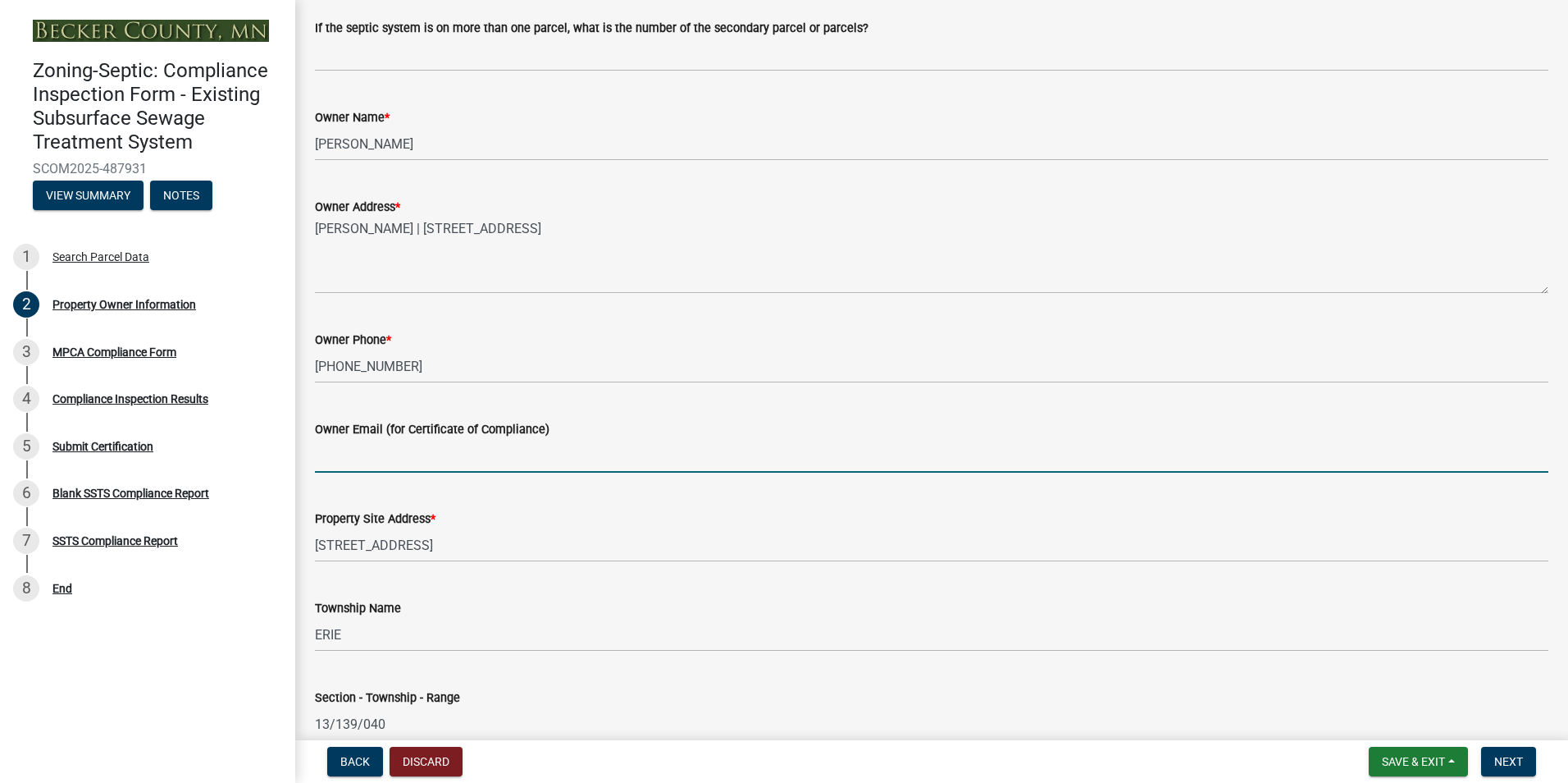
click at [341, 457] on input "Owner Email (for Certificate of Compliance)" at bounding box center [932, 456] width 1234 height 34
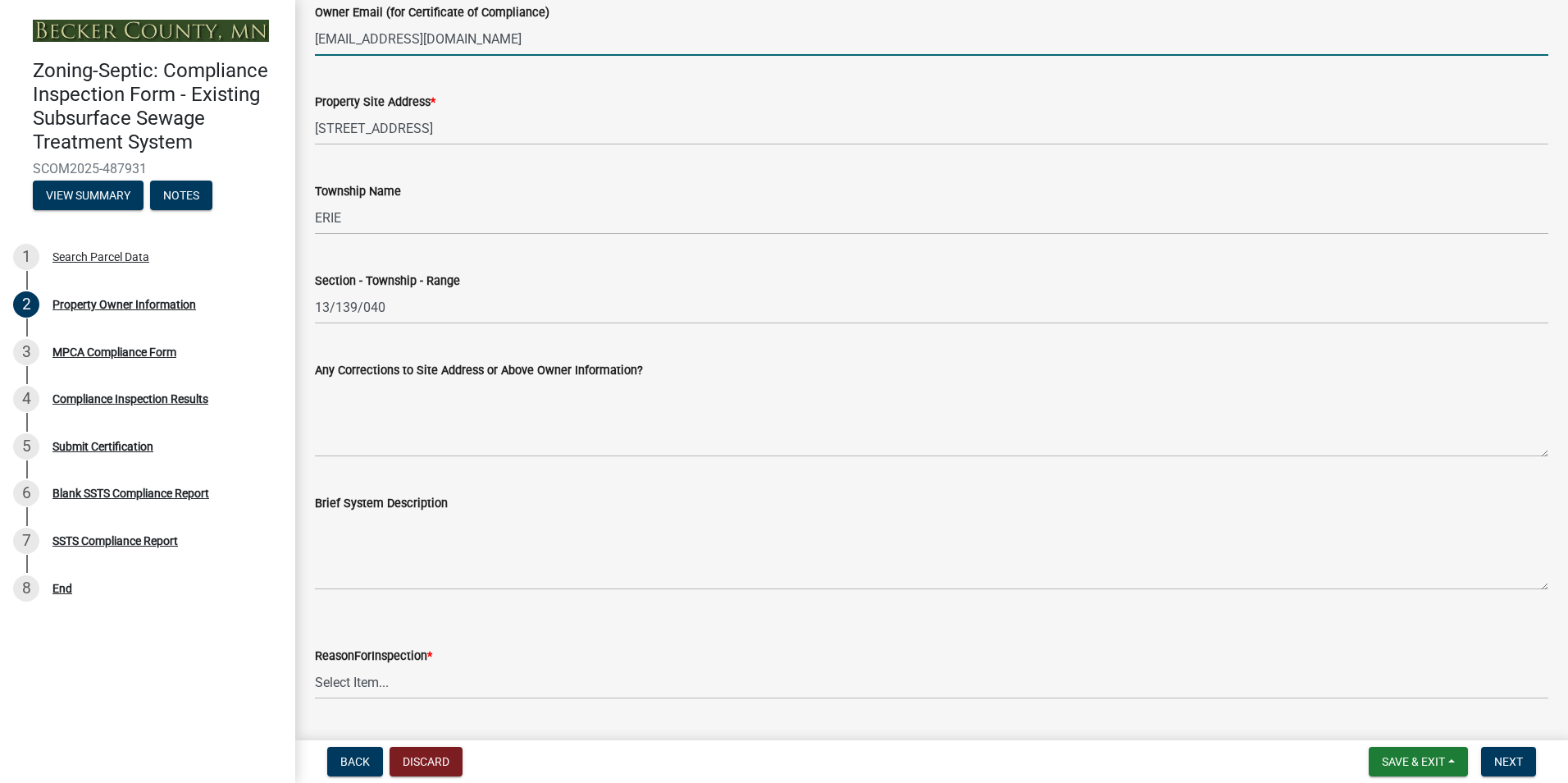
scroll to position [740, 0]
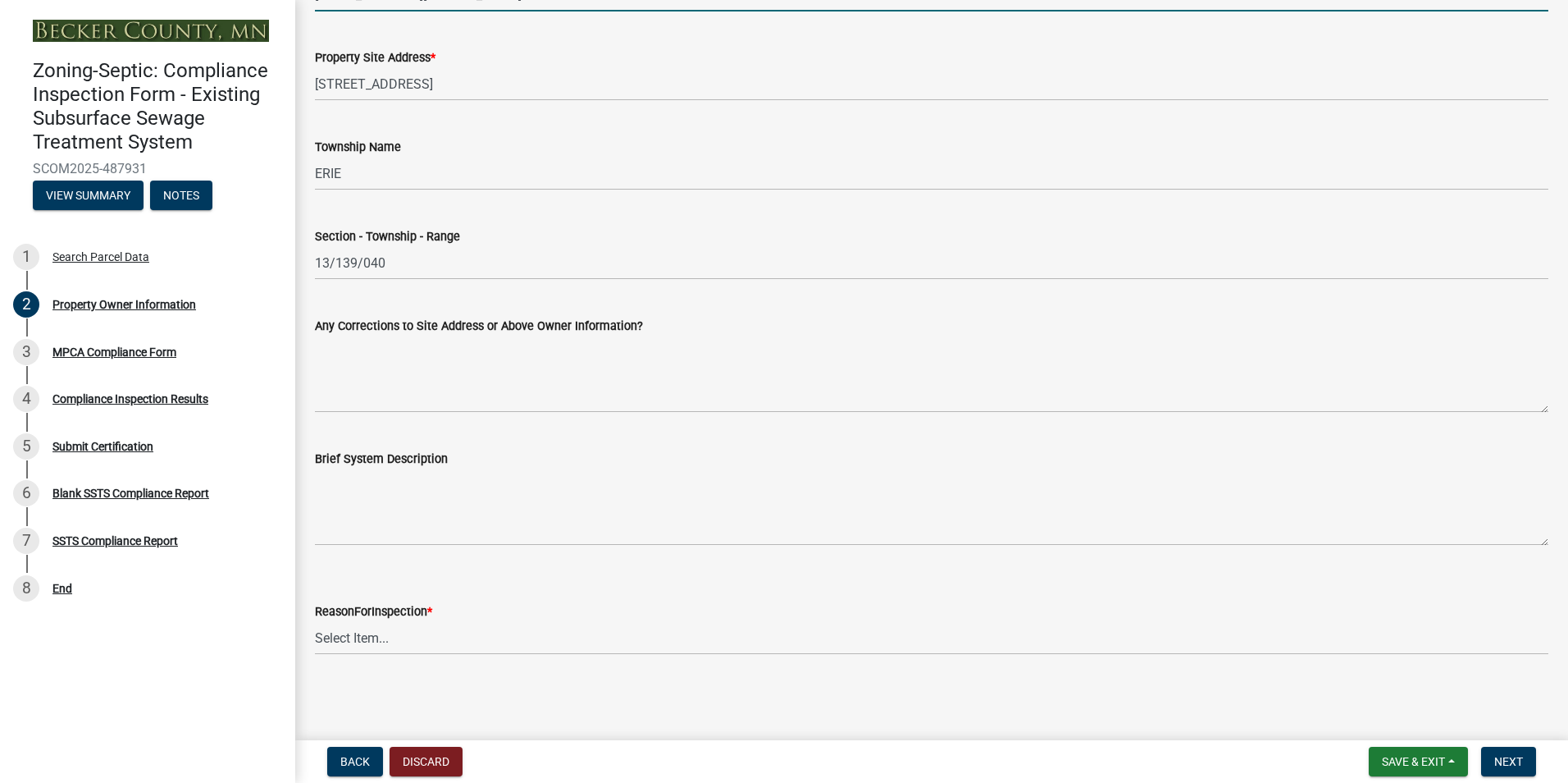
type input "[EMAIL_ADDRESS][DOMAIN_NAME]"
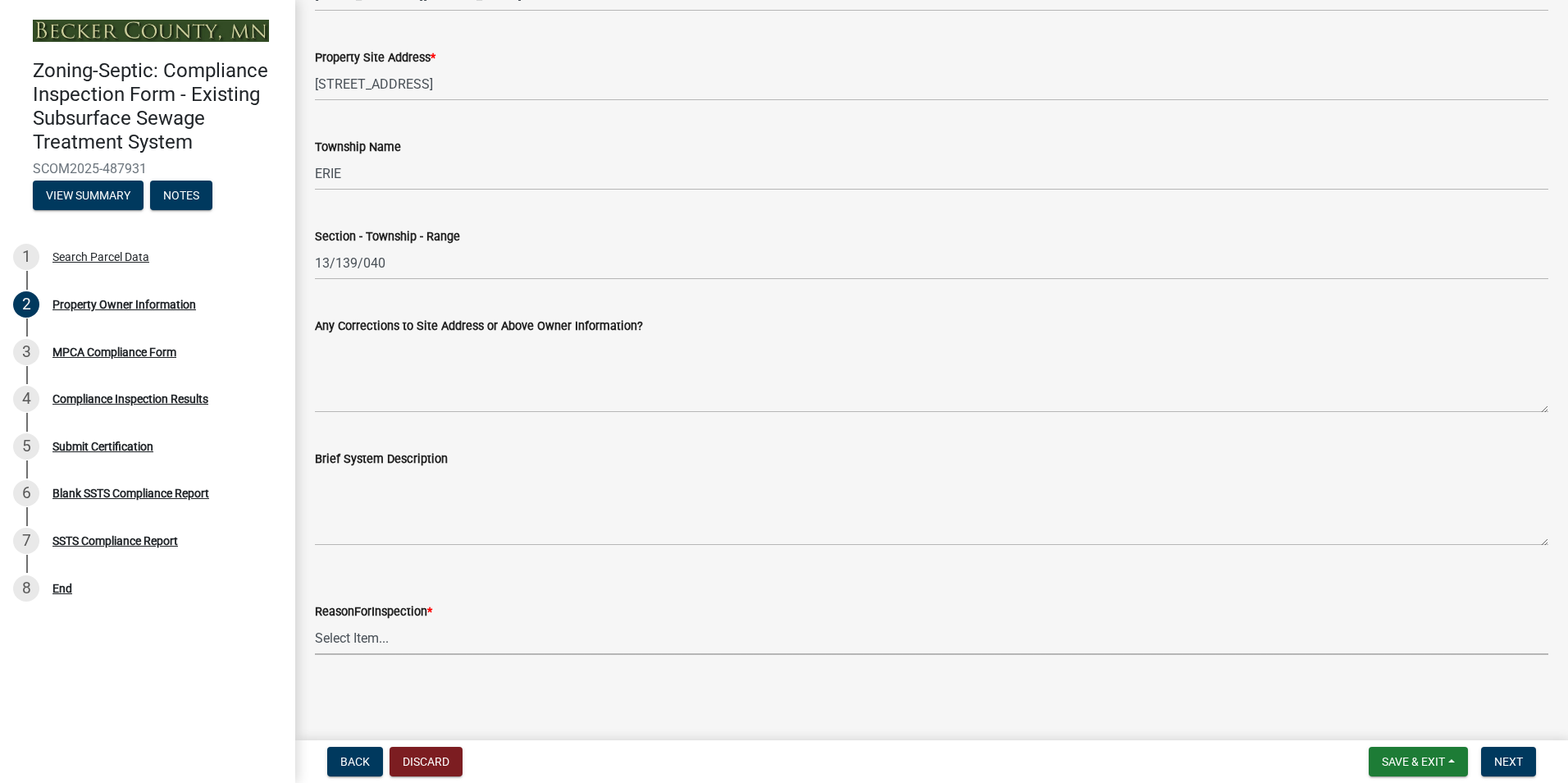
click at [338, 645] on select "Select Item... Property Sale Lake Study Required for Permit Other" at bounding box center [932, 638] width 1234 height 34
click at [315, 621] on select "Select Item... Property Sale Lake Study Required for Permit Other" at bounding box center [932, 638] width 1234 height 34
select select "d6fd99ce-8a43-4bcf-938d-761da4bf36de"
click at [1499, 748] on button "Next" at bounding box center [1509, 761] width 55 height 29
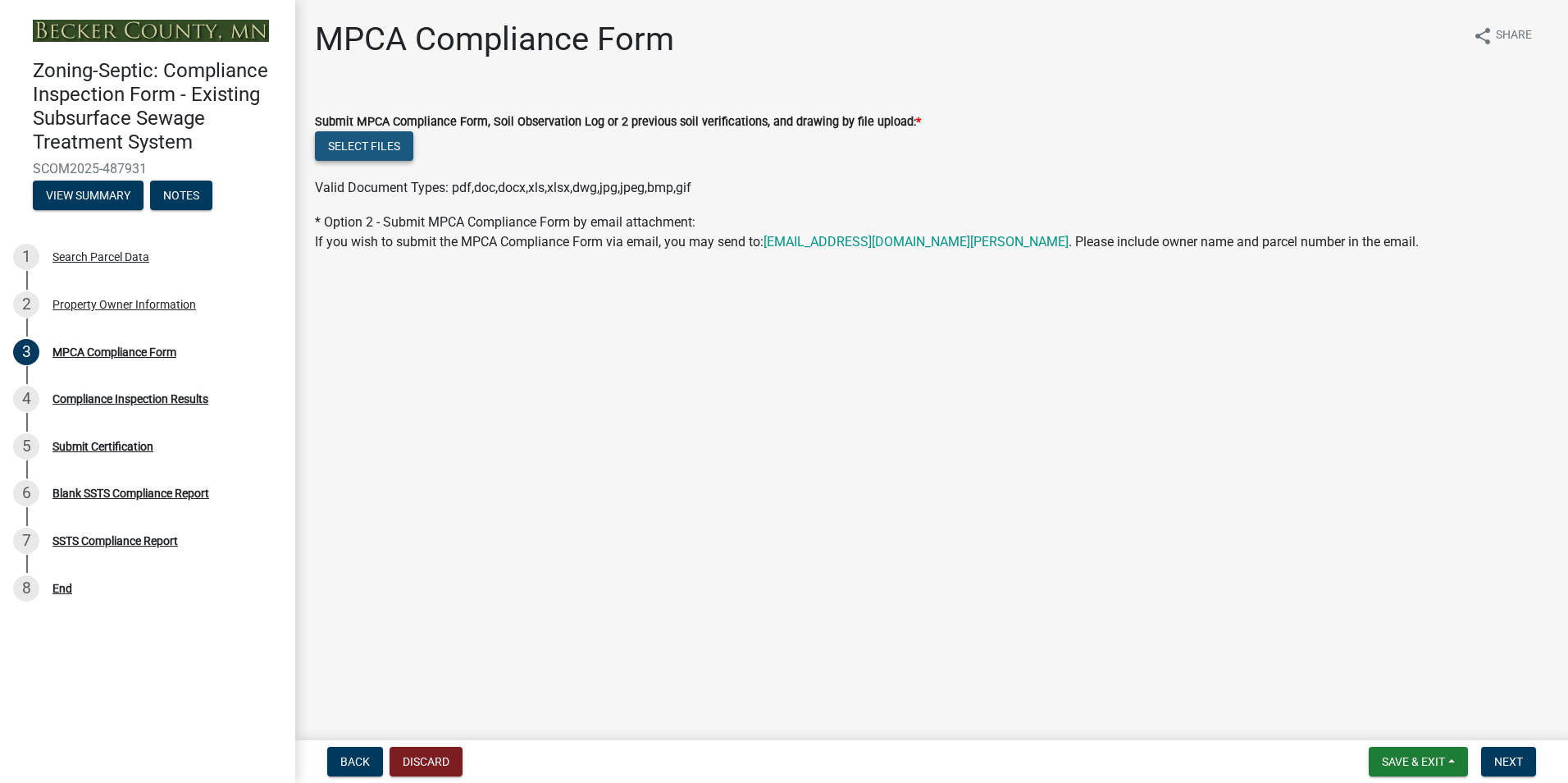
click at [351, 141] on button "Select files" at bounding box center [364, 145] width 98 height 29
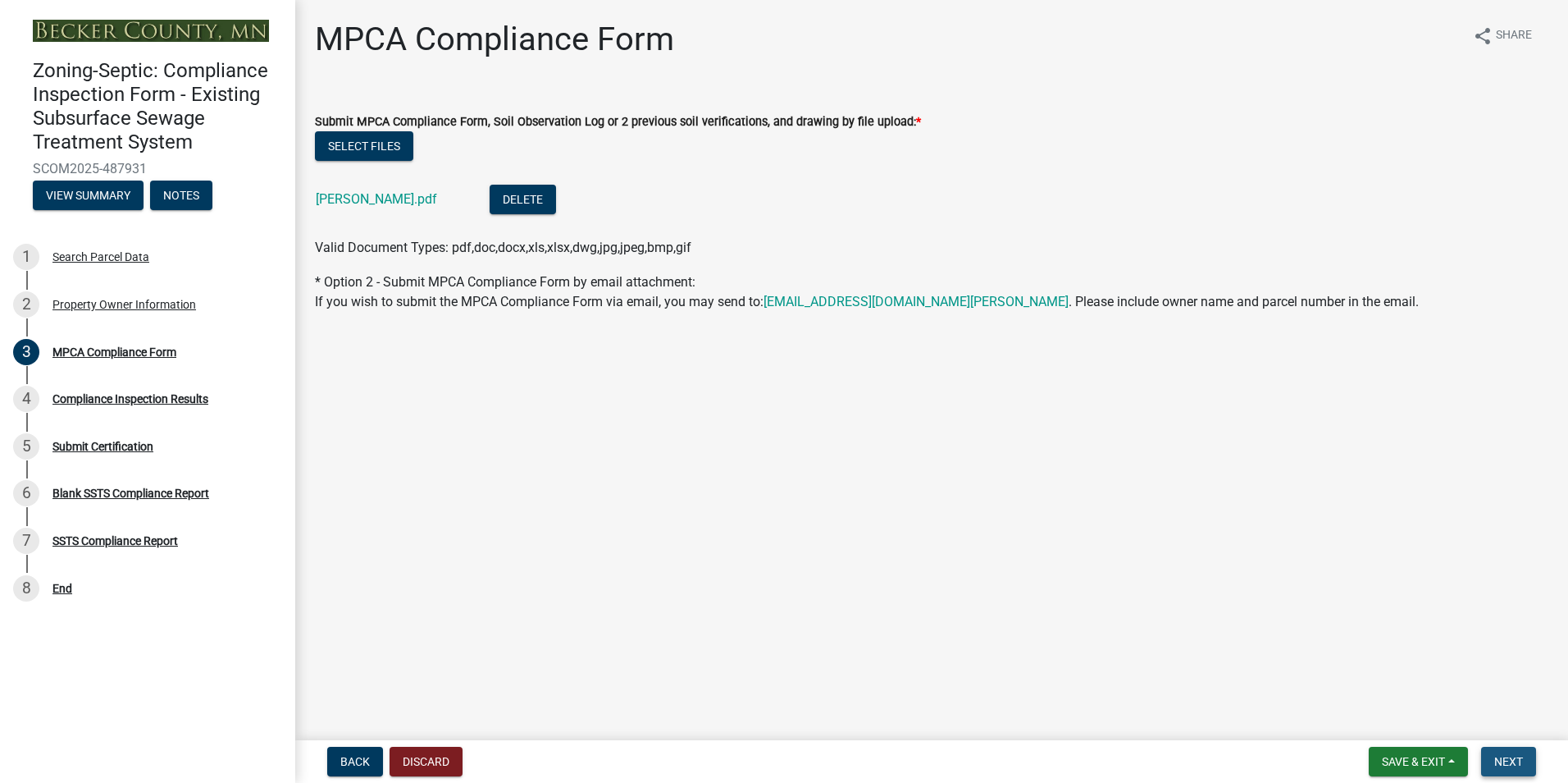
click at [1503, 759] on span "Next" at bounding box center [1509, 761] width 28 height 13
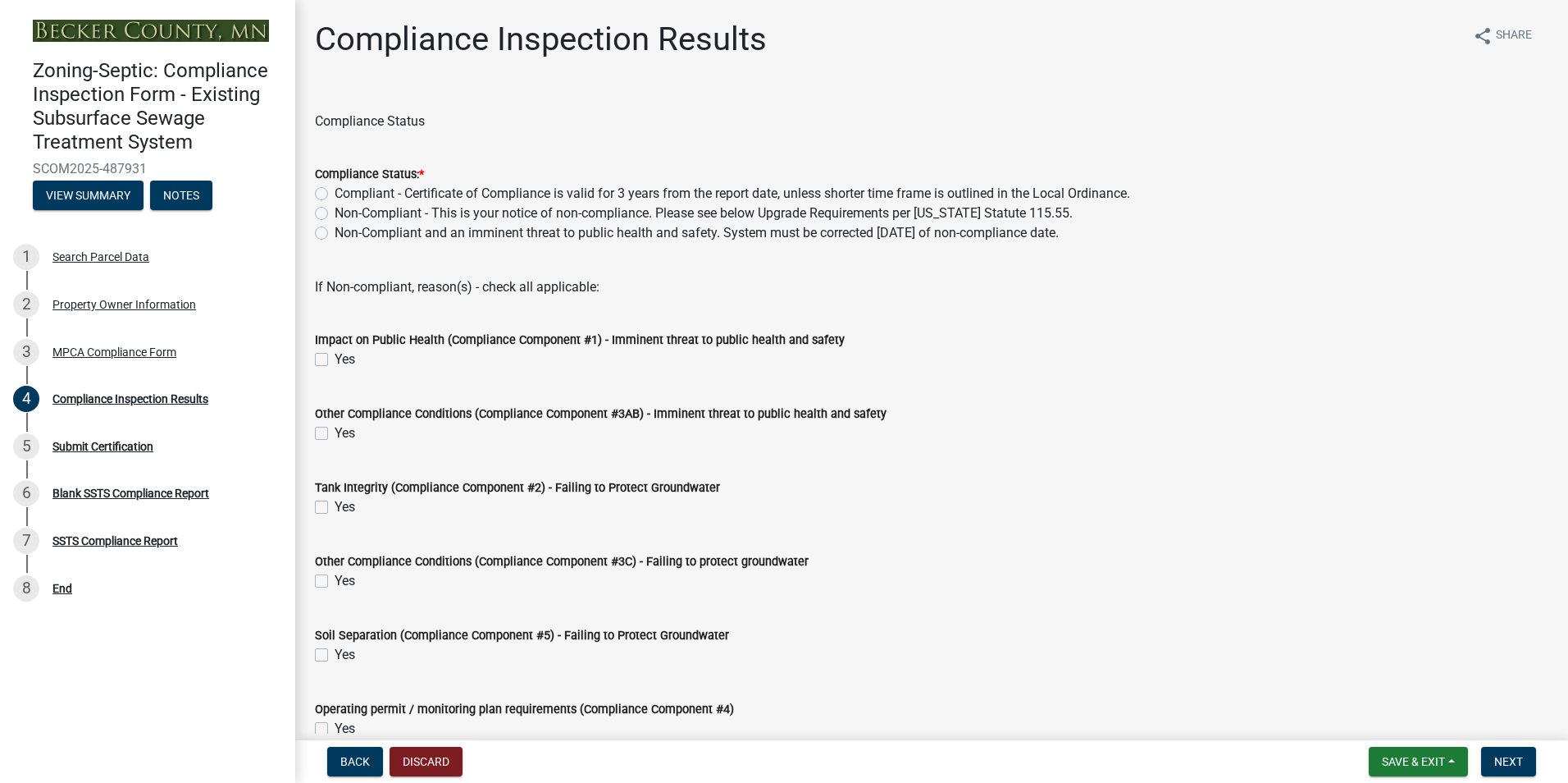
click at [335, 195] on label "Compliant - Certificate of Compliance is valid for 3 years from the report date…" at bounding box center [733, 194] width 796 height 20
click at [335, 195] on input "Compliant - Certificate of Compliance is valid for 3 years from the report date…" at bounding box center [340, 189] width 10 height 10
radio input "true"
click at [1503, 757] on span "Next" at bounding box center [1509, 761] width 28 height 13
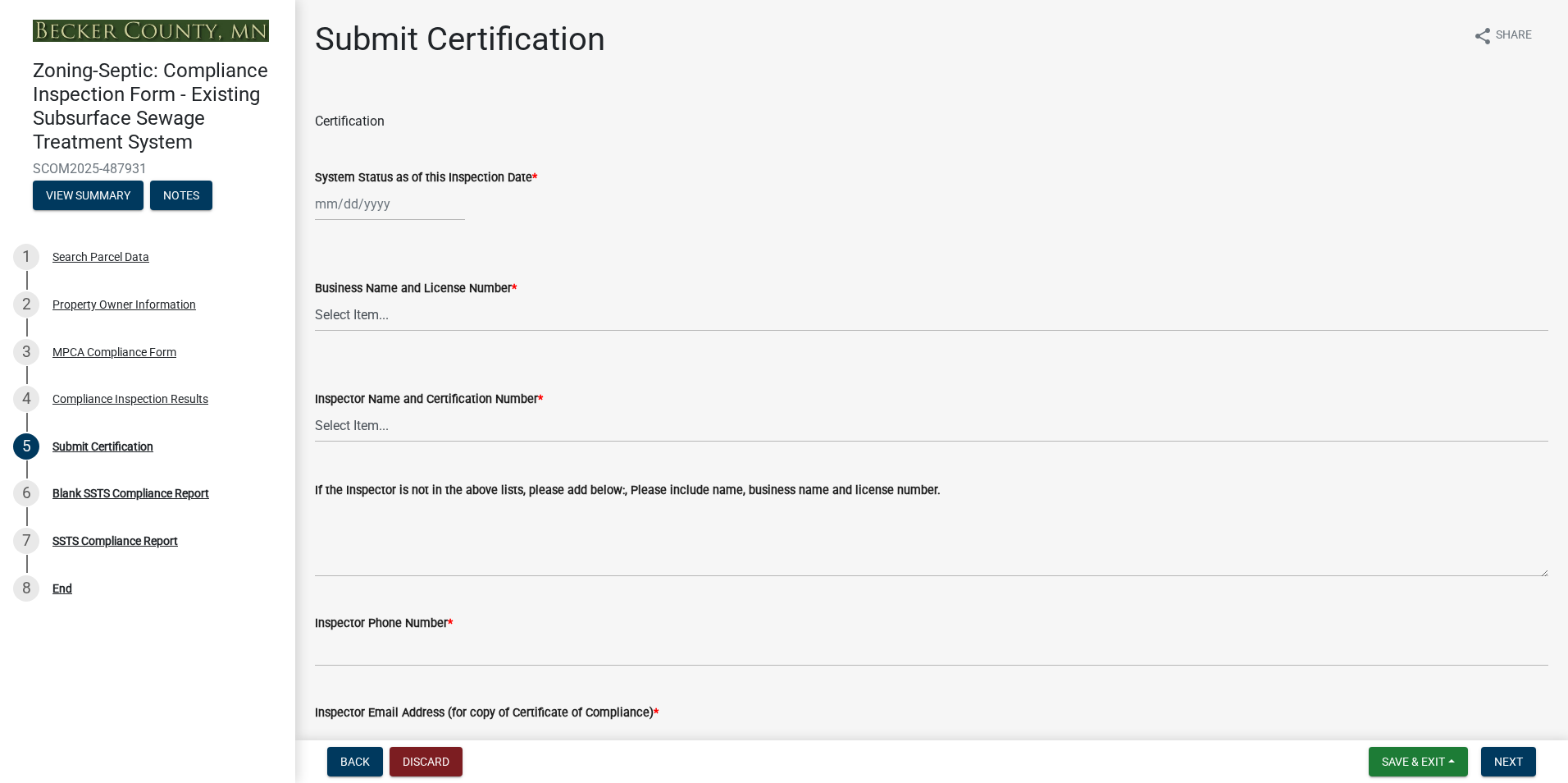
select select "10"
select select "2025"
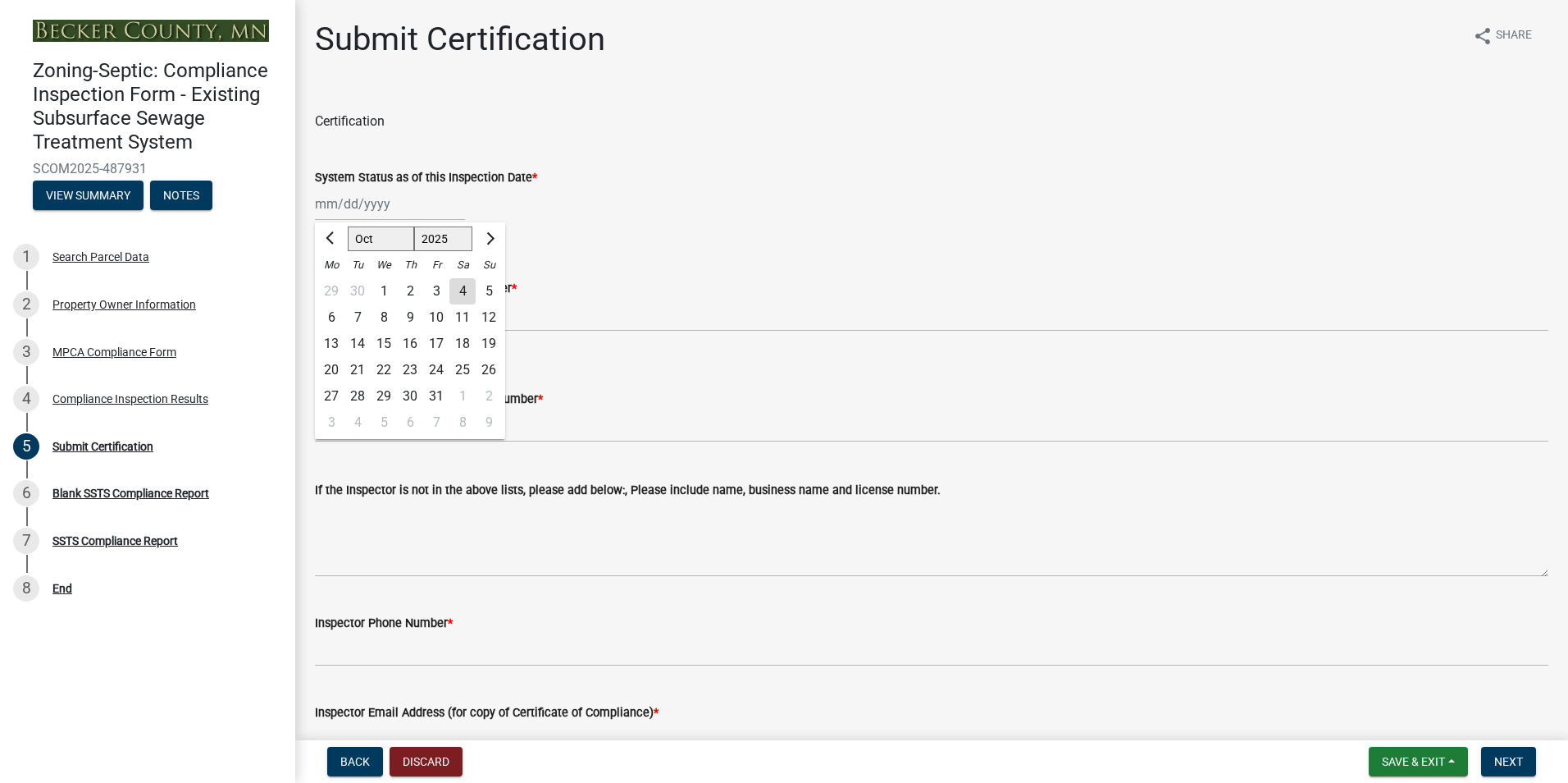
click at [362, 199] on input "System Status as of this Inspection Date *" at bounding box center [390, 204] width 150 height 34
click at [410, 292] on div "2" at bounding box center [411, 292] width 26 height 26
type input "[DATE]"
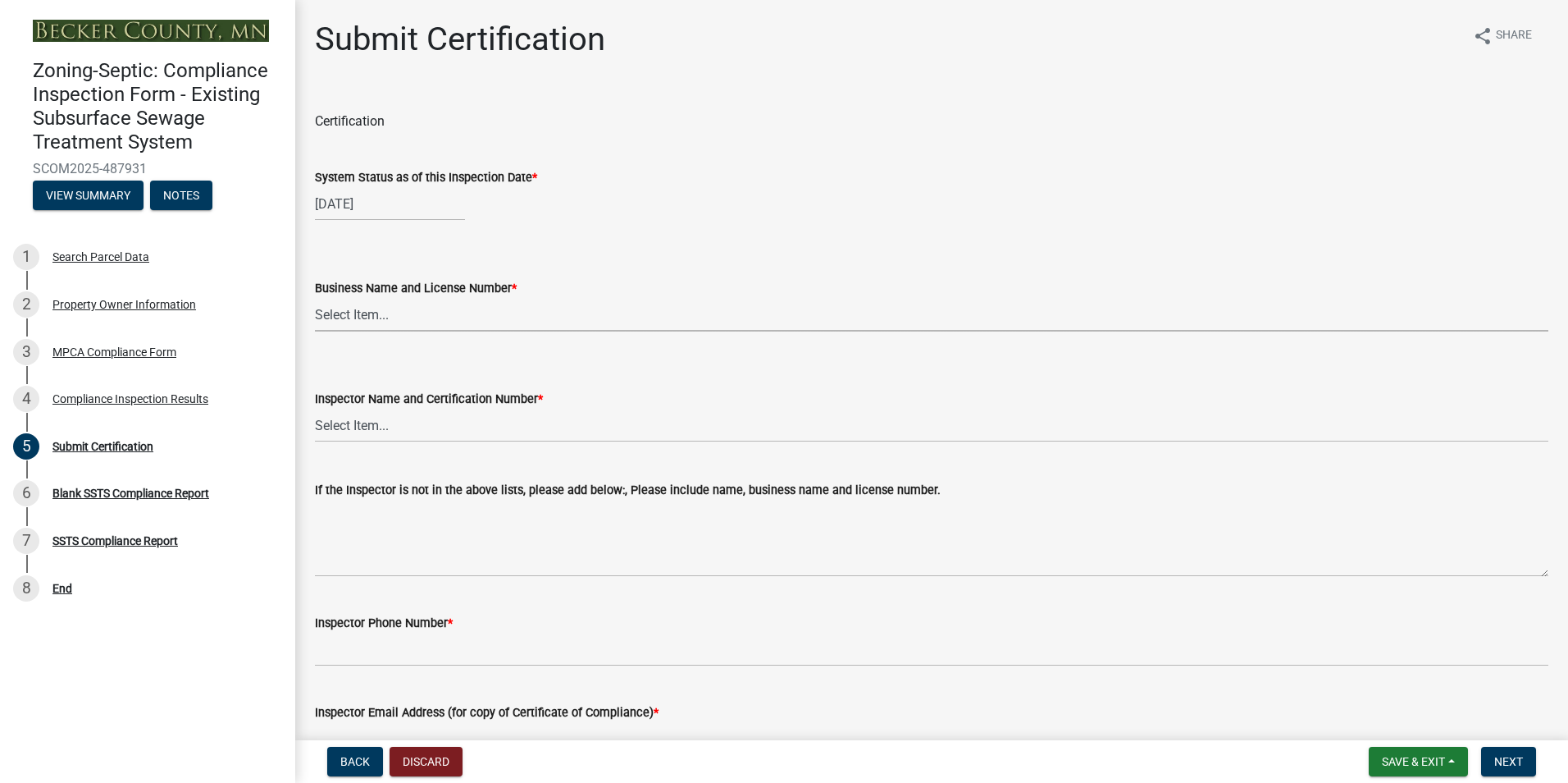
click at [365, 314] on select "Select Item... OTHER – Not listed (please add in next field and we will add to …" at bounding box center [932, 315] width 1234 height 34
click at [315, 298] on select "Select Item... OTHER – Not listed (please add in next field and we will add to …" at bounding box center [932, 315] width 1234 height 34
select select "6cb55102-04ca-4fa6-a18d-df345860fceb"
click at [353, 435] on select "Select Item... OTHER – Not listed (please add in next field and we will add to …" at bounding box center [932, 426] width 1234 height 34
click at [315, 409] on select "Select Item... OTHER – Not listed (please add in next field and we will add to …" at bounding box center [932, 426] width 1234 height 34
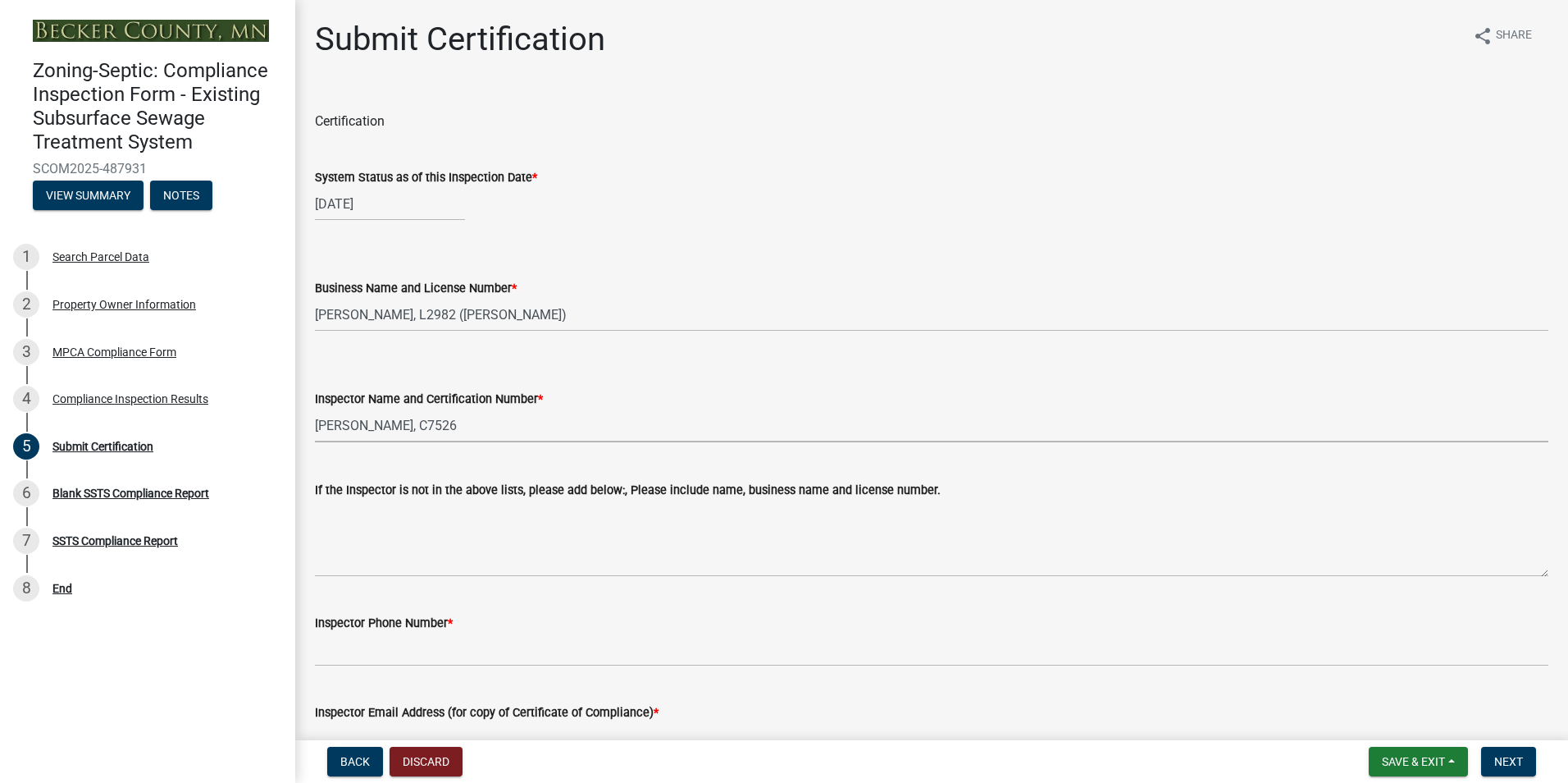
select select "dc89faac-9f44-4363-befa-aff2aab8b849"
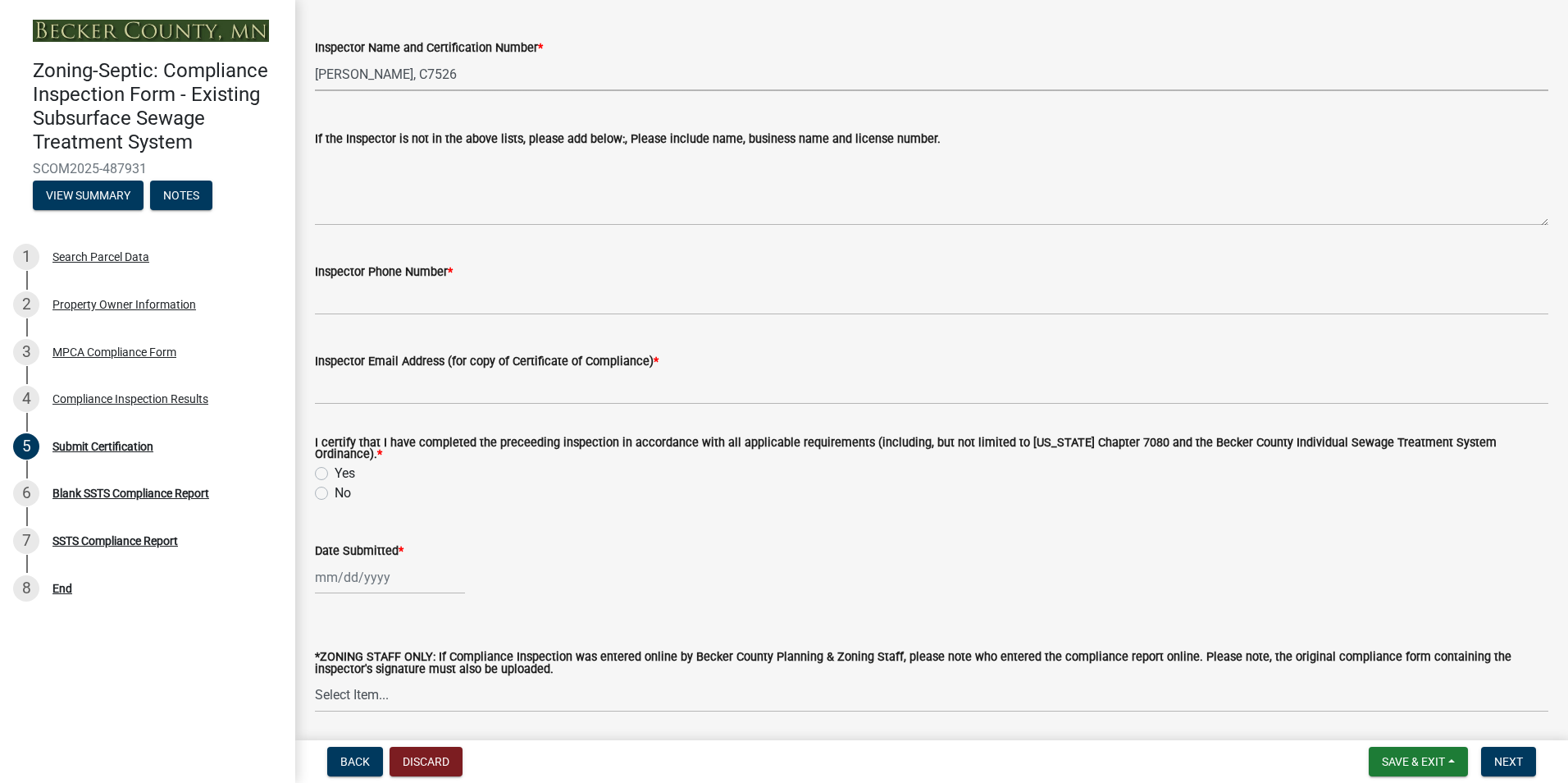
scroll to position [402, 0]
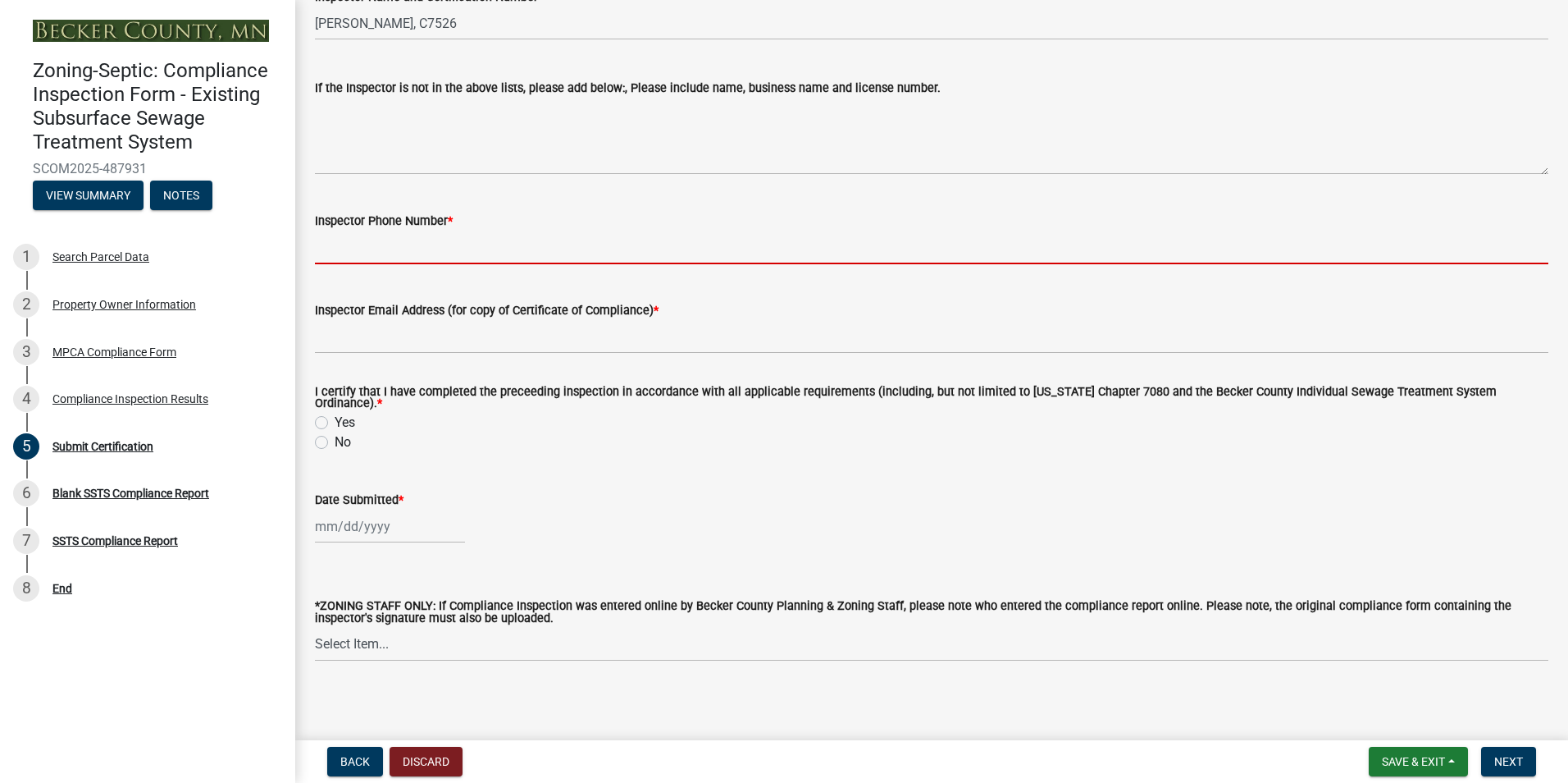
click at [384, 237] on input "Inspector Phone Number *" at bounding box center [932, 247] width 1234 height 34
type input "2188391849"
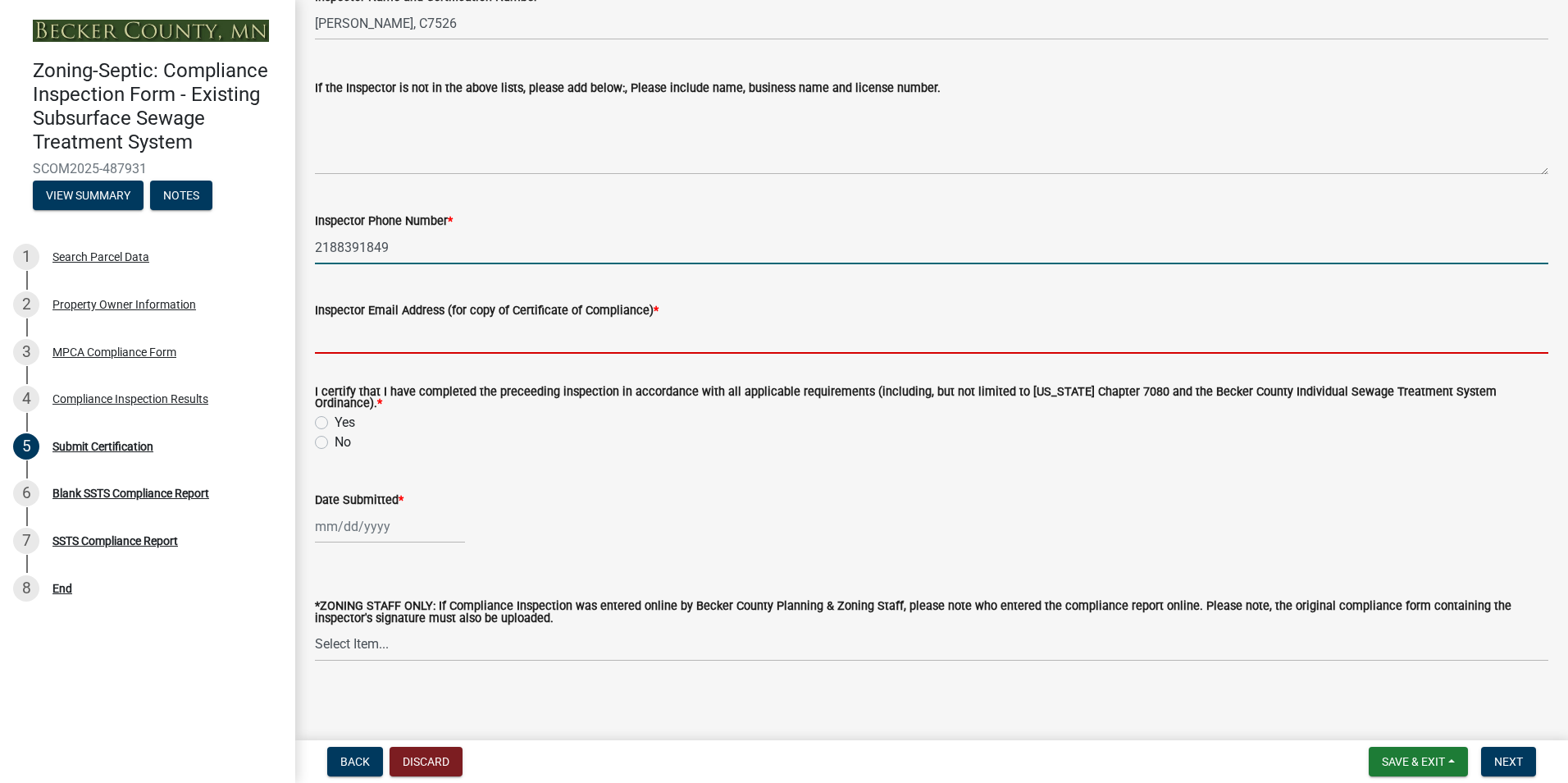
type input "[EMAIL_ADDRESS][DOMAIN_NAME]"
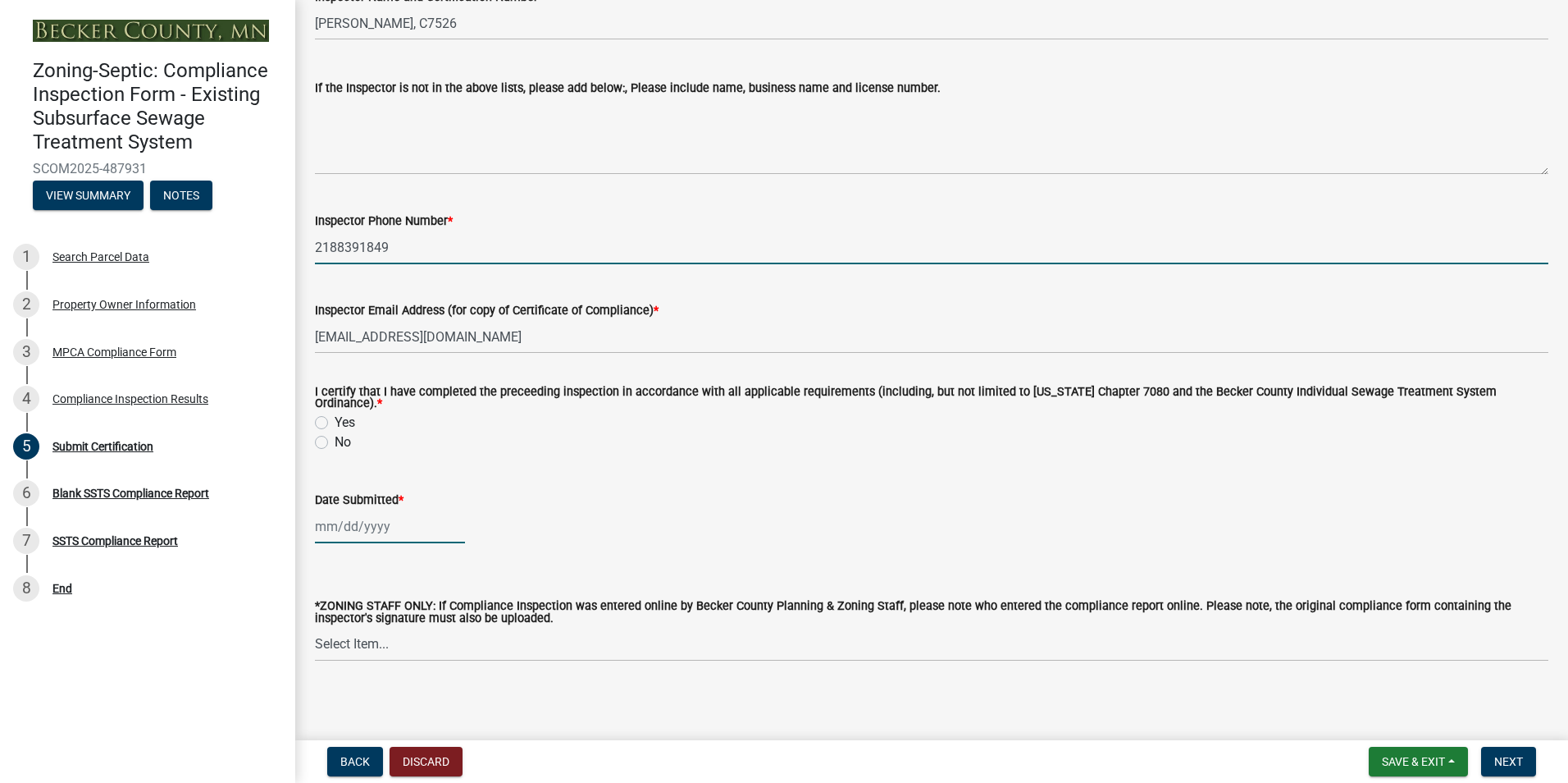
type input "[DATE]"
select select "10"
select select "2025"
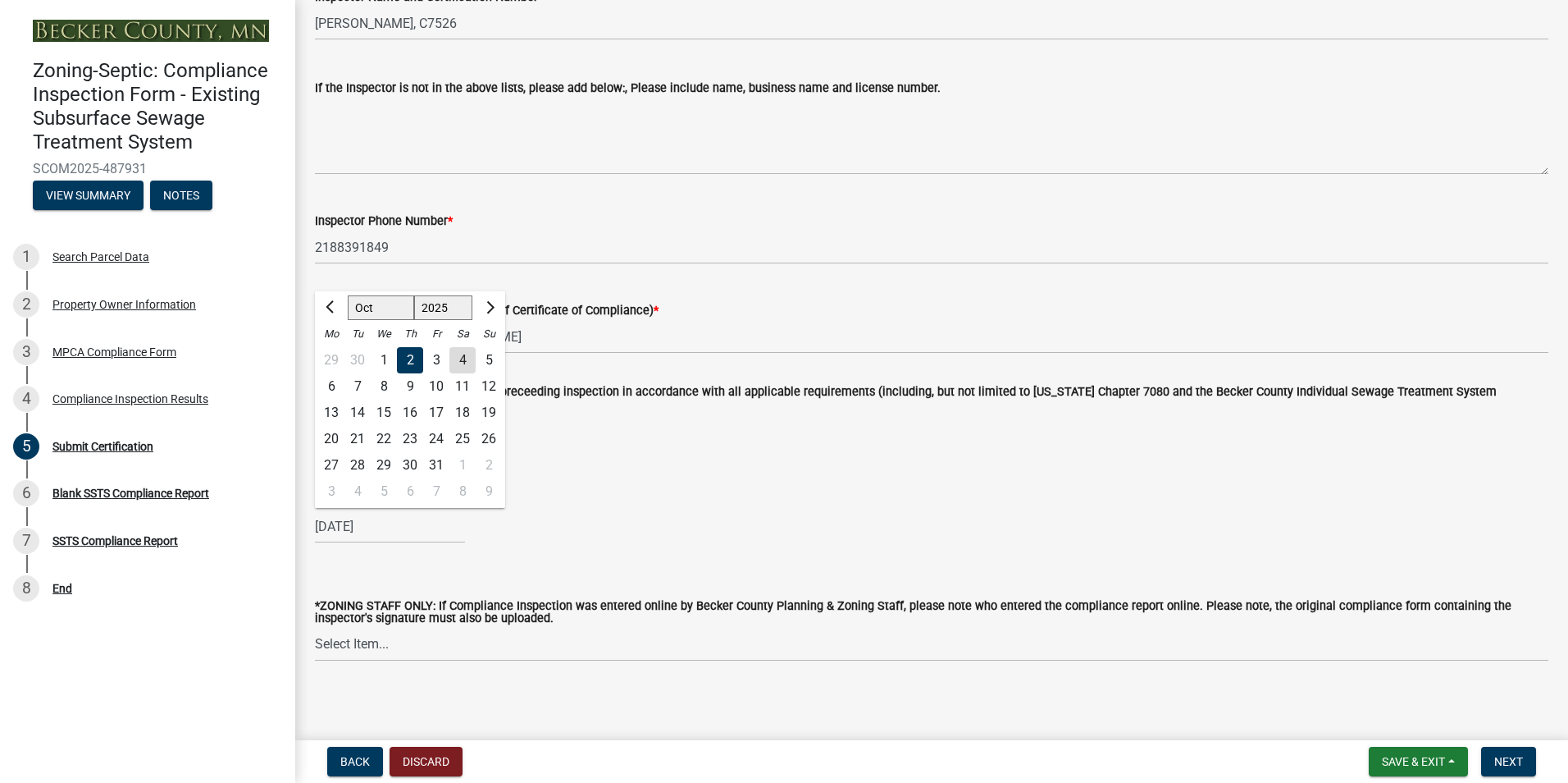
click at [464, 358] on div "4" at bounding box center [463, 361] width 26 height 26
type input "[DATE]"
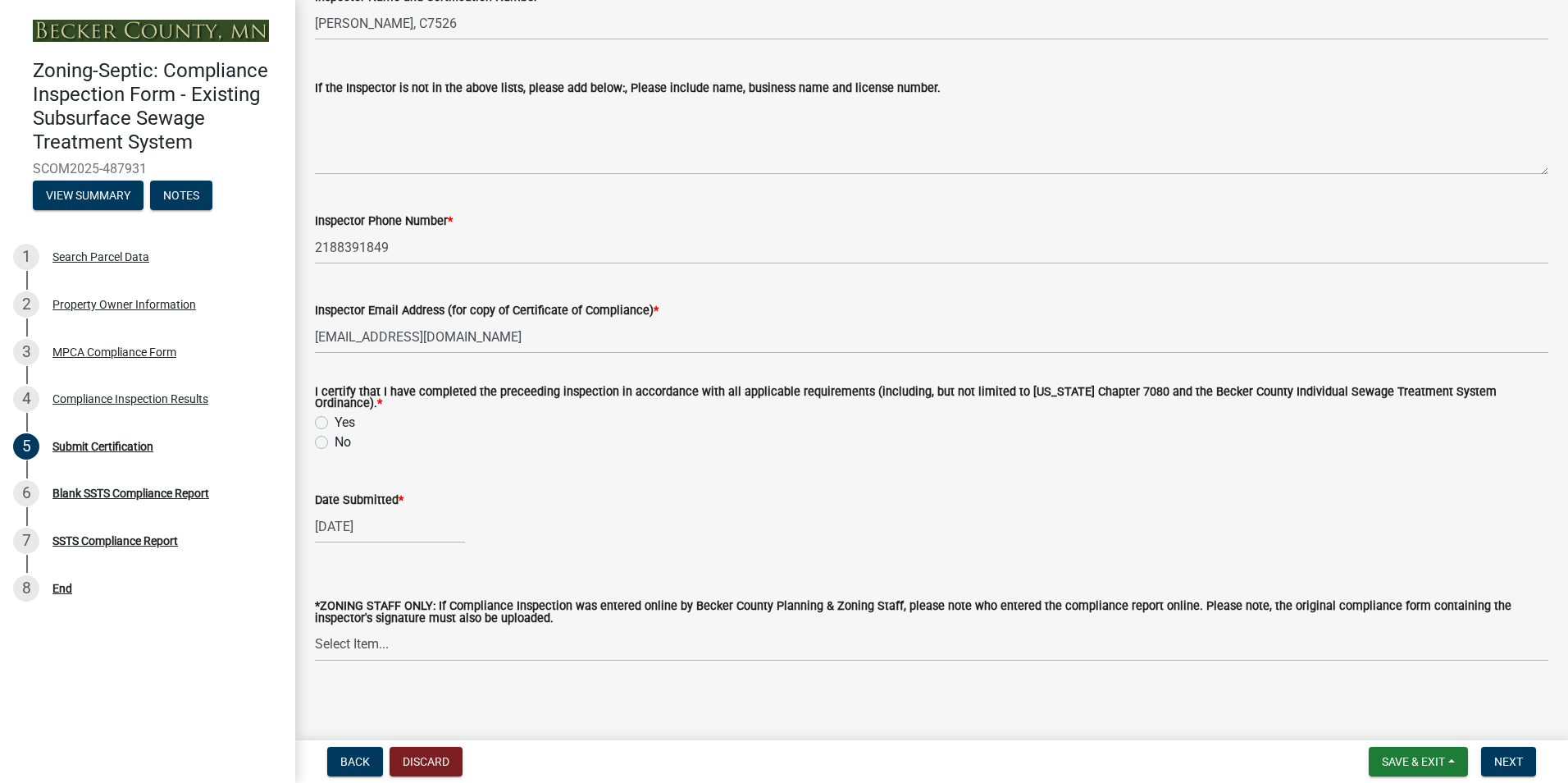
click at [335, 413] on label "Yes" at bounding box center [346, 422] width 21 height 20
click at [335, 413] on input "Yes" at bounding box center [340, 417] width 10 height 10
radio input "true"
click at [1509, 755] on span "Next" at bounding box center [1509, 761] width 28 height 13
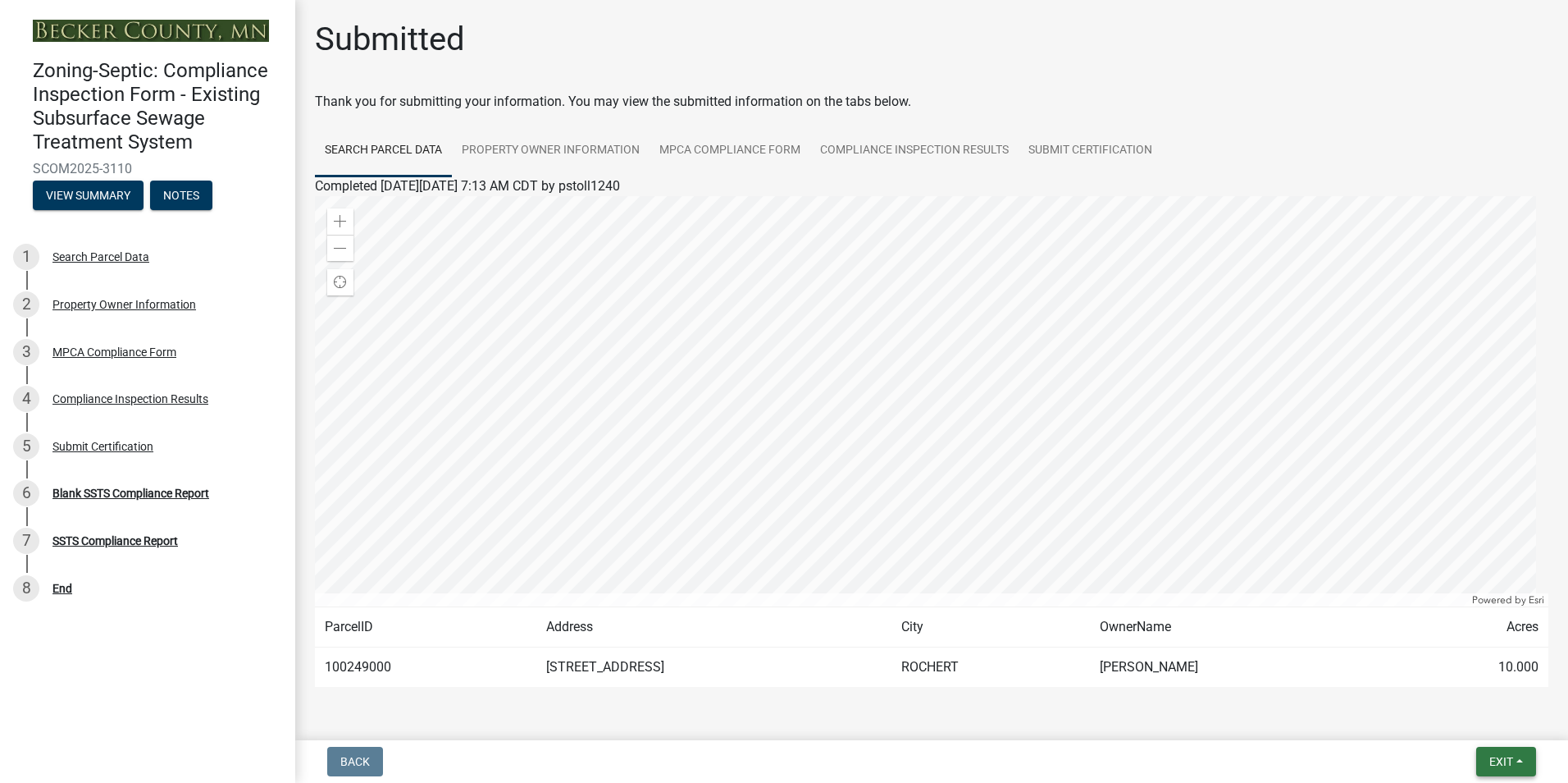
click at [1501, 753] on button "Exit" at bounding box center [1506, 761] width 59 height 29
click at [1459, 720] on button "Save & Exit" at bounding box center [1470, 719] width 131 height 40
